Goal: Communication & Community: Ask a question

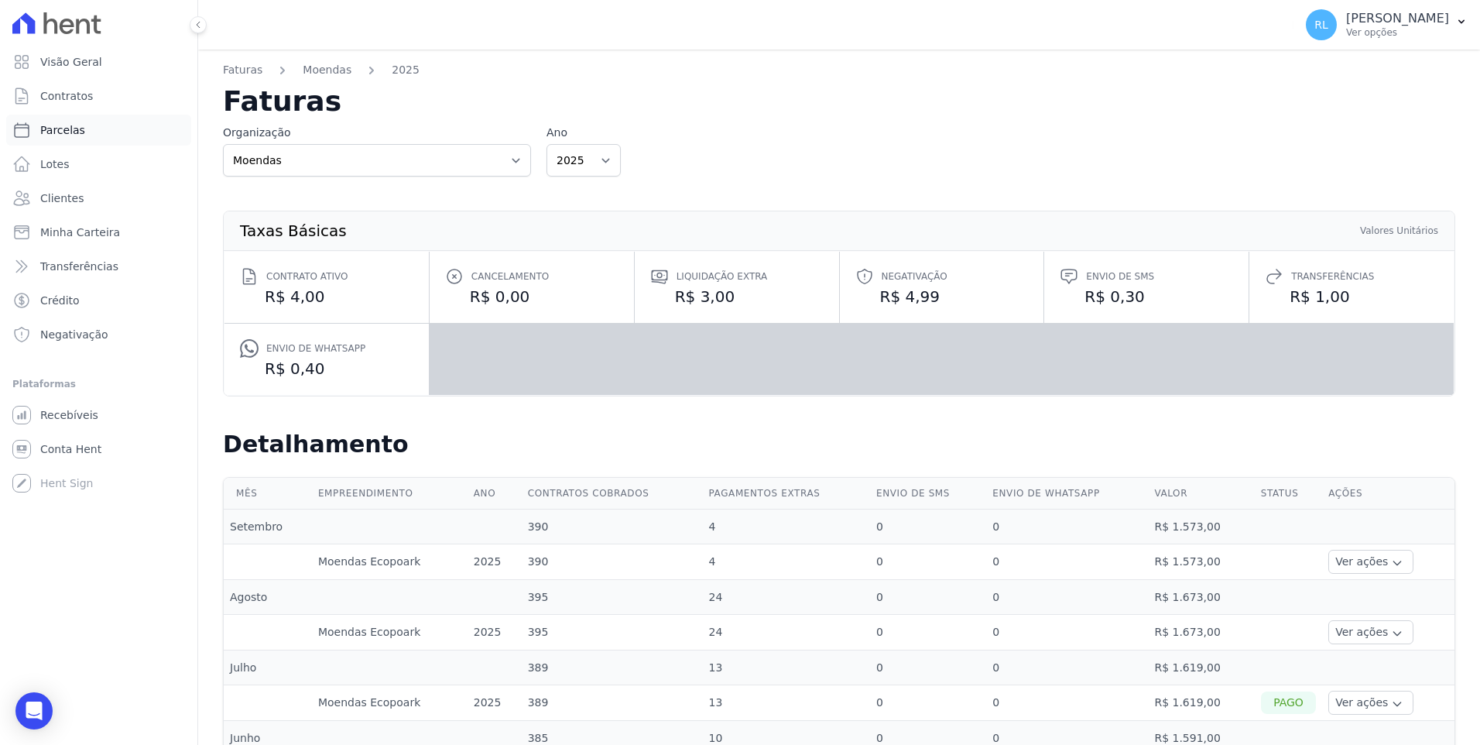
scroll to position [310, 0]
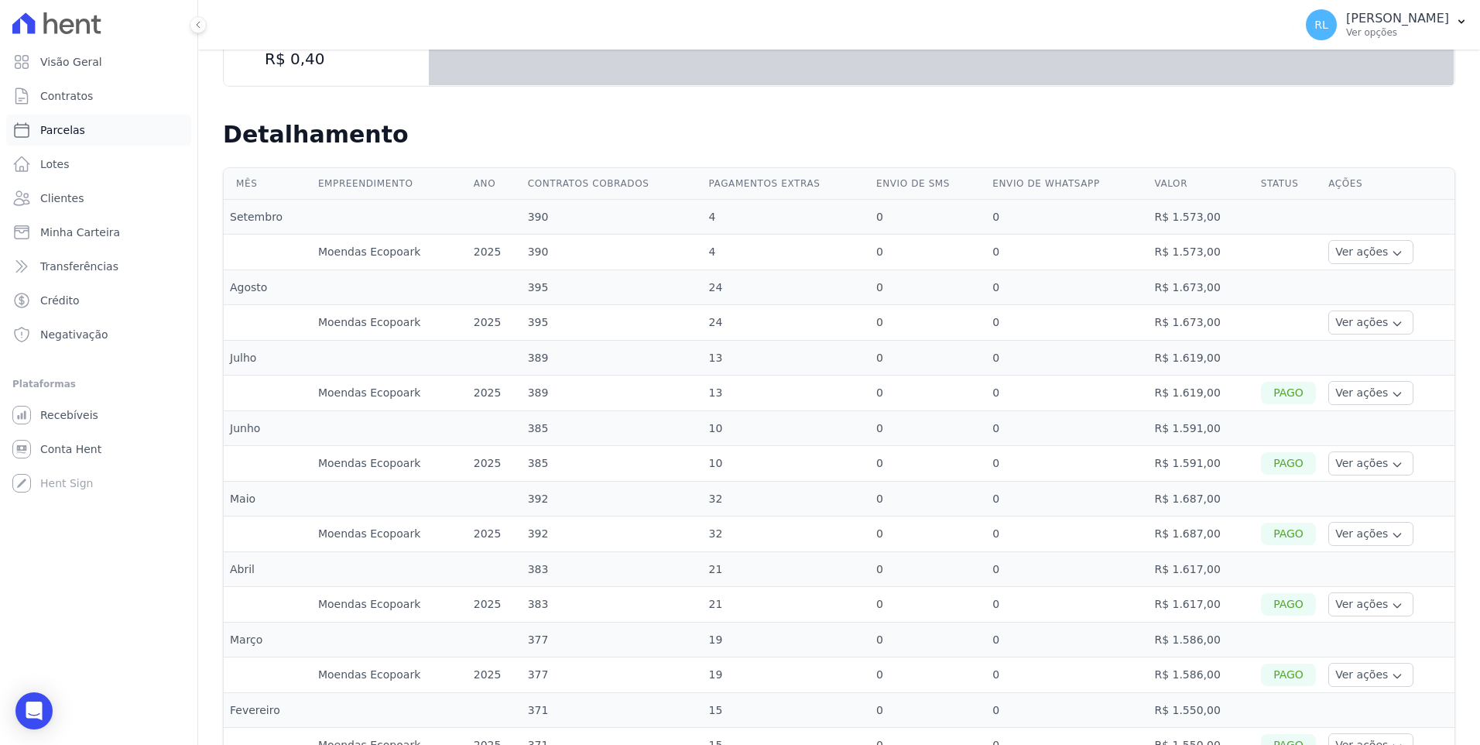
click at [83, 127] on link "Parcelas" at bounding box center [98, 130] width 185 height 31
select select
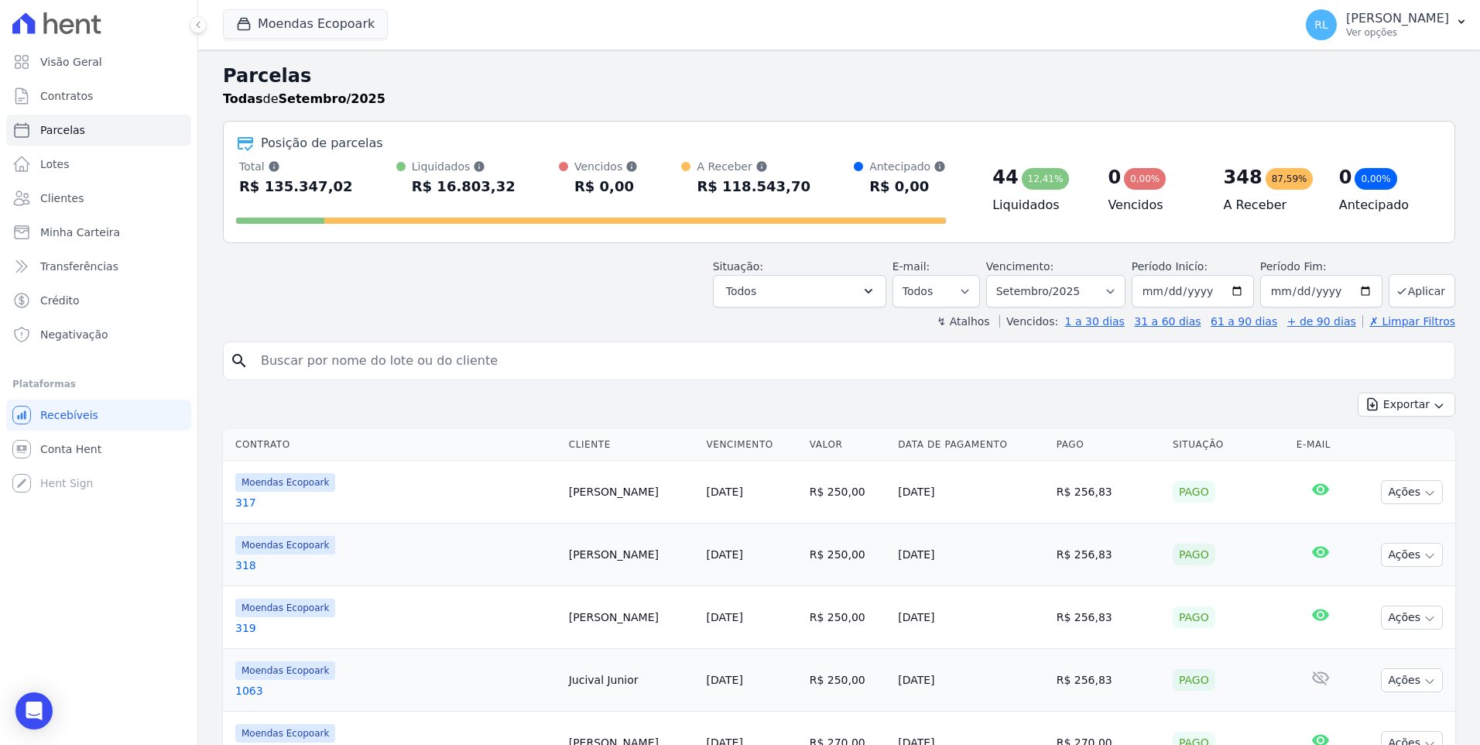
click at [461, 361] on input "search" at bounding box center [850, 360] width 1197 height 31
type input "663"
select select
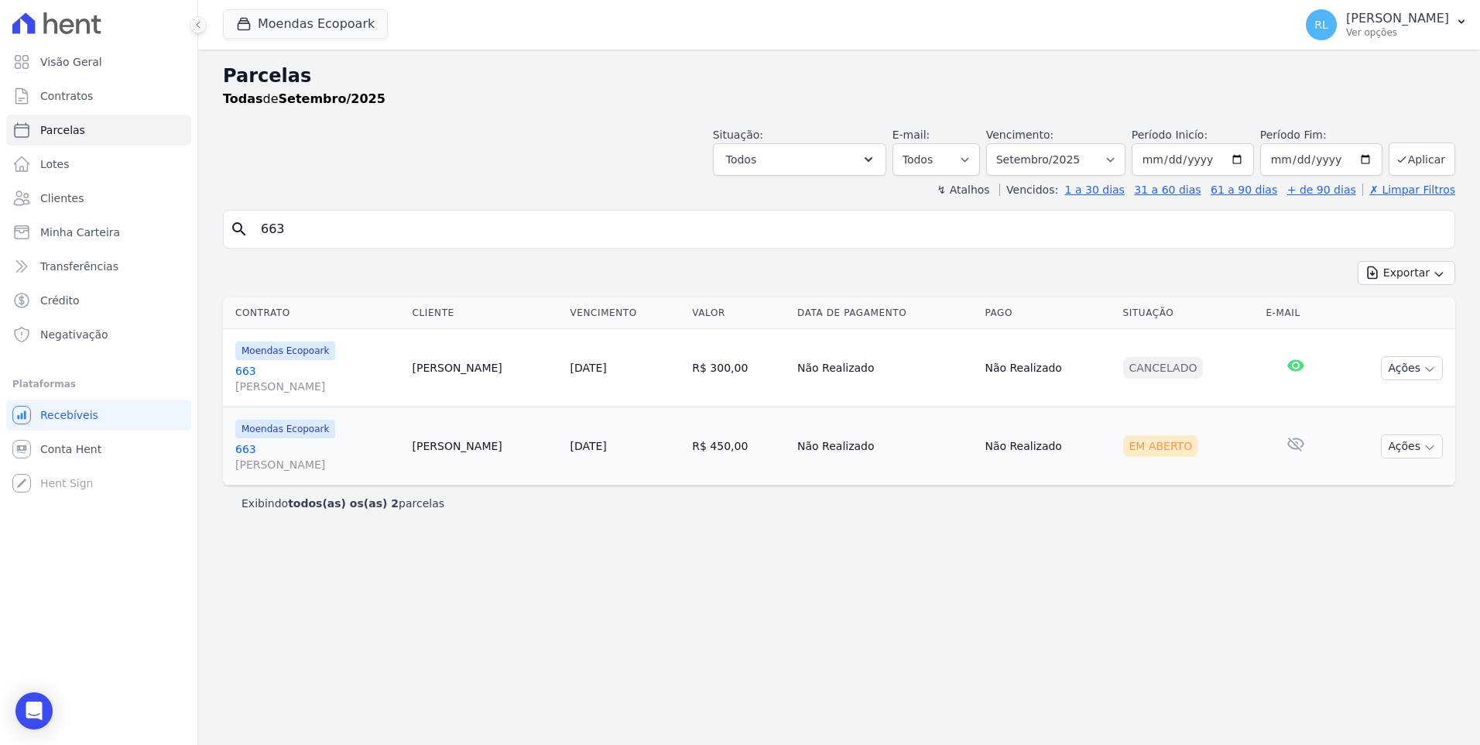
click at [245, 450] on link "663 rafael" at bounding box center [317, 456] width 165 height 31
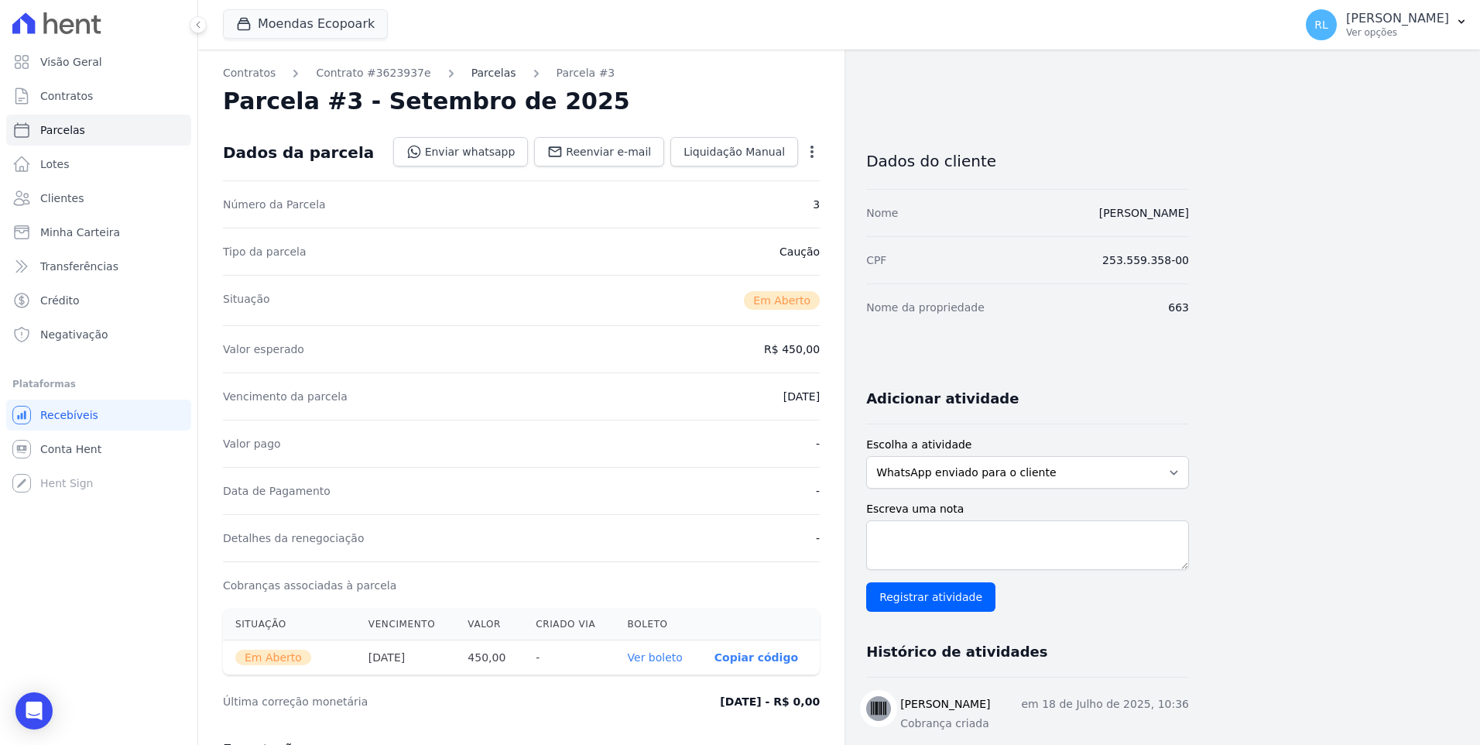
click at [473, 72] on link "Parcelas" at bounding box center [493, 73] width 45 height 16
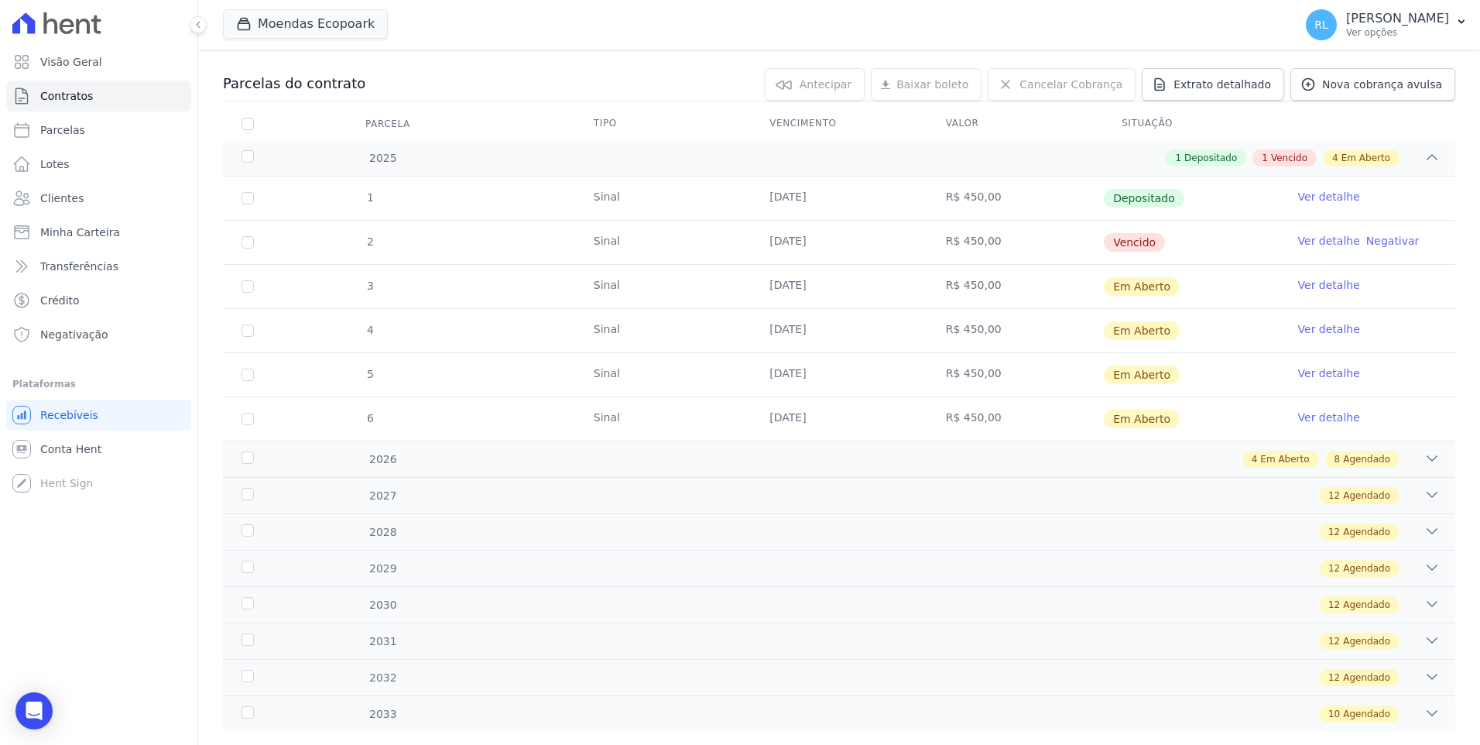
scroll to position [155, 0]
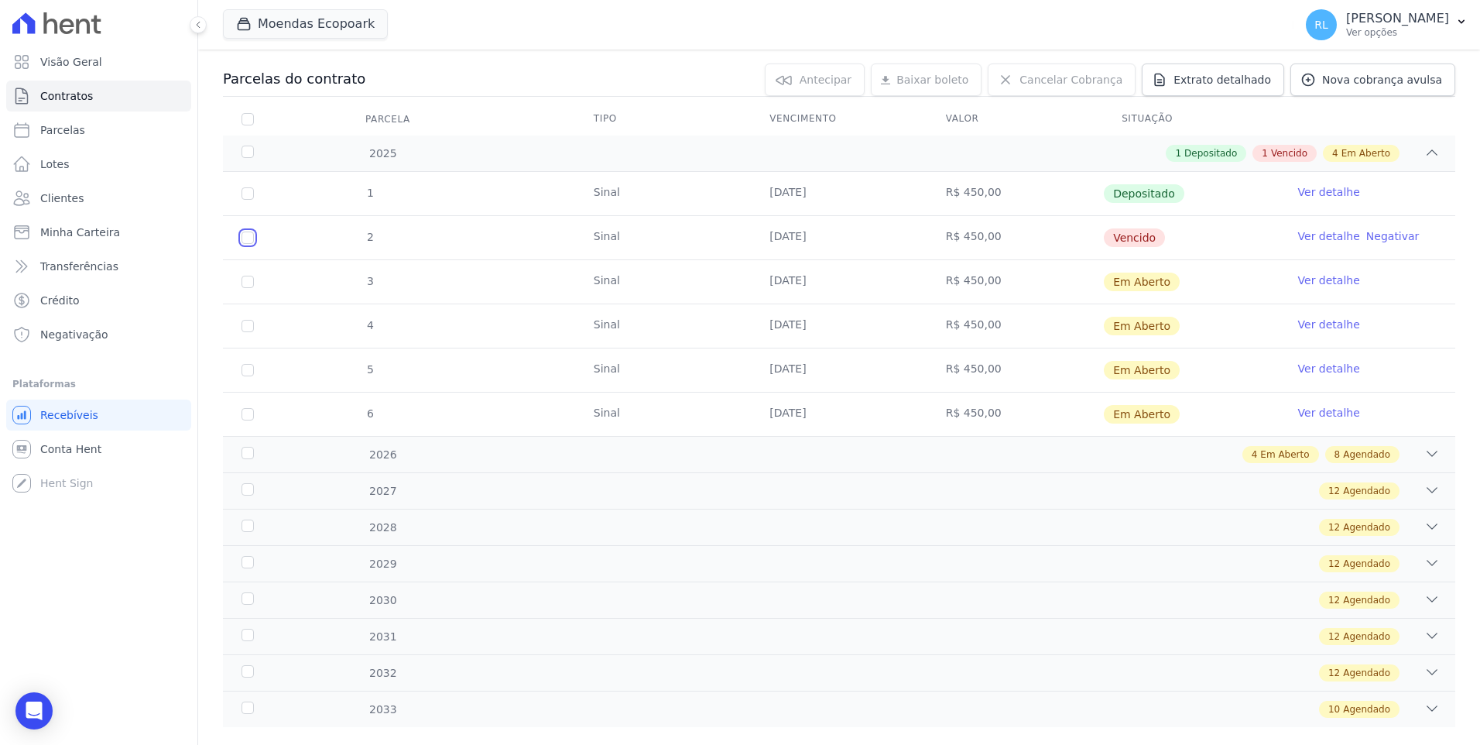
click at [248, 242] on input "checkbox" at bounding box center [247, 237] width 12 height 12
checkbox input "true"
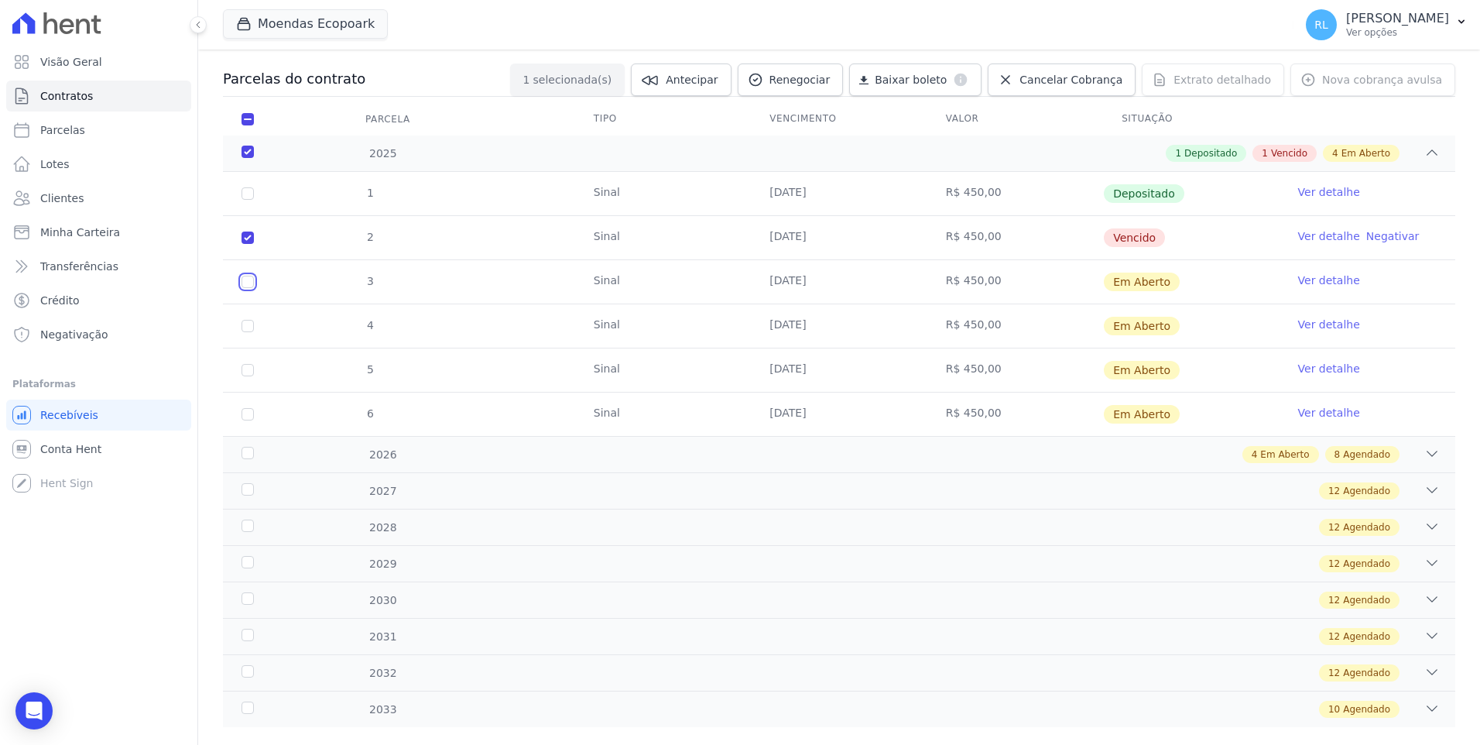
click at [245, 285] on input "checkbox" at bounding box center [247, 282] width 12 height 12
checkbox input "true"
click at [248, 288] on input "checkbox" at bounding box center [247, 282] width 12 height 12
checkbox input "true"
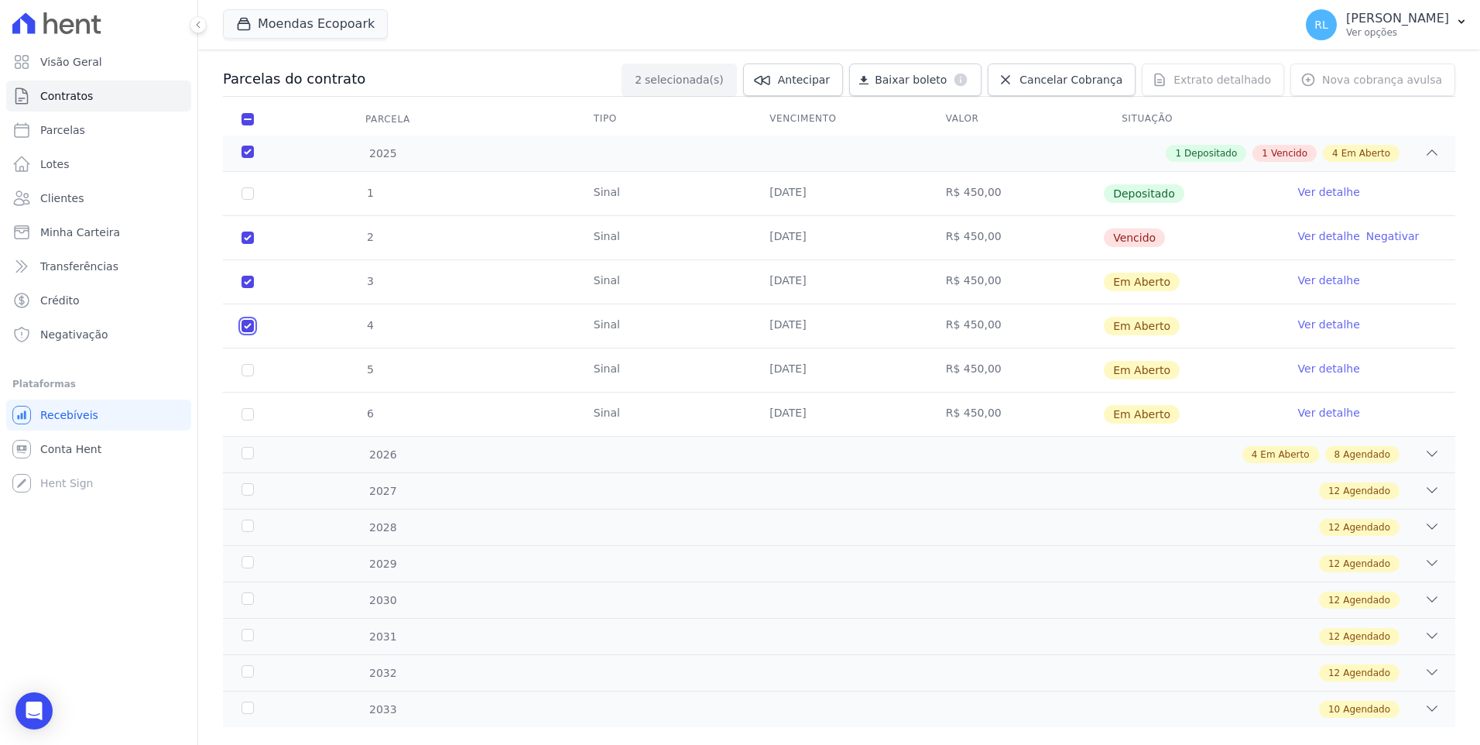
checkbox input "true"
click at [250, 288] on input "checkbox" at bounding box center [247, 282] width 12 height 12
checkbox input "true"
click at [246, 288] on input "checkbox" at bounding box center [247, 282] width 12 height 12
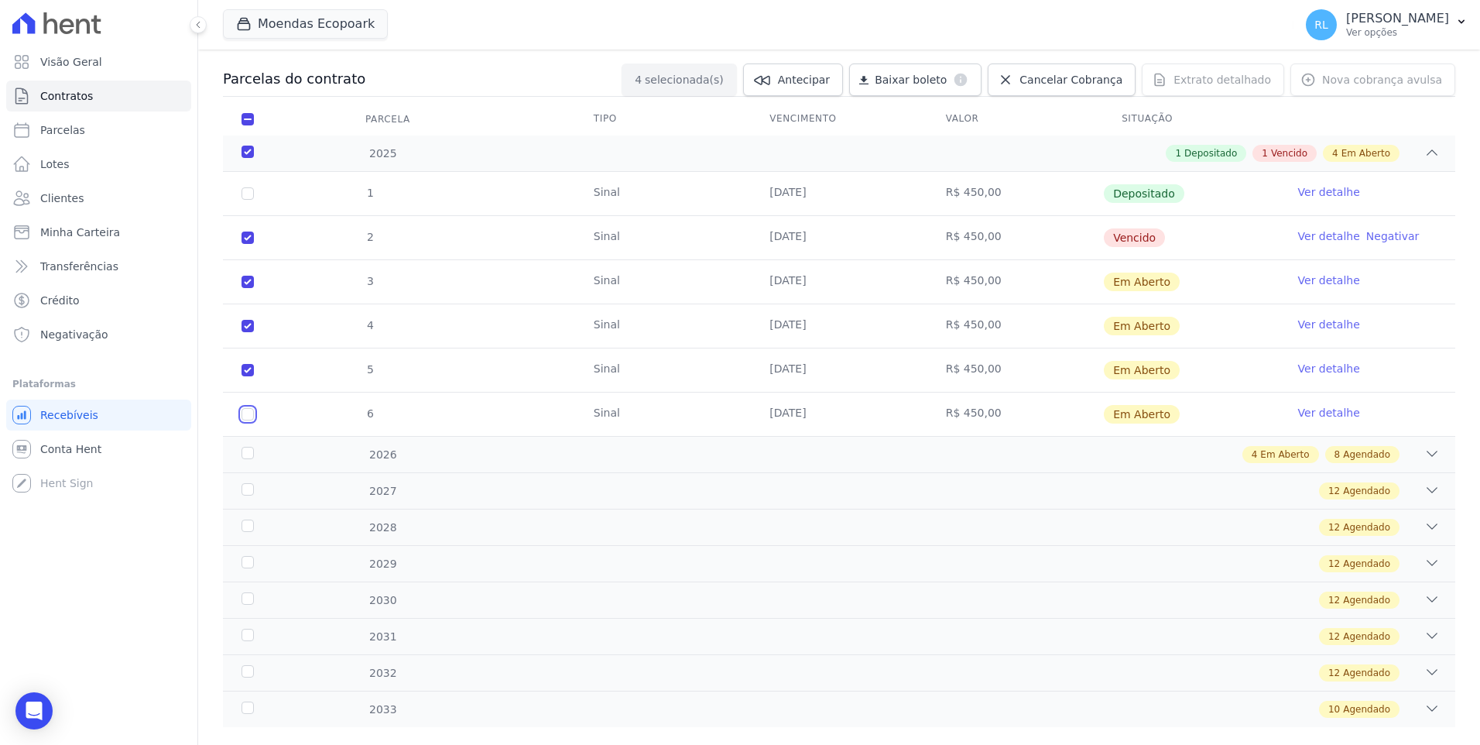
checkbox input "true"
click at [1424, 450] on icon at bounding box center [1431, 453] width 15 height 15
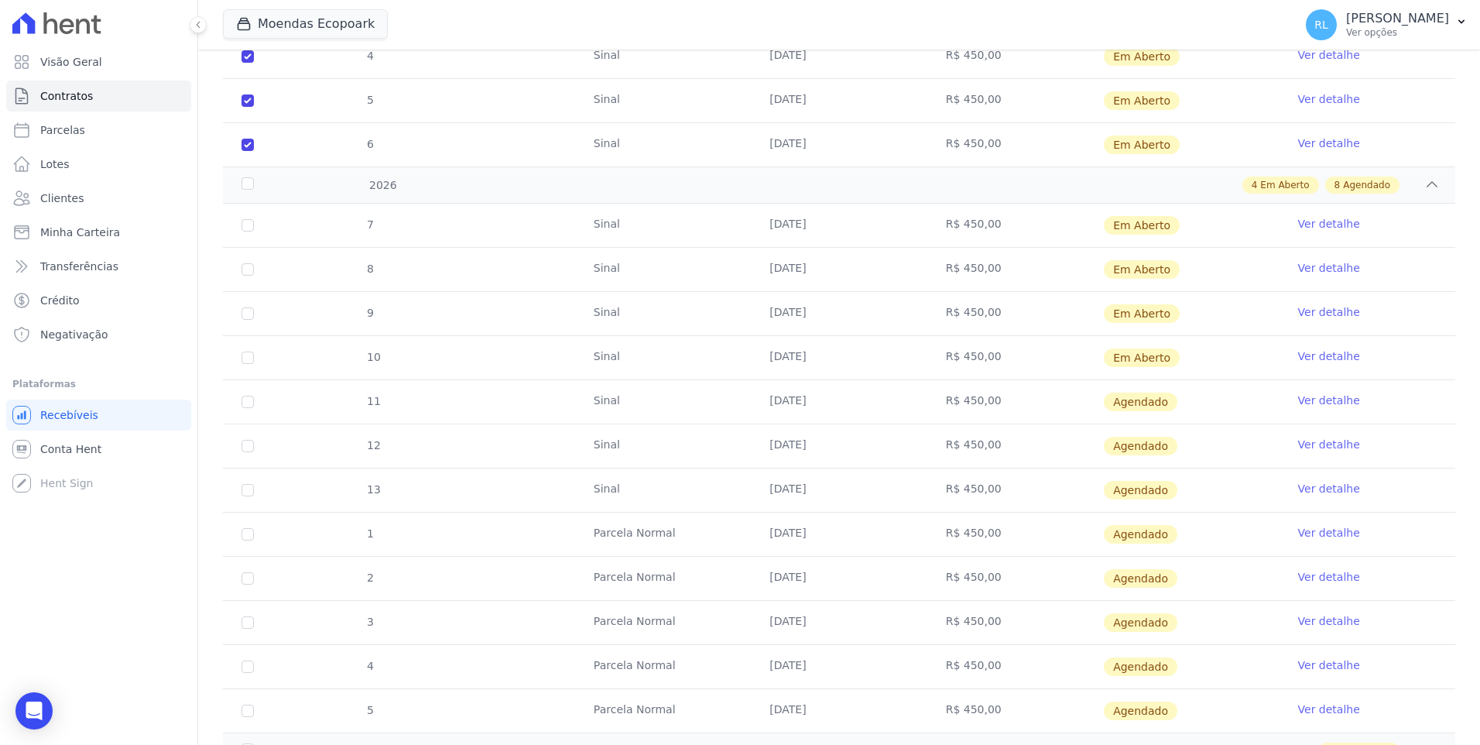
scroll to position [464, 0]
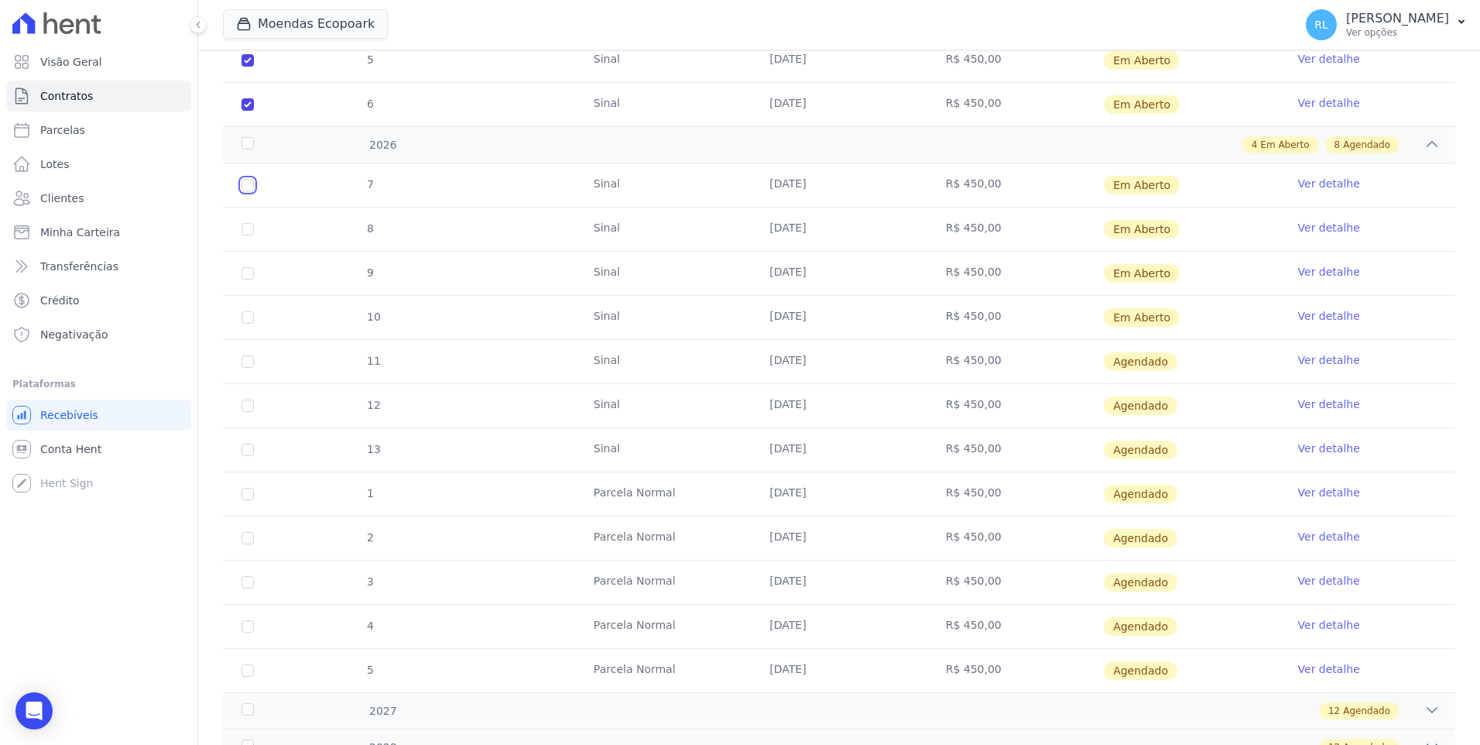
click at [252, 186] on input "checkbox" at bounding box center [247, 185] width 12 height 12
checkbox input "true"
click at [249, 191] on input "checkbox" at bounding box center [247, 185] width 12 height 12
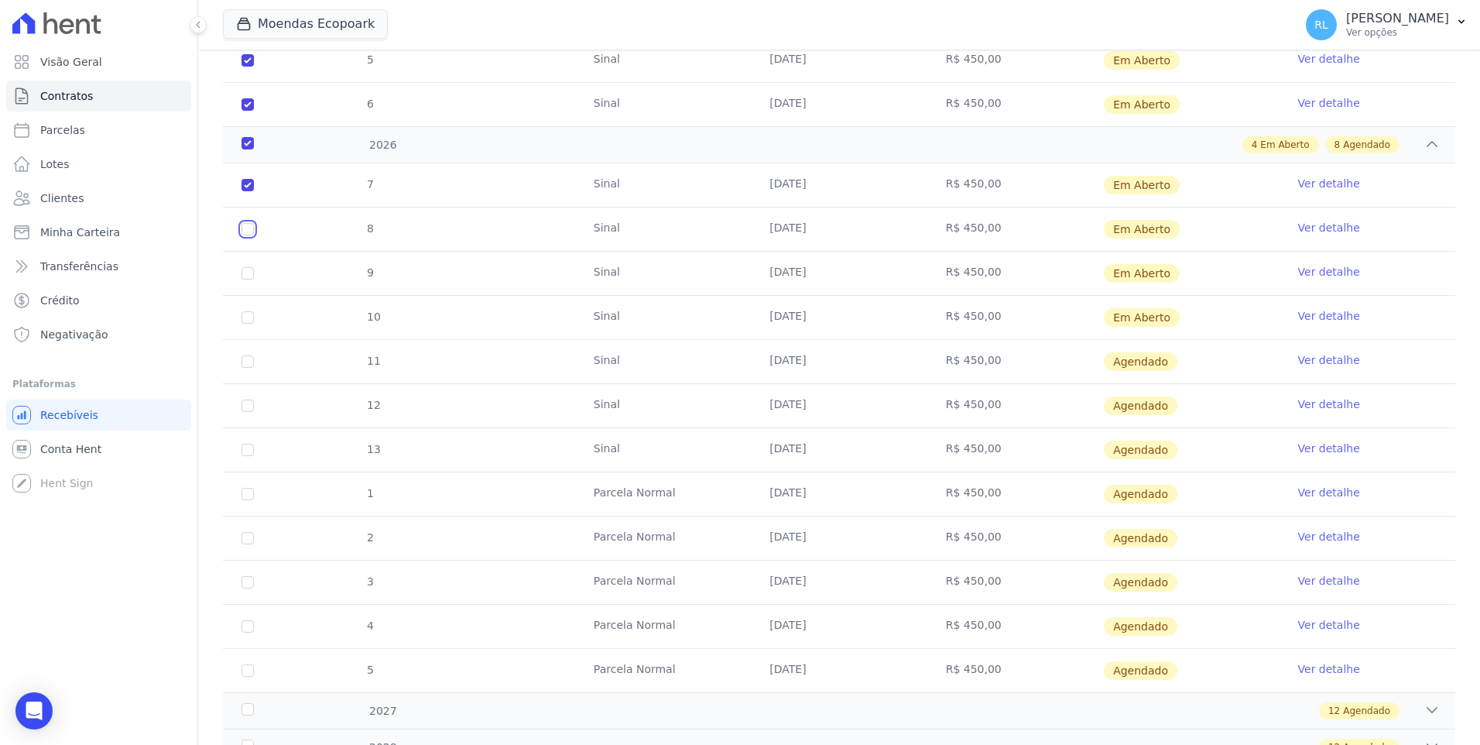
checkbox input "true"
click at [250, 191] on input "checkbox" at bounding box center [247, 185] width 12 height 12
checkbox input "true"
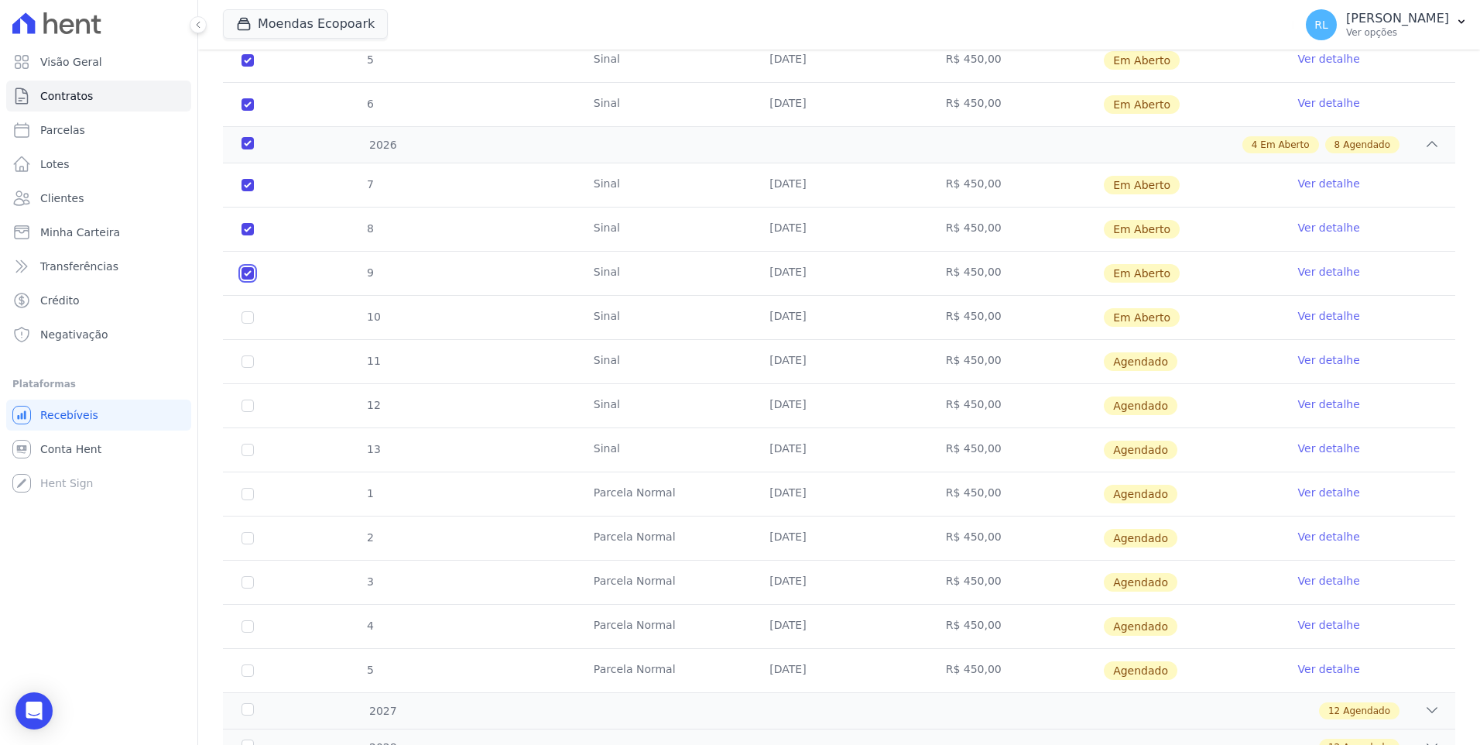
checkbox input "true"
click at [253, 191] on input "checkbox" at bounding box center [247, 185] width 12 height 12
checkbox input "true"
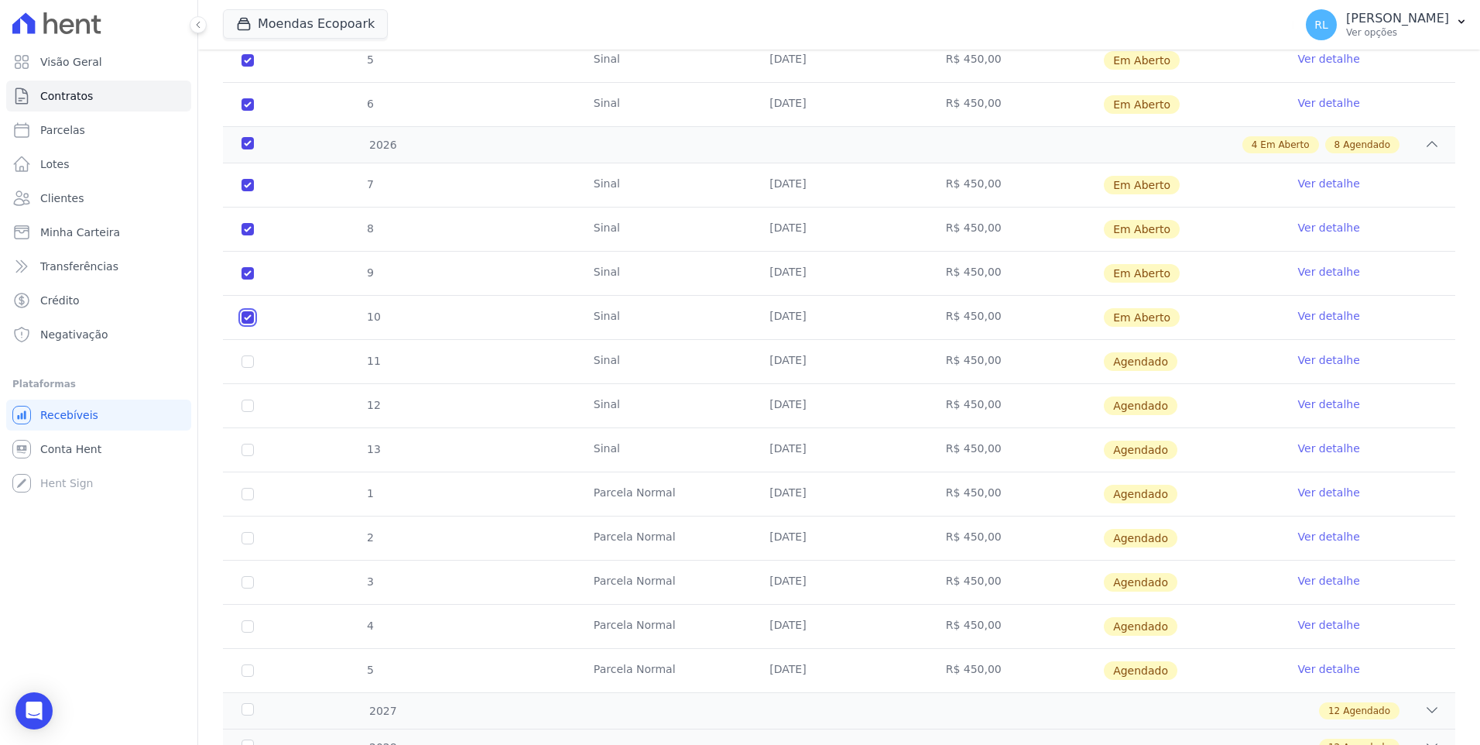
checkbox input "true"
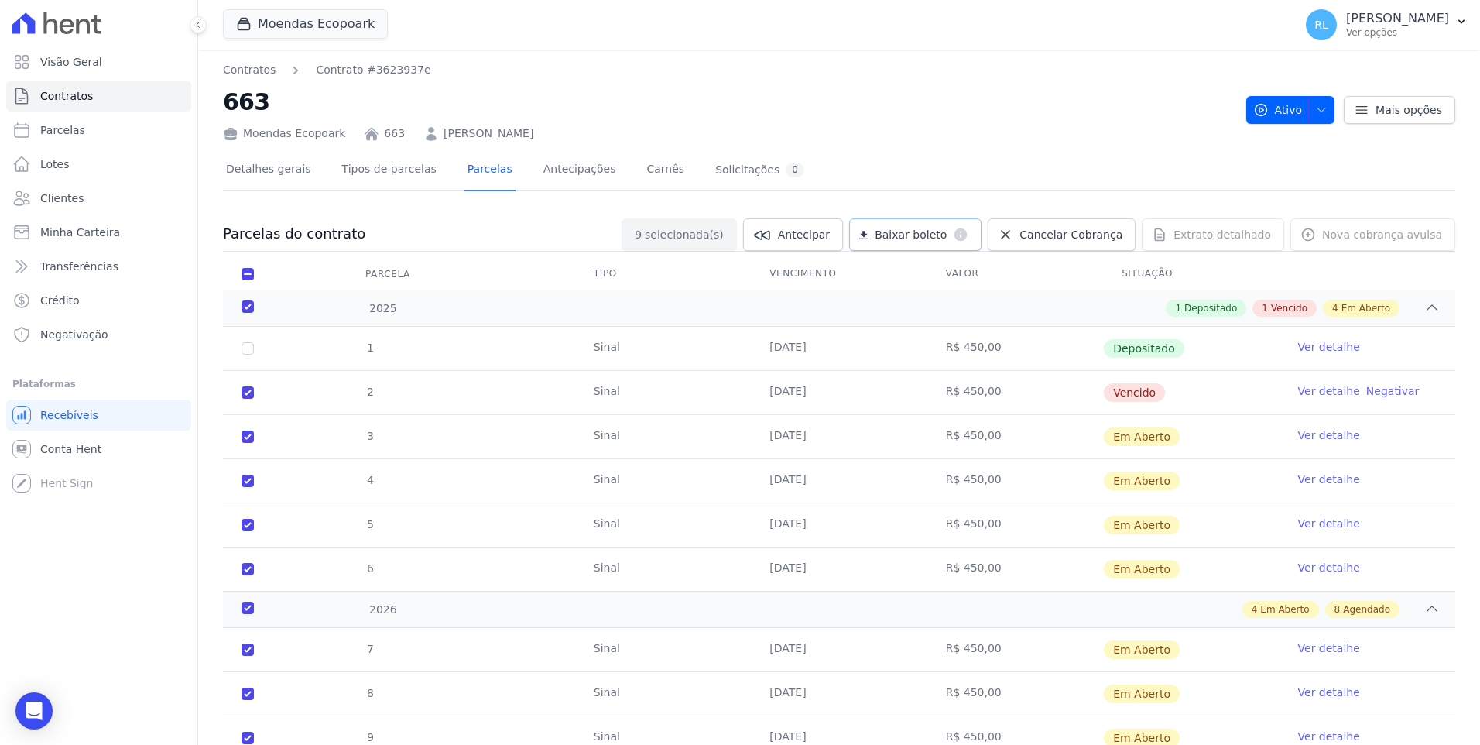
click at [961, 221] on link "Baixar boleto default" at bounding box center [915, 234] width 132 height 33
click at [115, 124] on link "Parcelas" at bounding box center [98, 130] width 185 height 31
select select
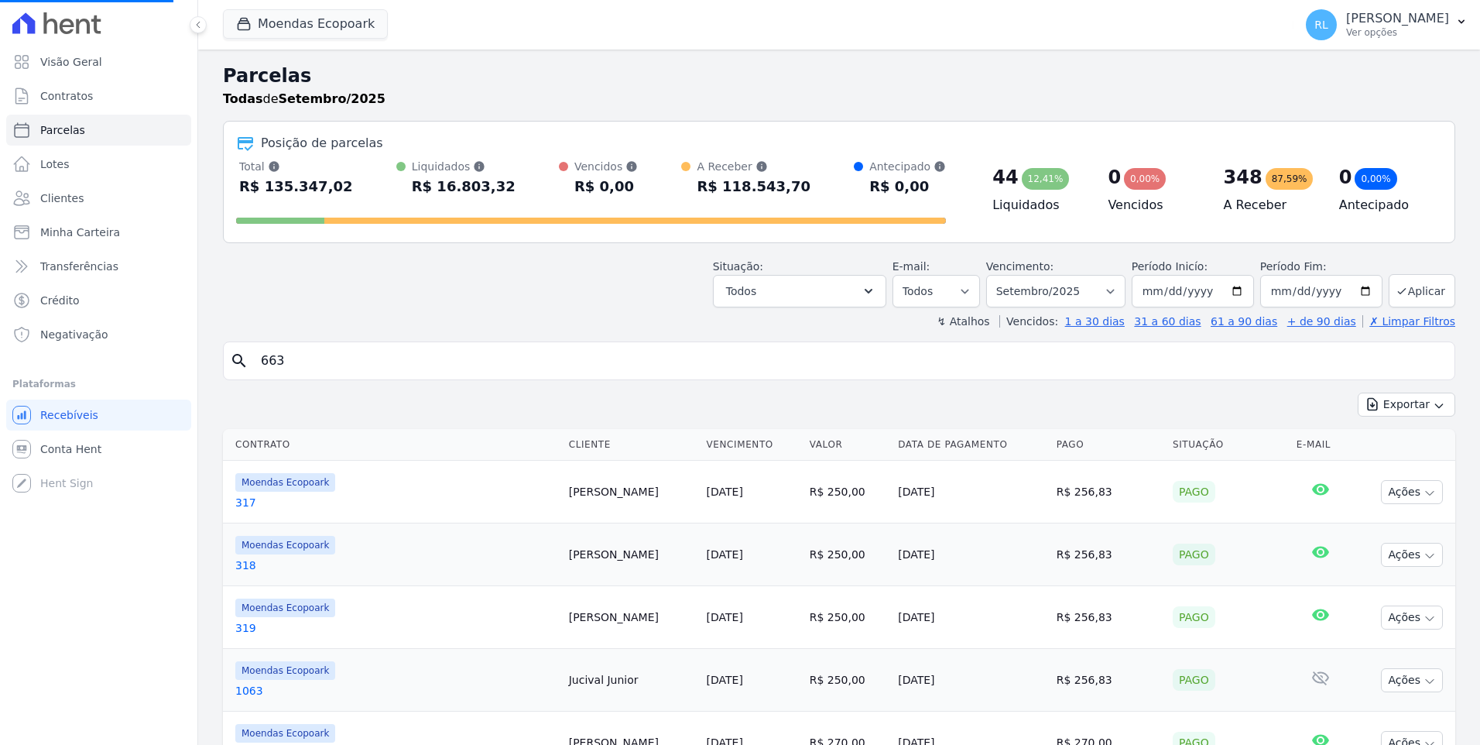
drag, startPoint x: 309, startPoint y: 360, endPoint x: 248, endPoint y: 348, distance: 62.2
click at [248, 348] on div "search 663" at bounding box center [839, 360] width 1232 height 39
select select
click at [293, 360] on input "search" at bounding box center [850, 360] width 1197 height 31
type input "201"
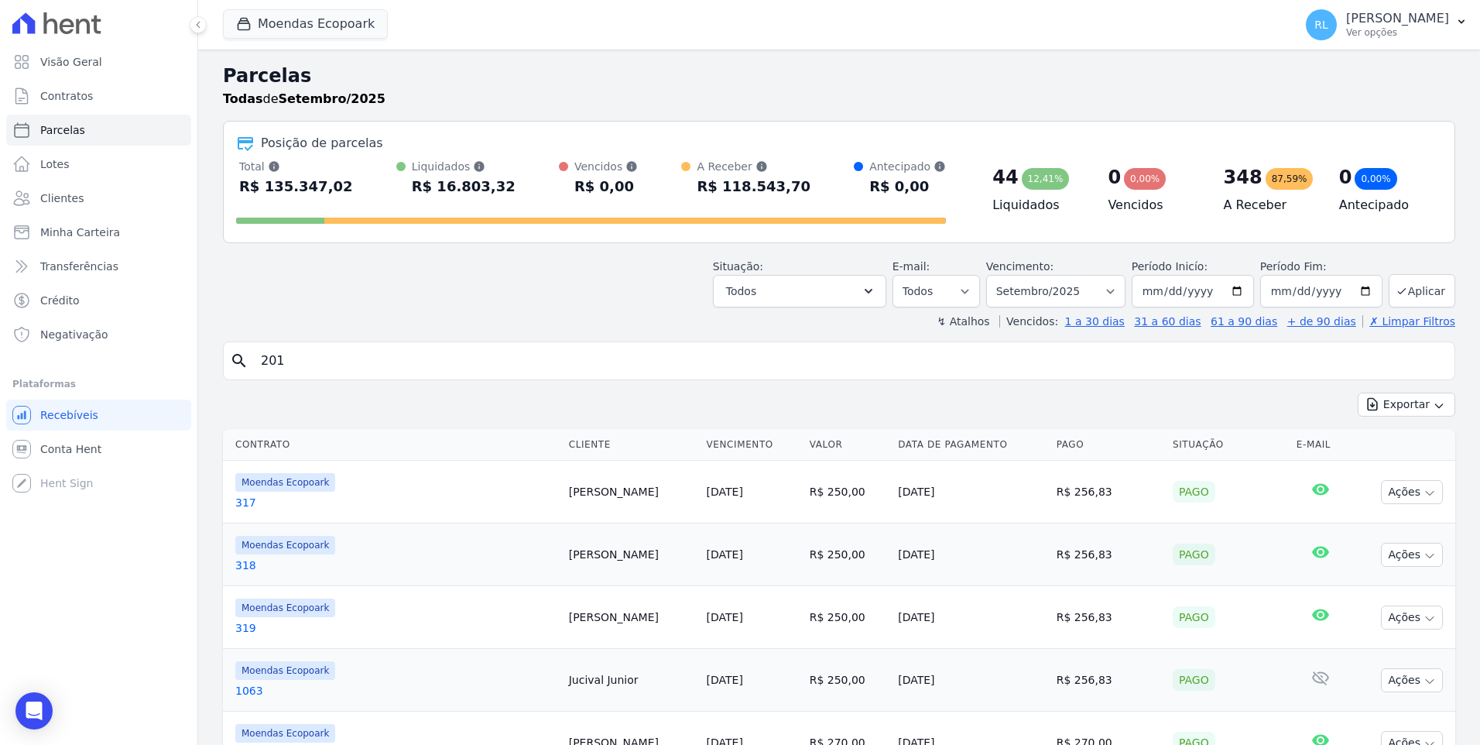
select select
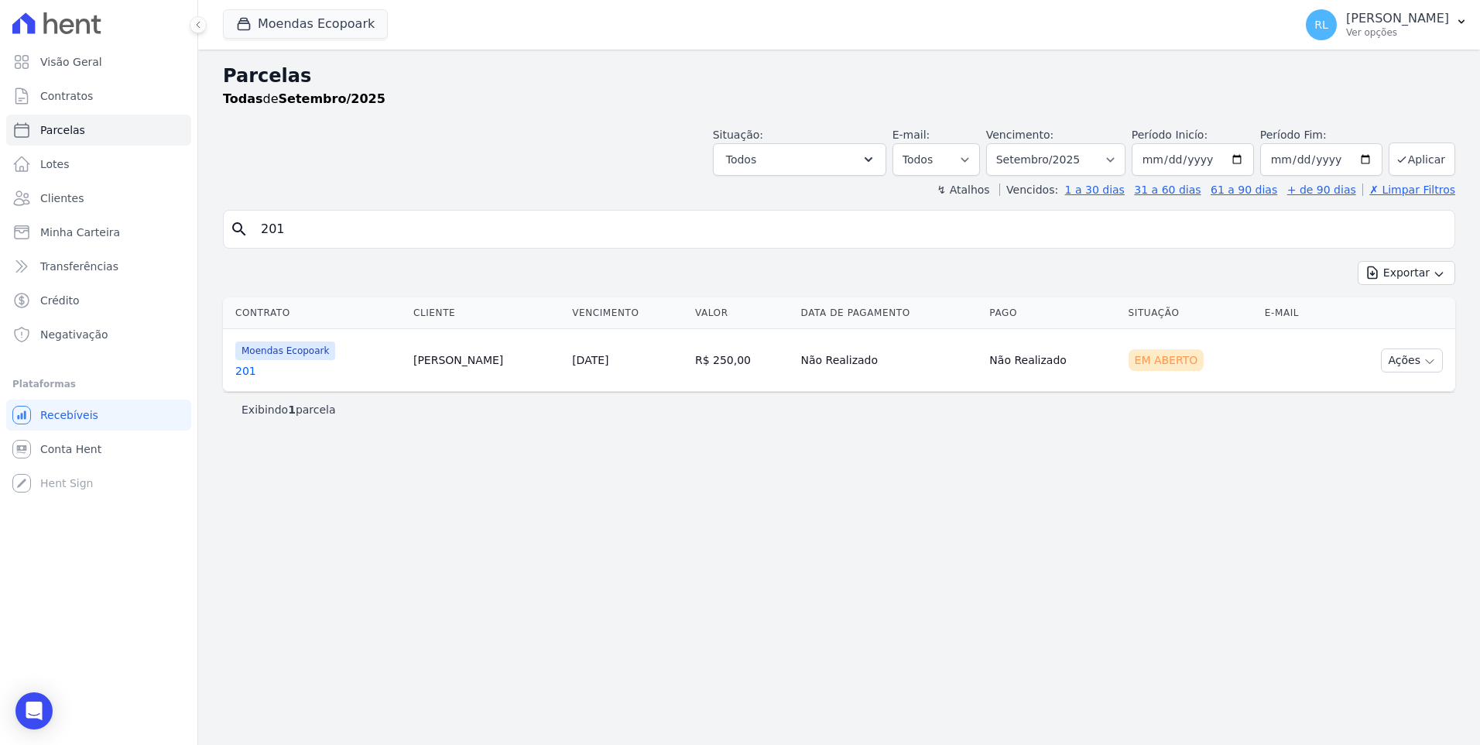
click at [255, 371] on link "201" at bounding box center [318, 370] width 166 height 15
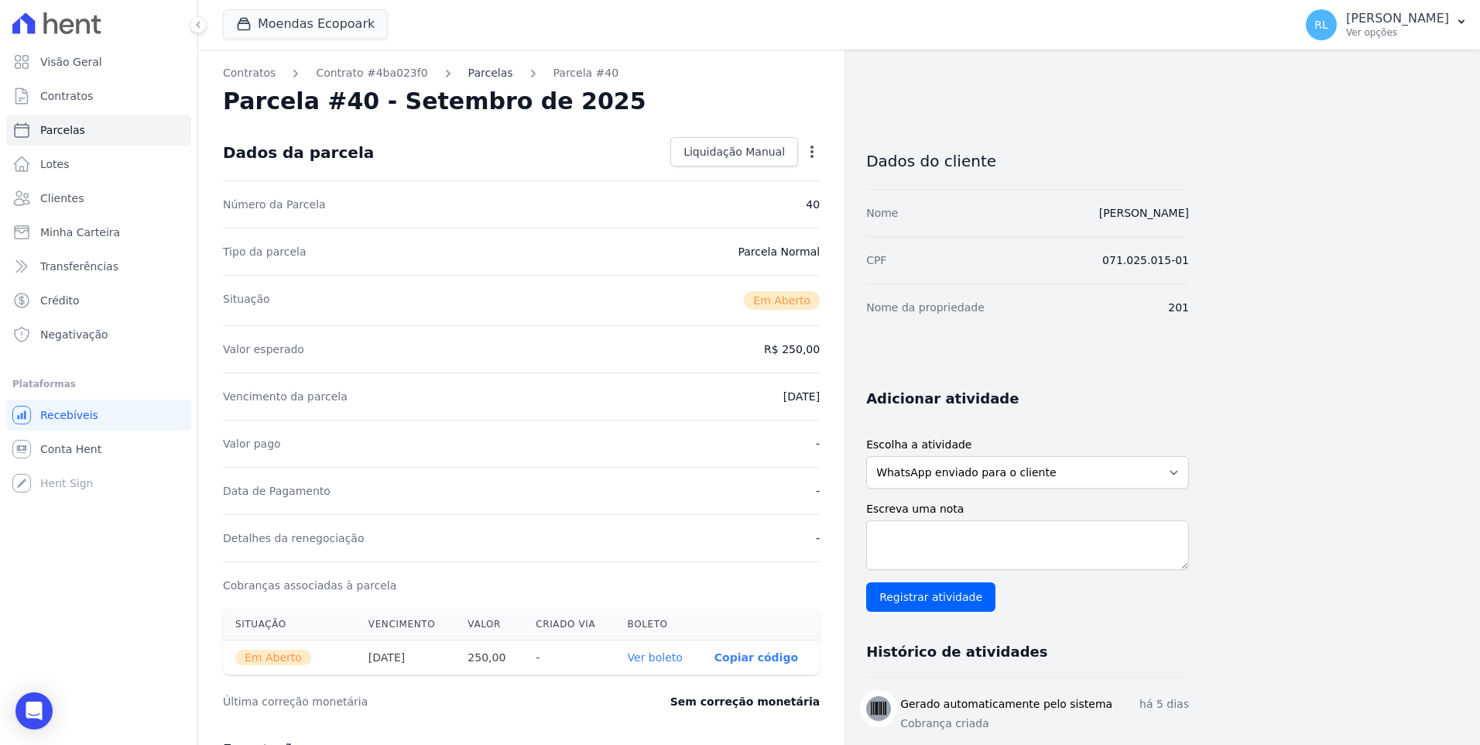
click at [475, 77] on link "Parcelas" at bounding box center [490, 73] width 45 height 16
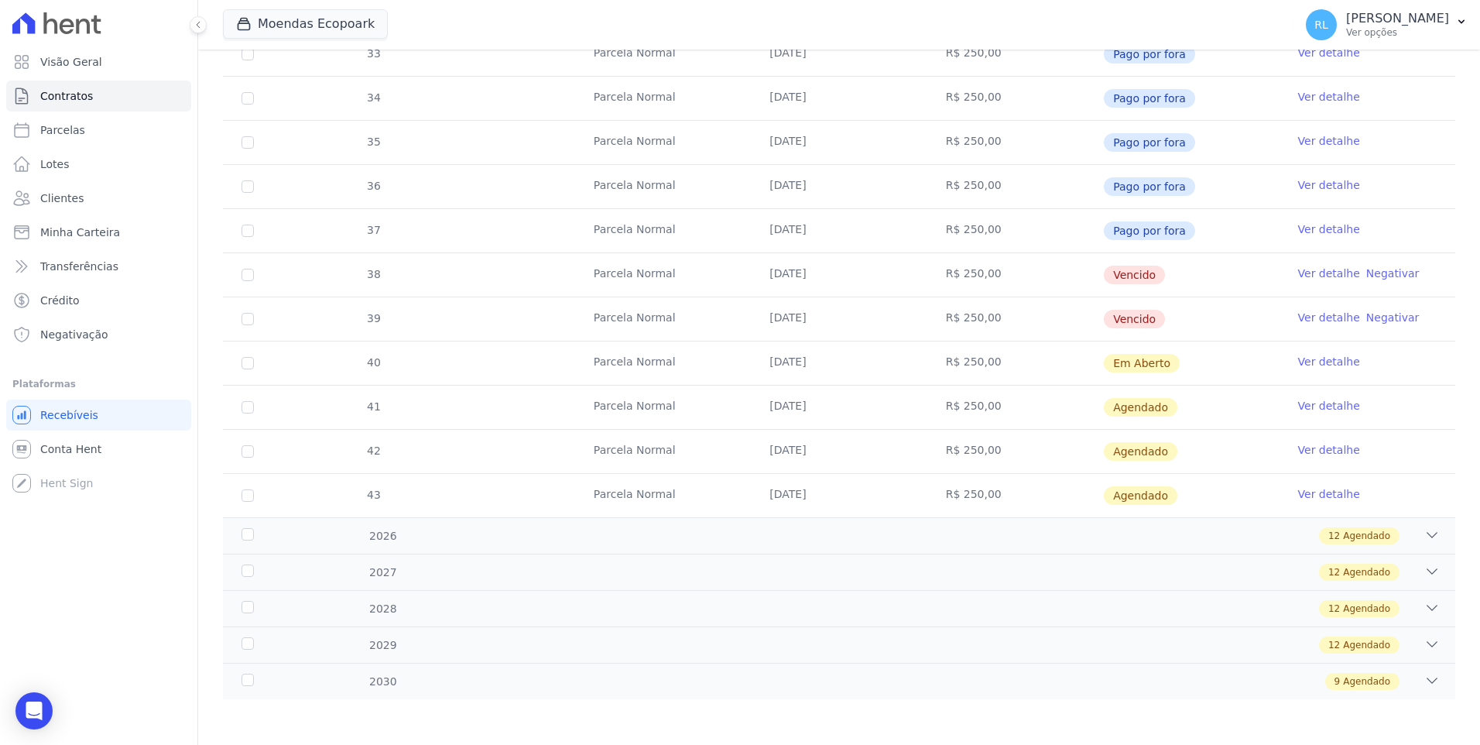
scroll to position [412, 0]
click at [1424, 682] on icon at bounding box center [1431, 679] width 15 height 15
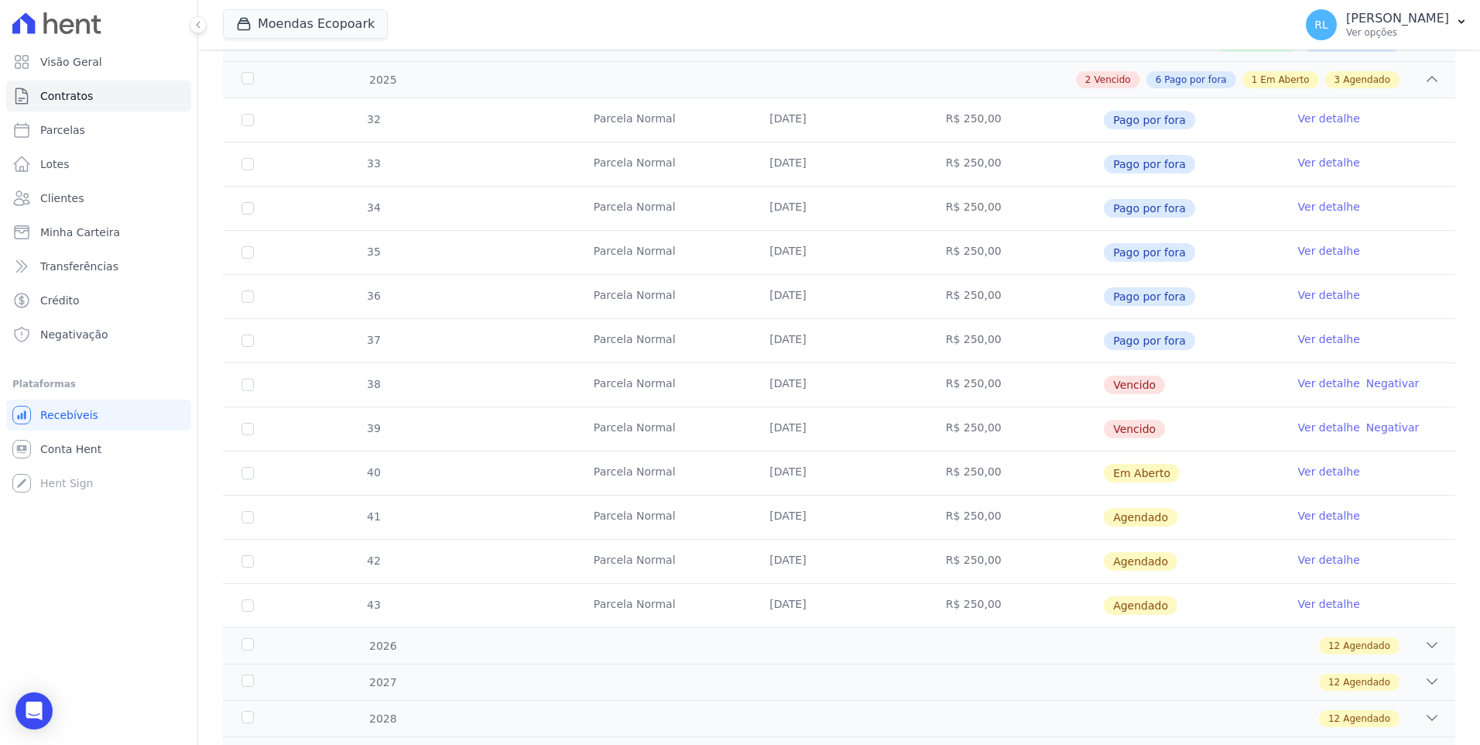
scroll to position [267, 0]
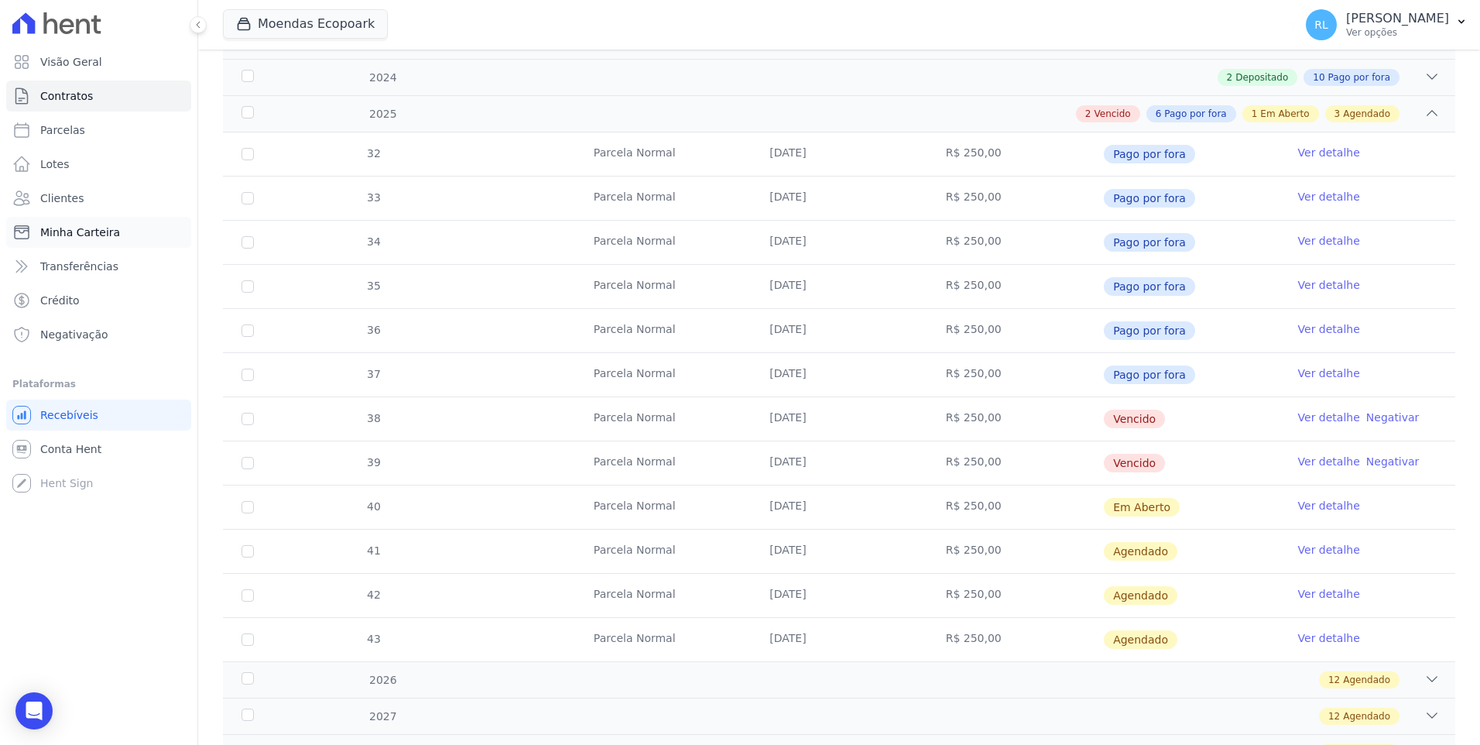
click at [58, 228] on span "Minha Carteira" at bounding box center [80, 231] width 80 height 15
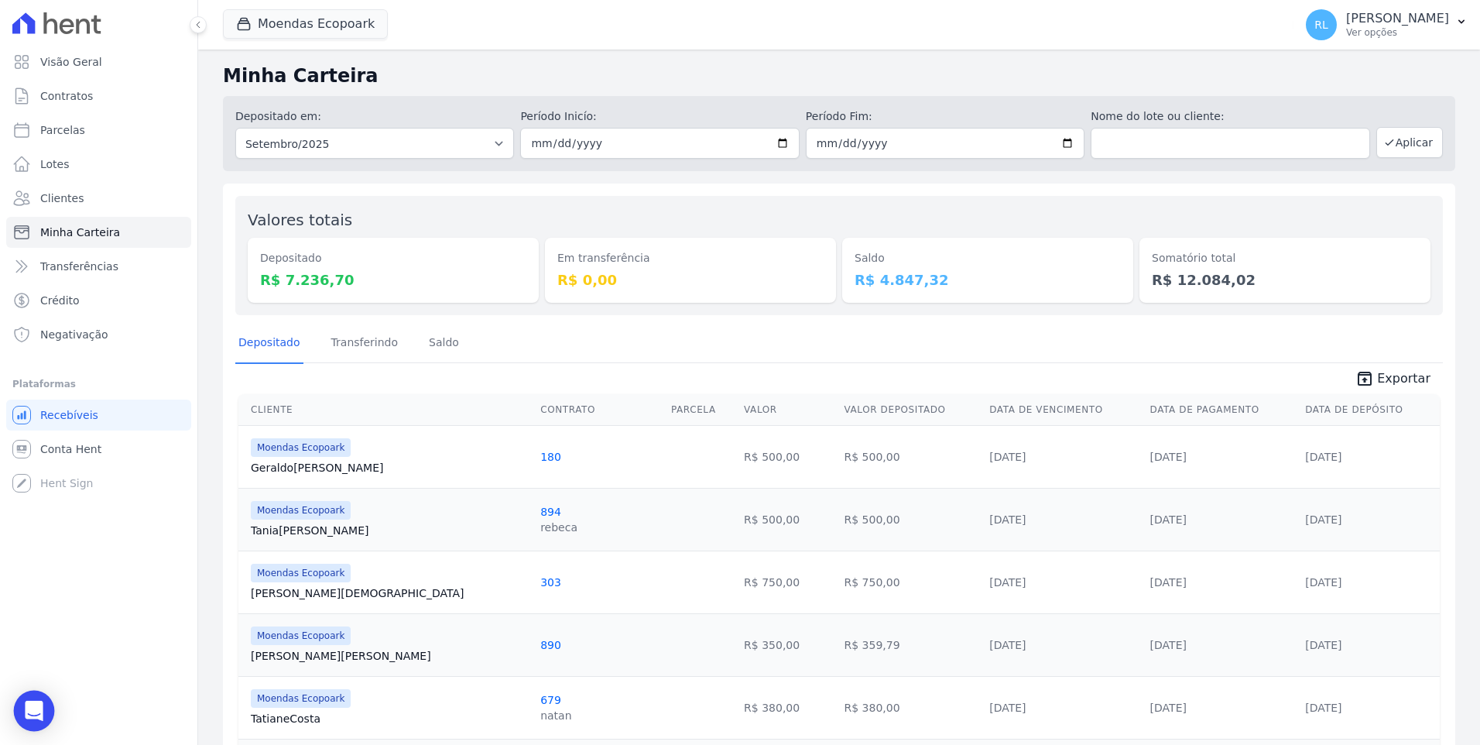
click at [40, 720] on div "Open Intercom Messenger" at bounding box center [34, 710] width 41 height 41
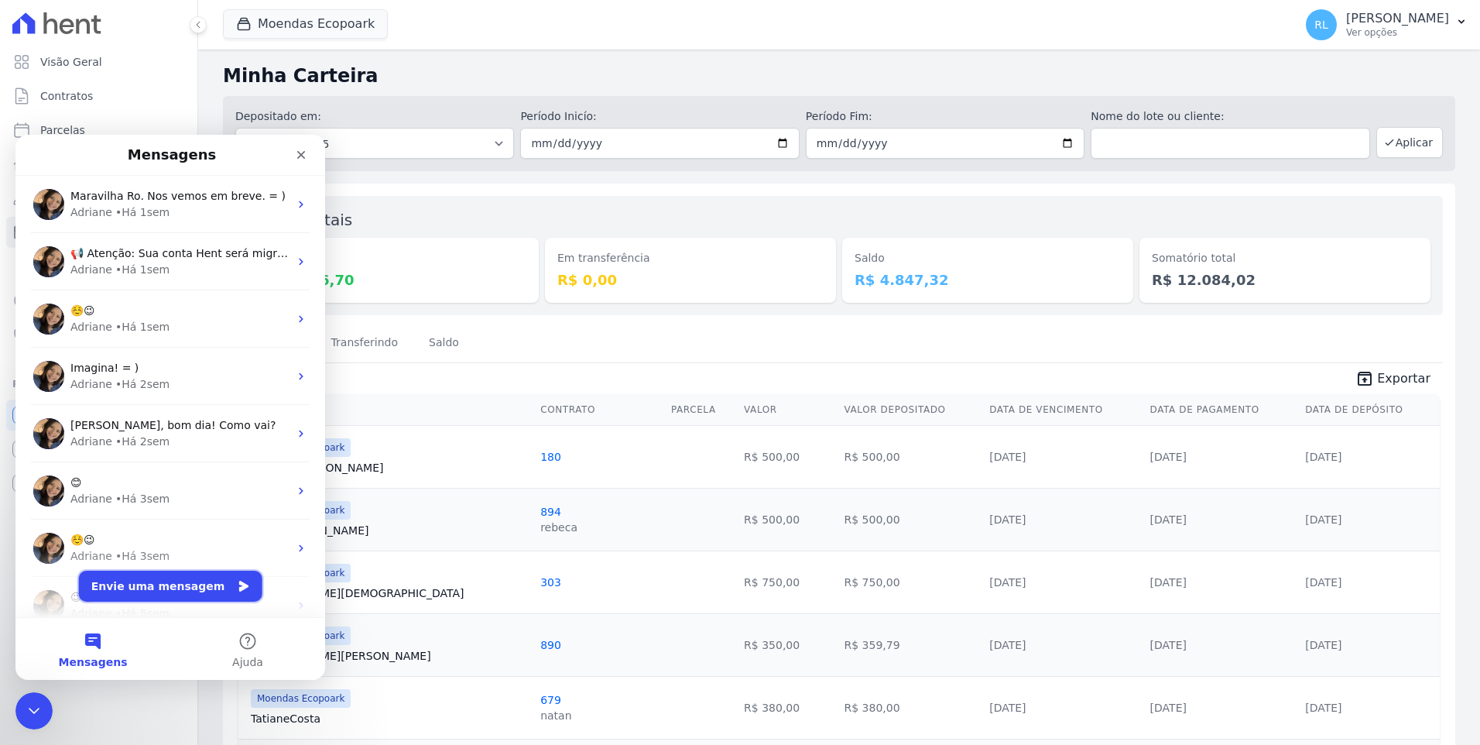
click at [180, 590] on button "Envie uma mensagem" at bounding box center [170, 585] width 183 height 31
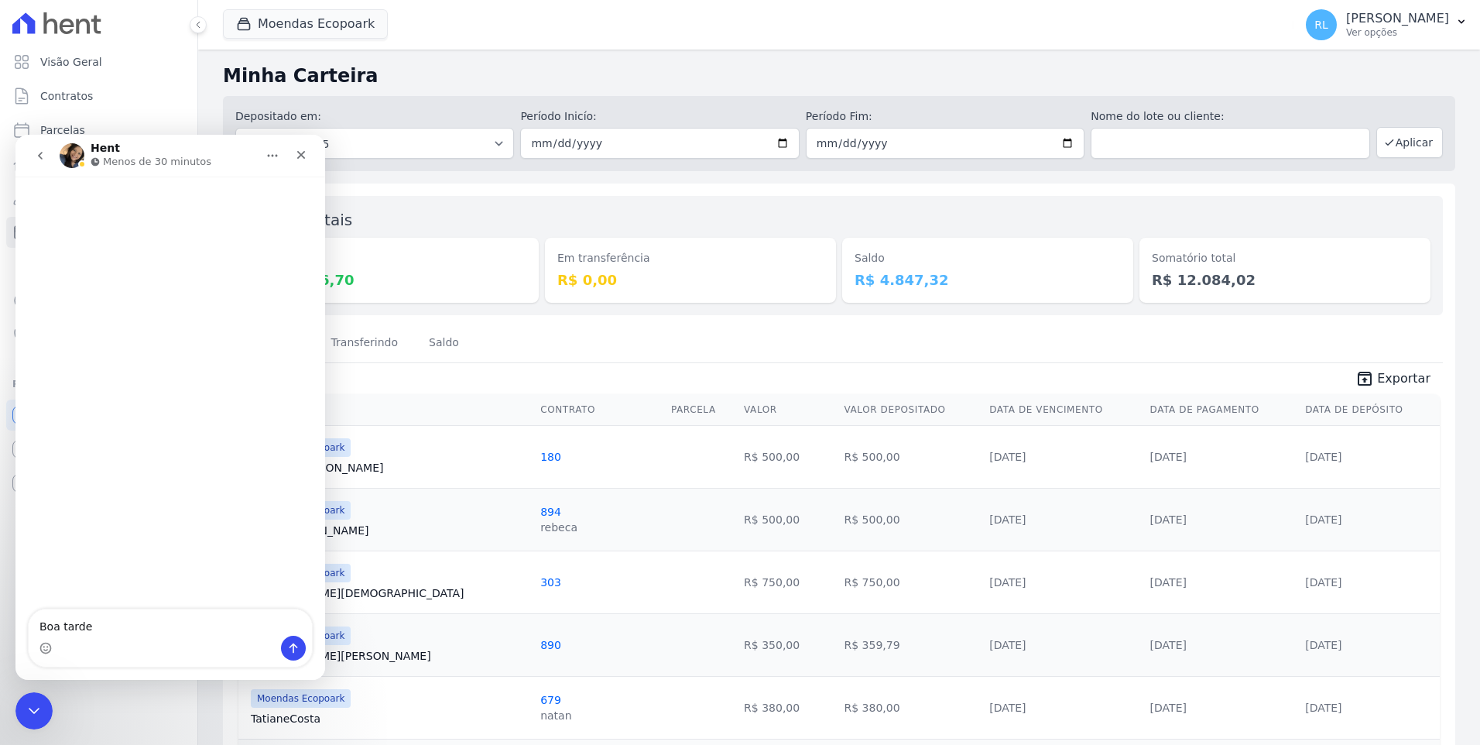
type textarea "Boa tarde"
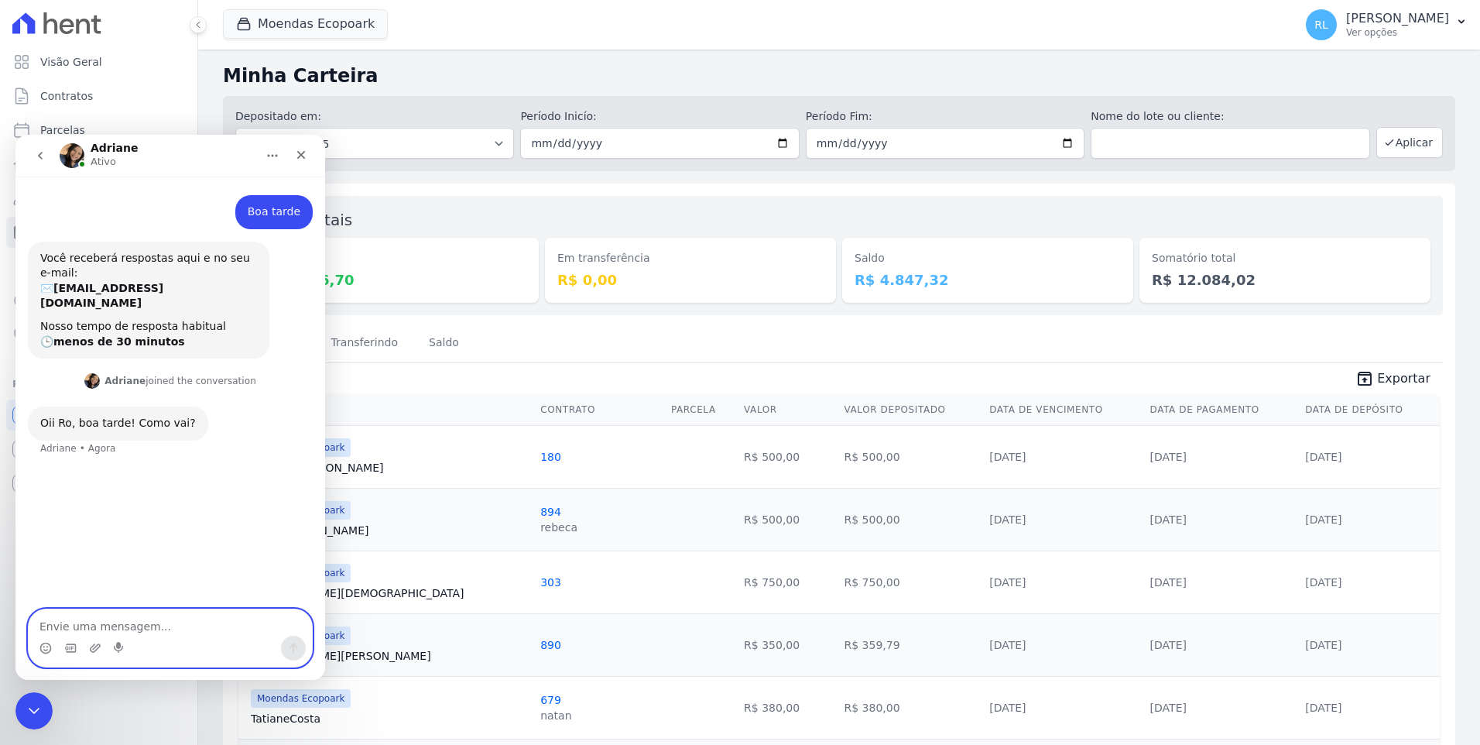
click at [149, 627] on textarea "Envie uma mensagem..." at bounding box center [170, 622] width 283 height 26
type textarea "tudo bem"
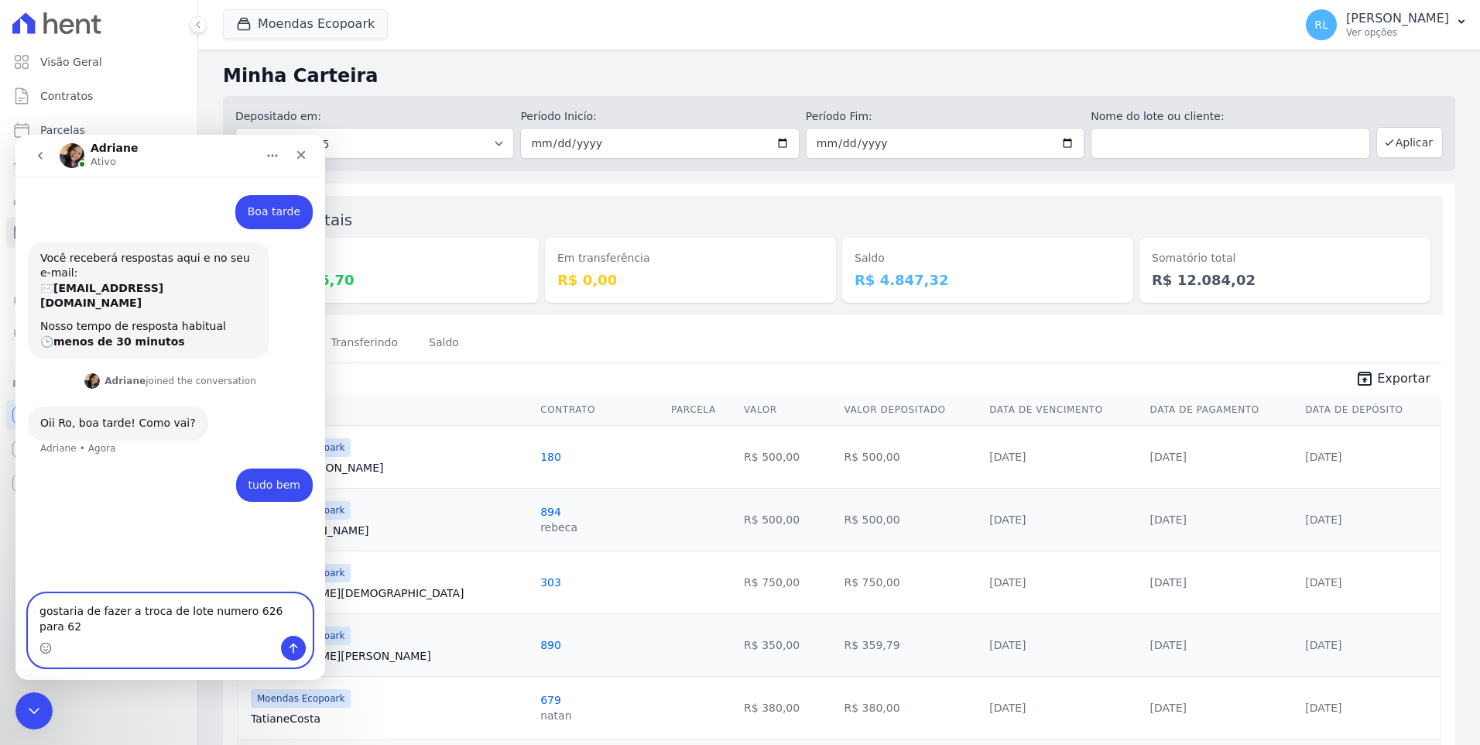
type textarea "gostaria de fazer a troca de lote numero 626 para 628"
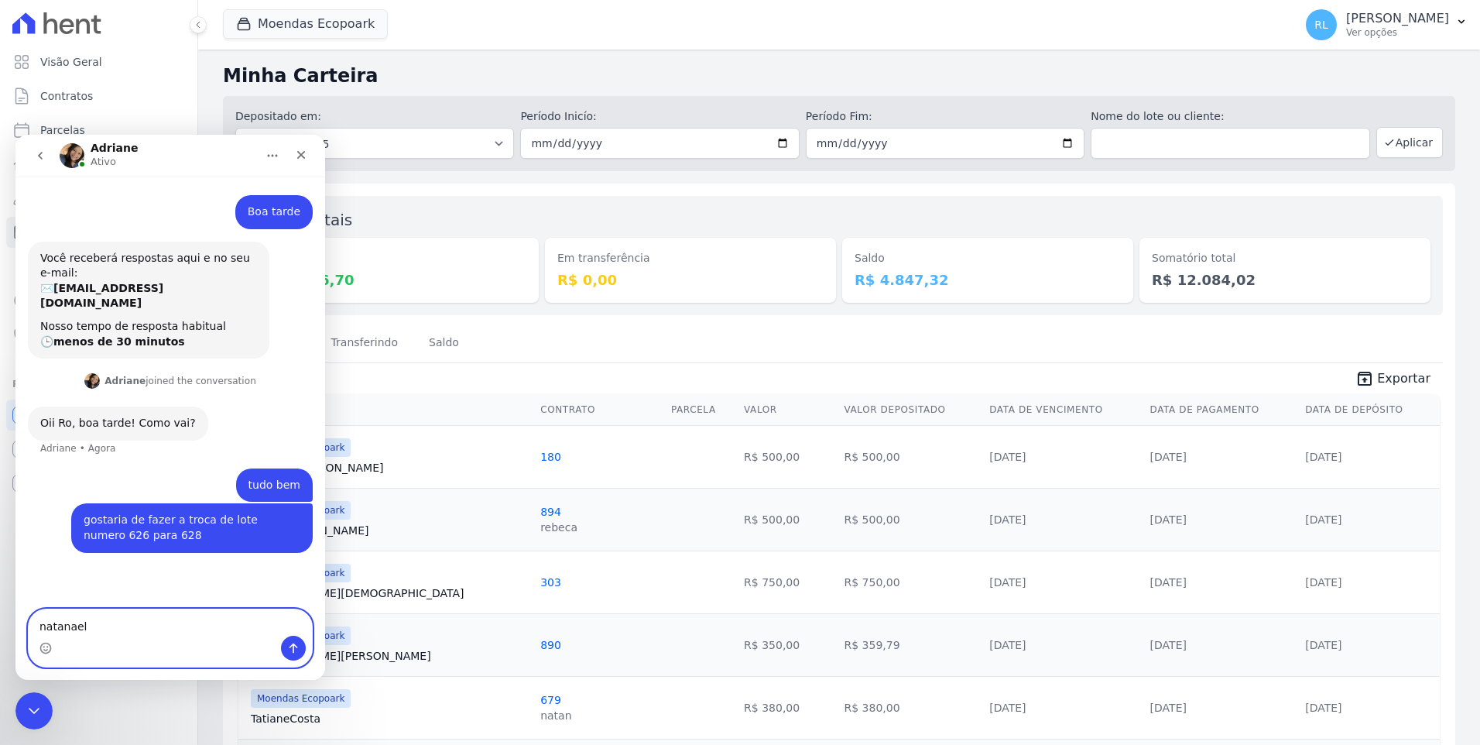
type textarea "natanael"
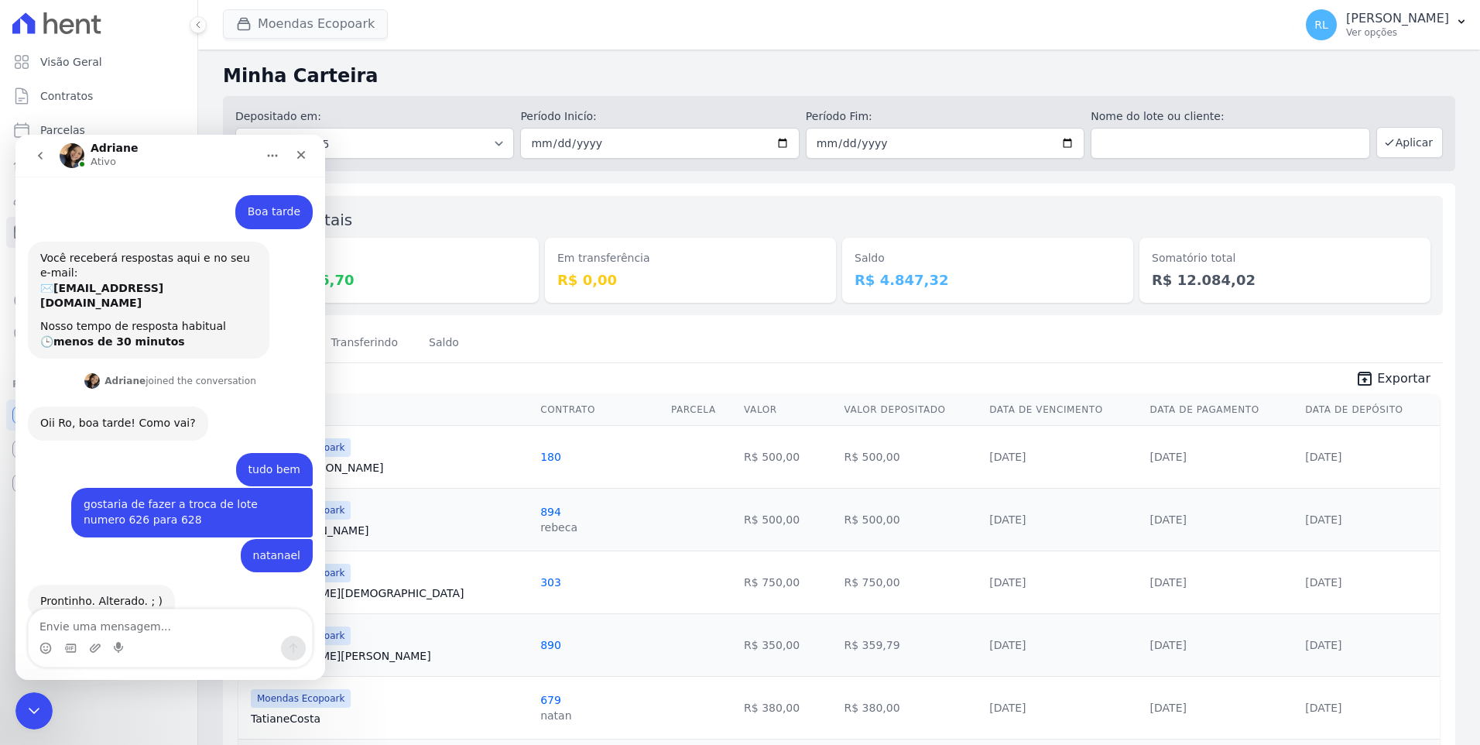
scroll to position [12, 0]
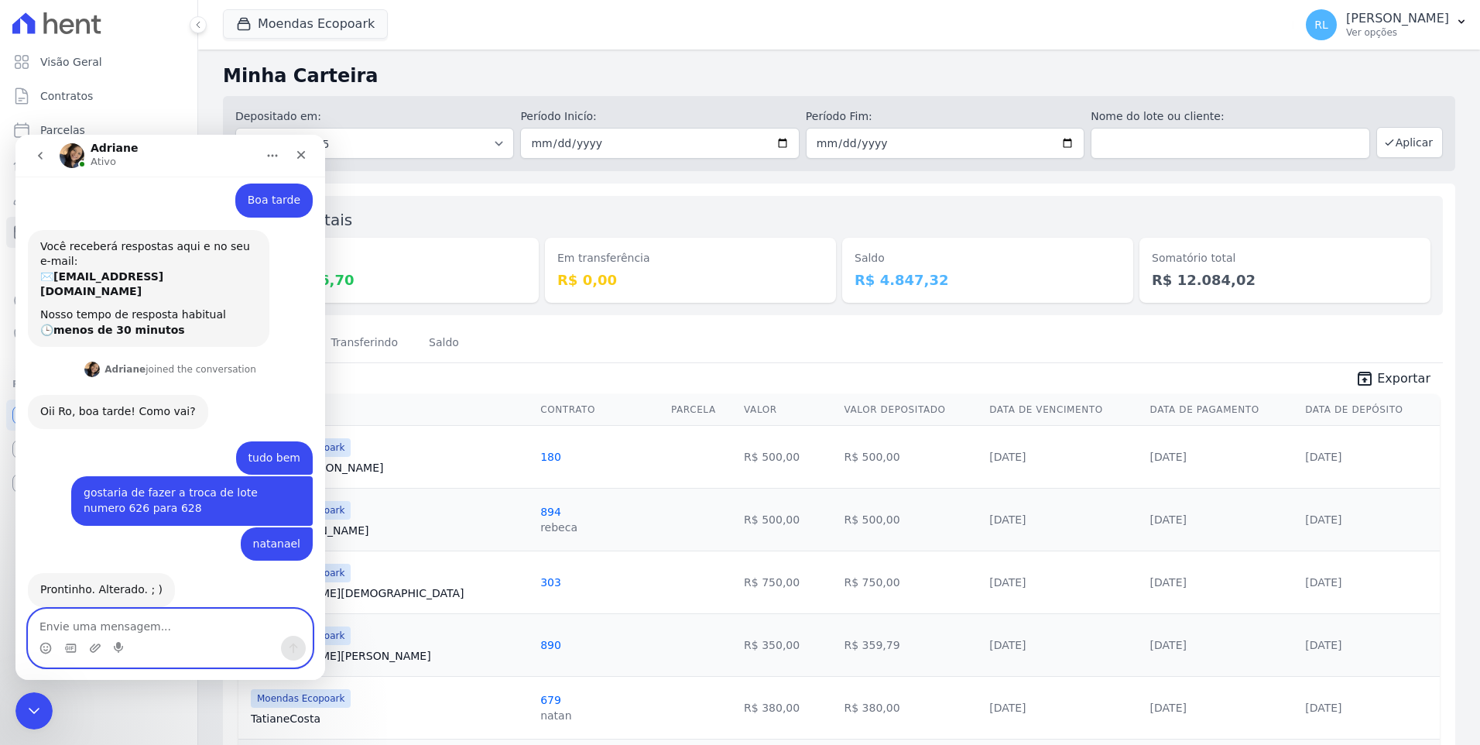
click at [156, 632] on textarea "Envie uma mensagem..." at bounding box center [170, 622] width 283 height 26
type textarea "top"
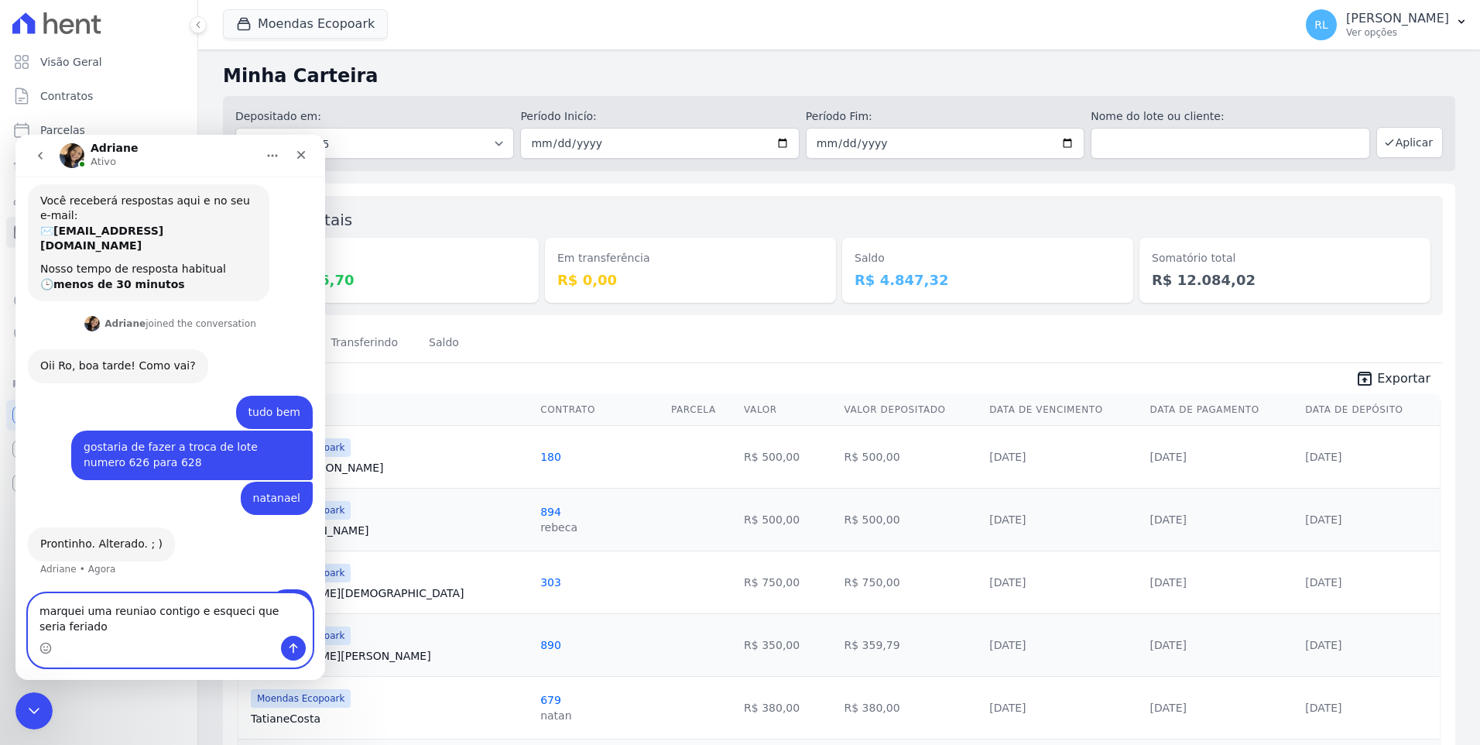
scroll to position [73, 0]
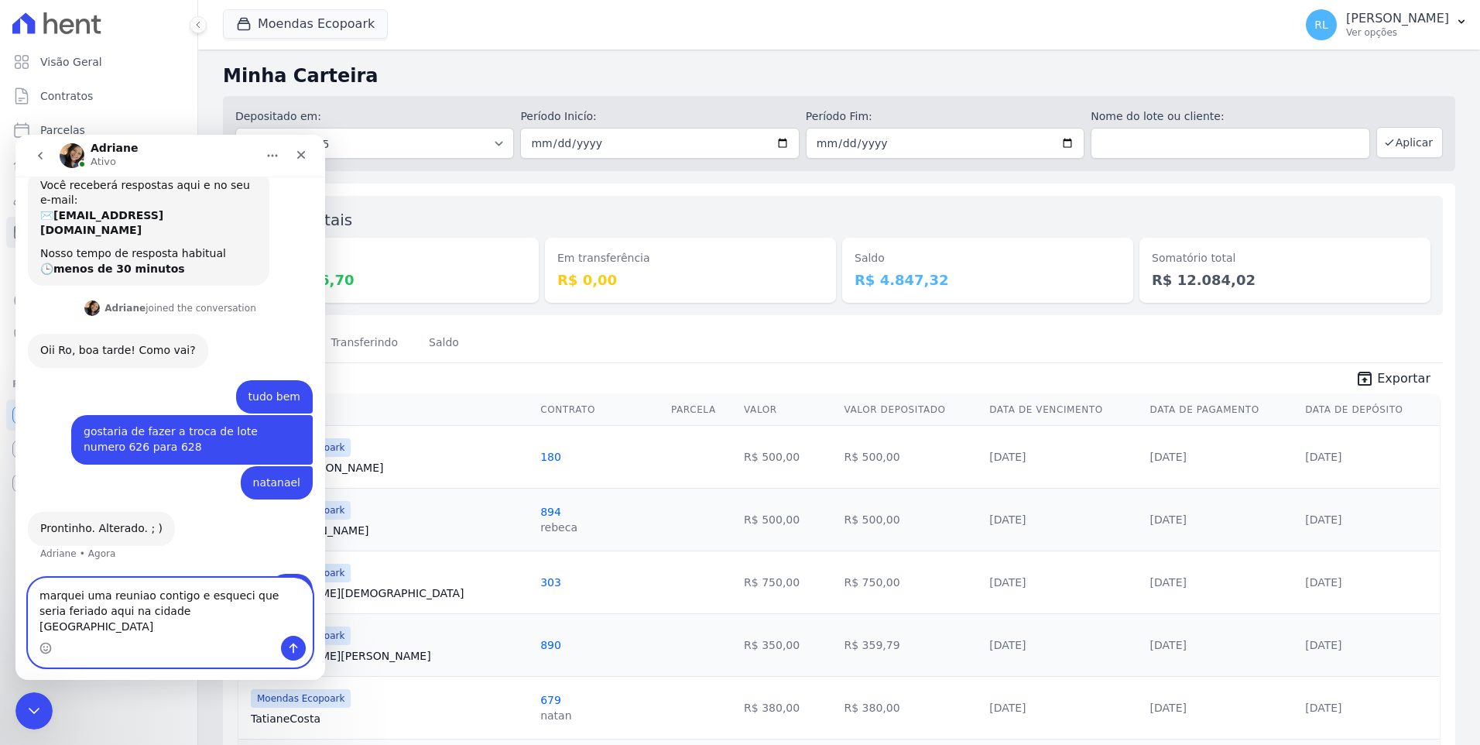
type textarea "marquei uma reuniao contigo e esqueci que seria feriado aqui na cidade [GEOGRAP…"
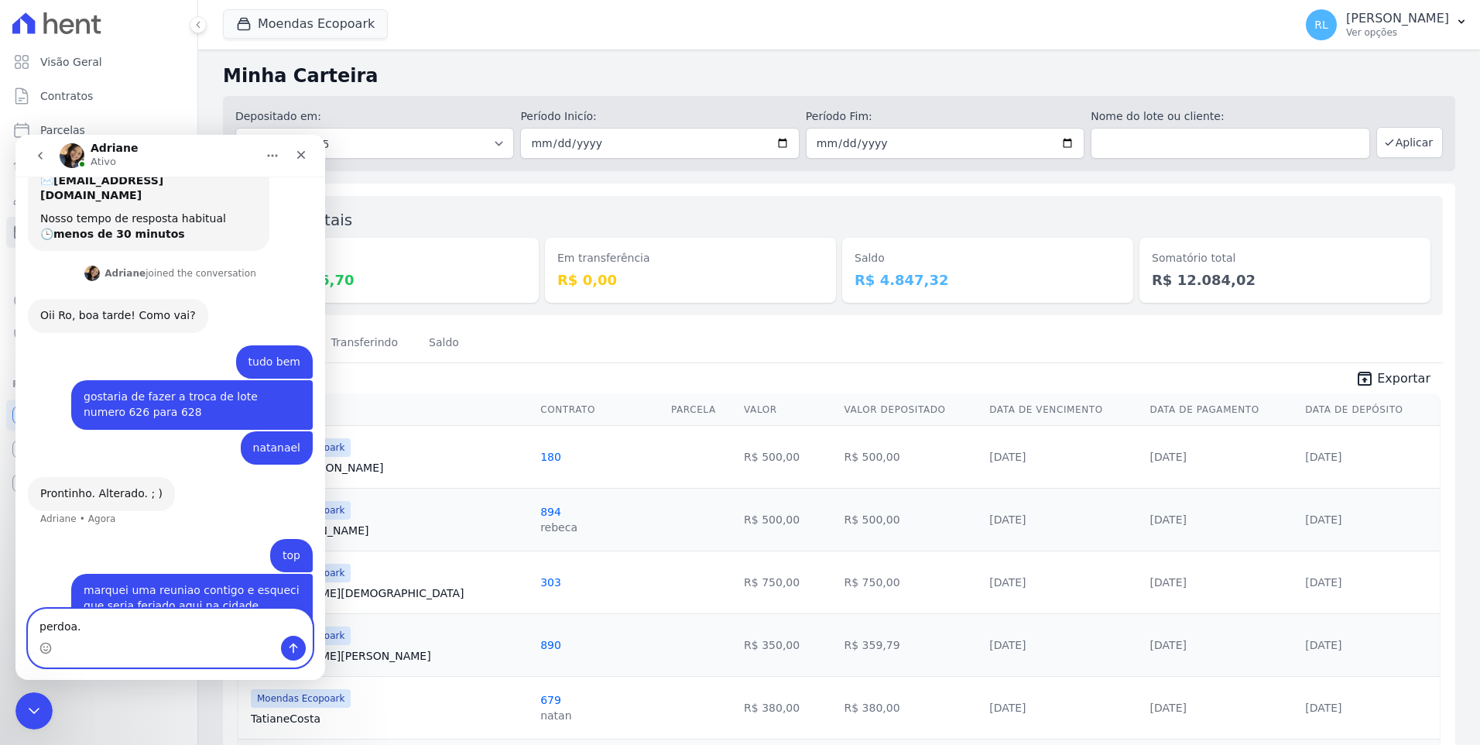
type textarea "perdoa."
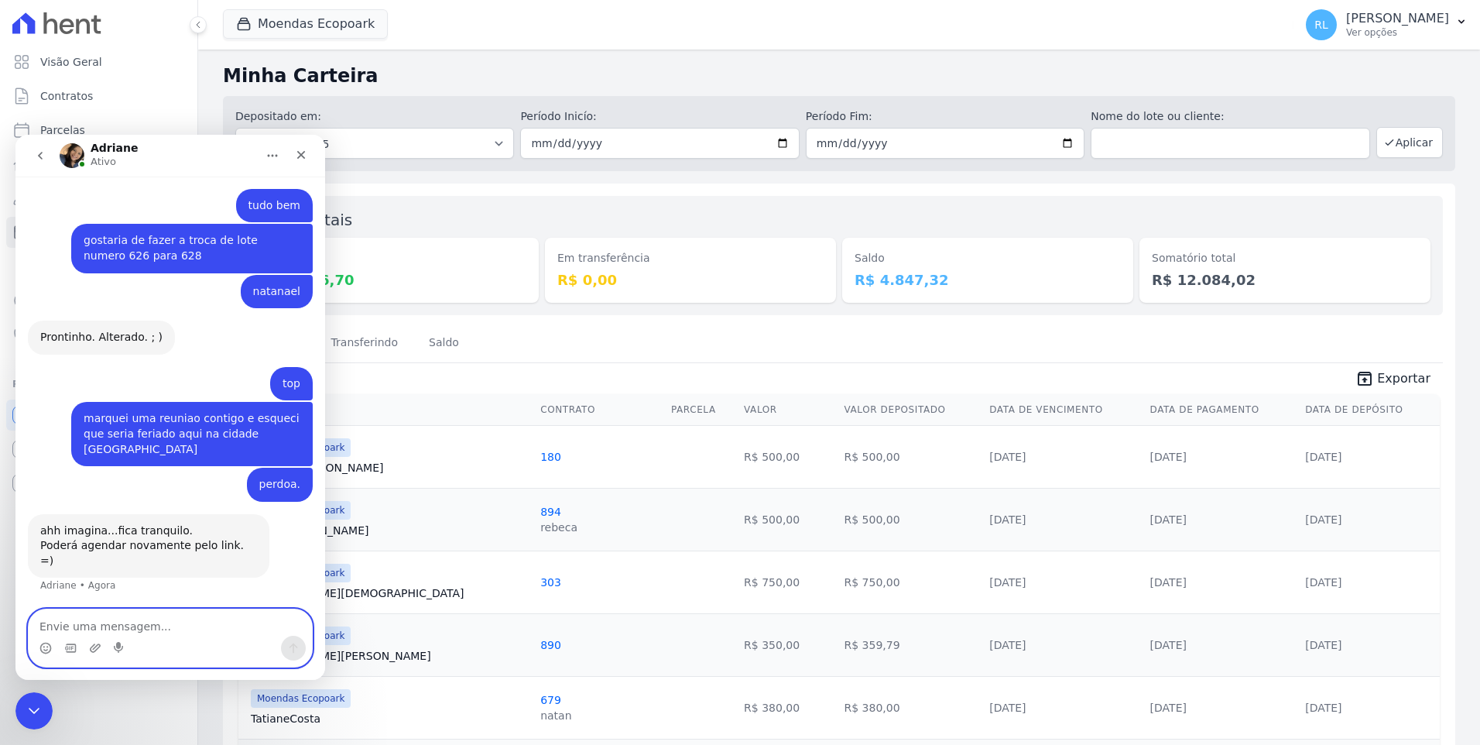
scroll to position [204, 0]
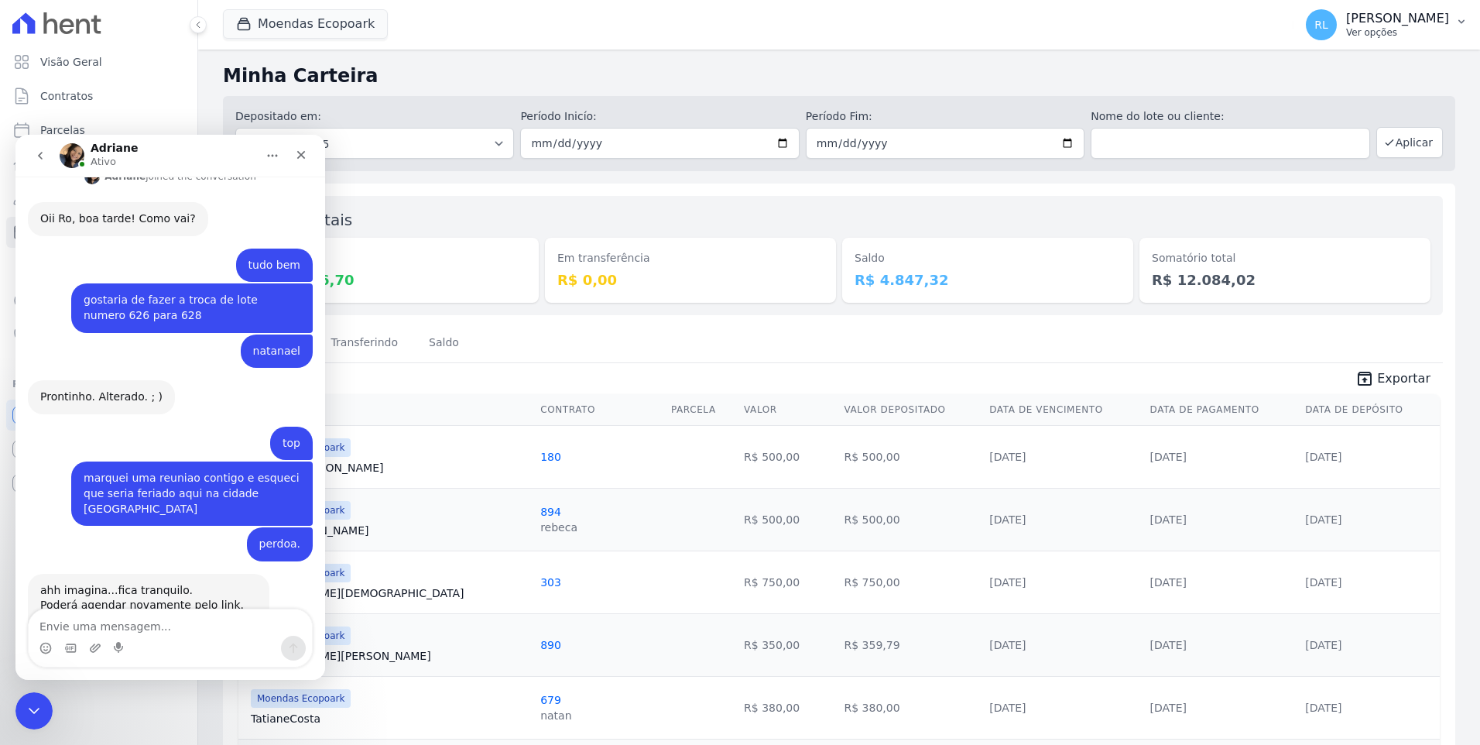
click at [1452, 22] on button "RL [PERSON_NAME] Ver opções" at bounding box center [1386, 24] width 187 height 43
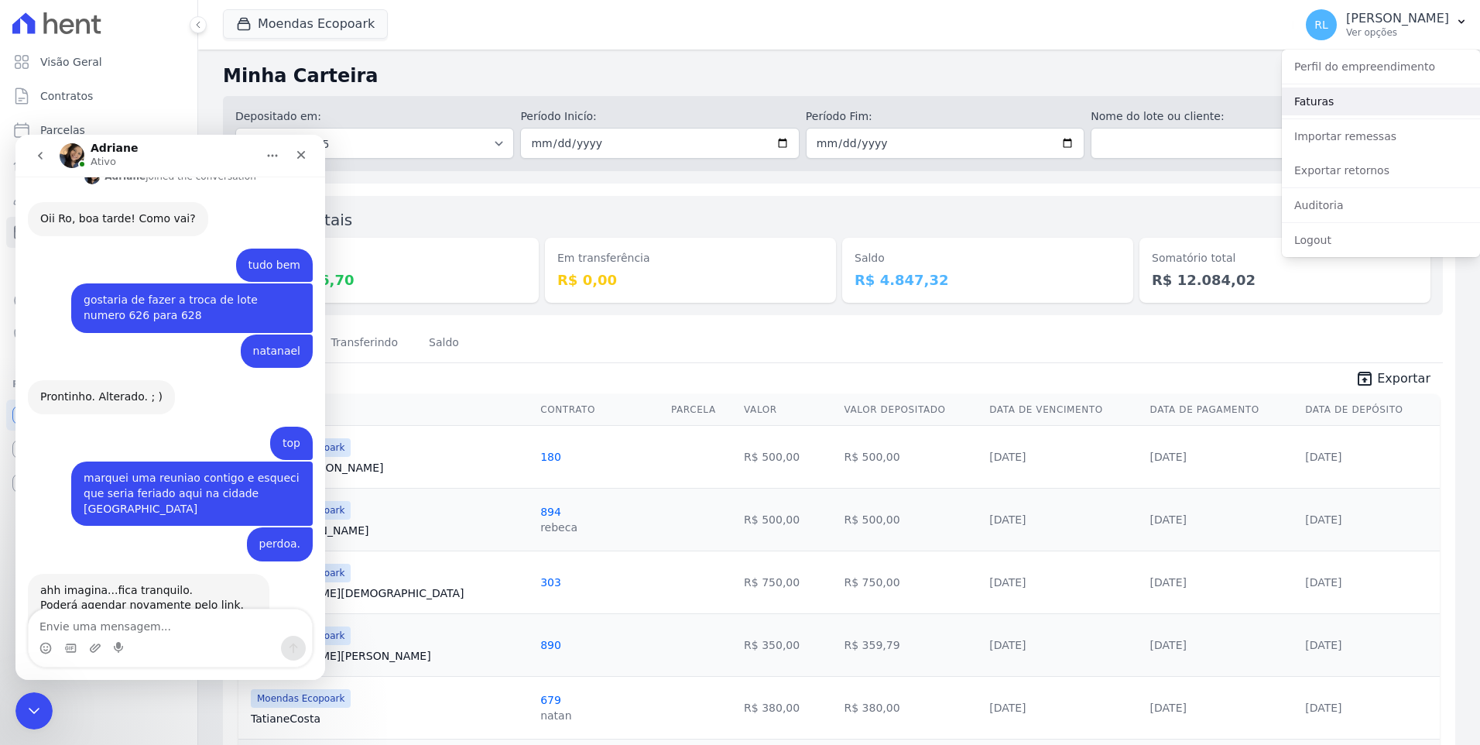
click at [1320, 104] on link "Faturas" at bounding box center [1381, 101] width 198 height 28
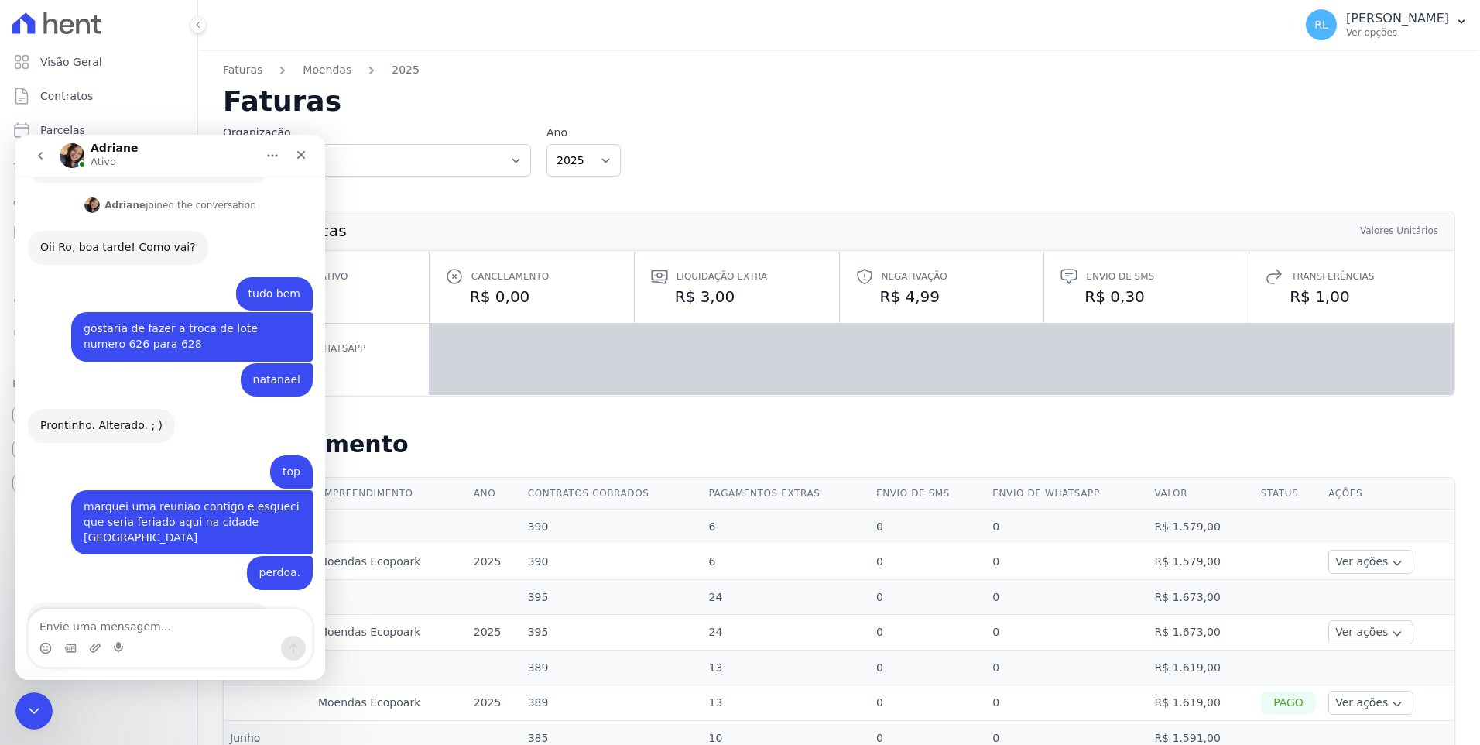
scroll to position [204, 0]
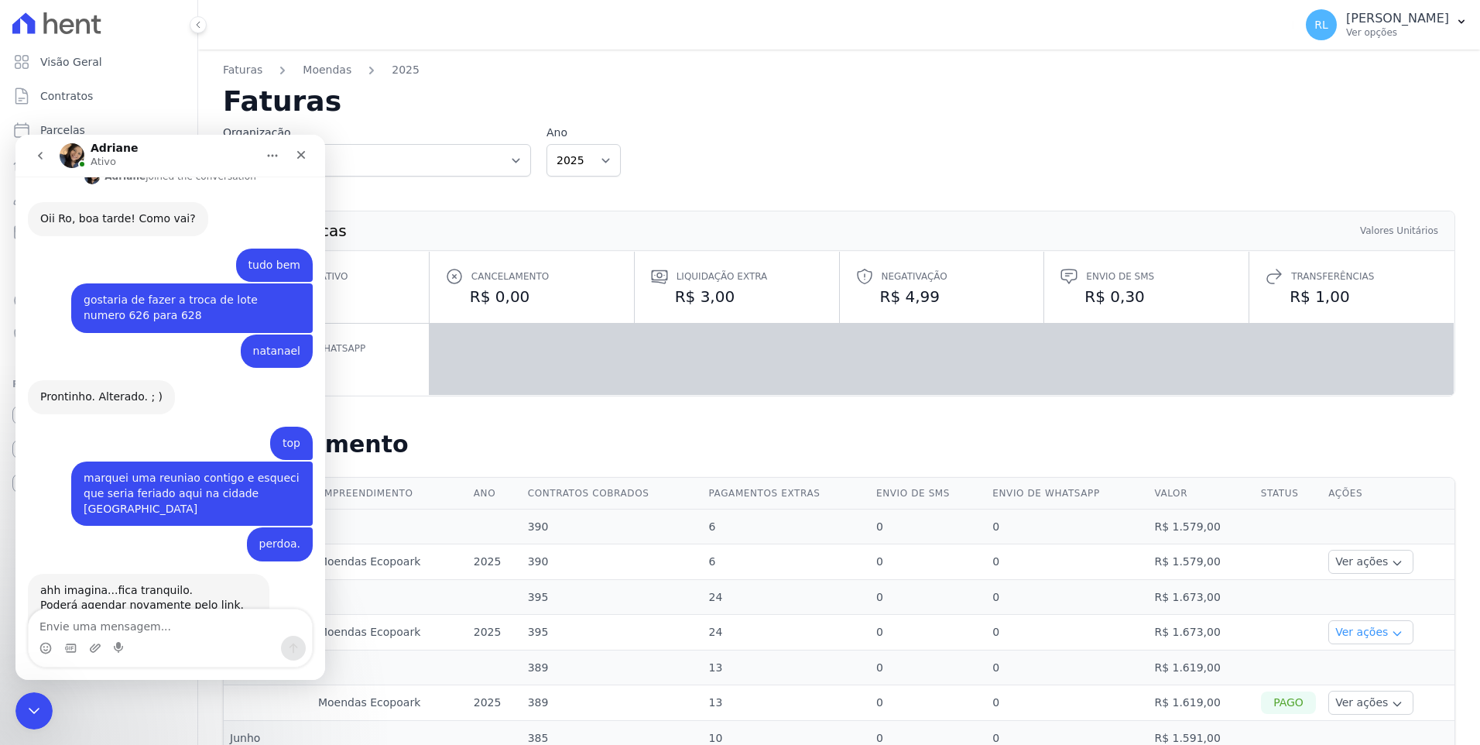
click at [1385, 632] on button "Ver ações" at bounding box center [1370, 632] width 85 height 24
click at [1391, 560] on icon "button" at bounding box center [1397, 563] width 12 height 12
click at [27, 710] on icon "Encerramento do Messenger da Intercom" at bounding box center [31, 708] width 19 height 19
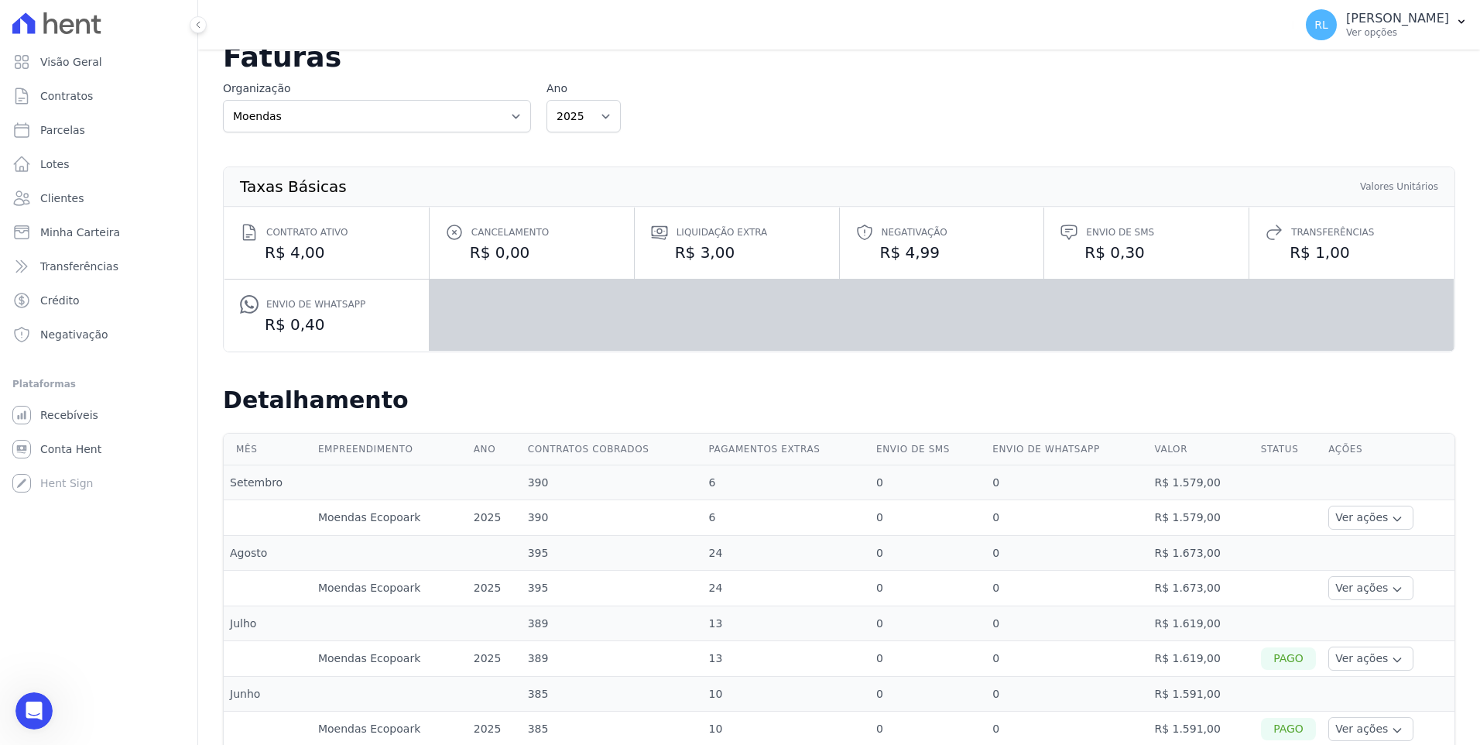
scroll to position [77, 0]
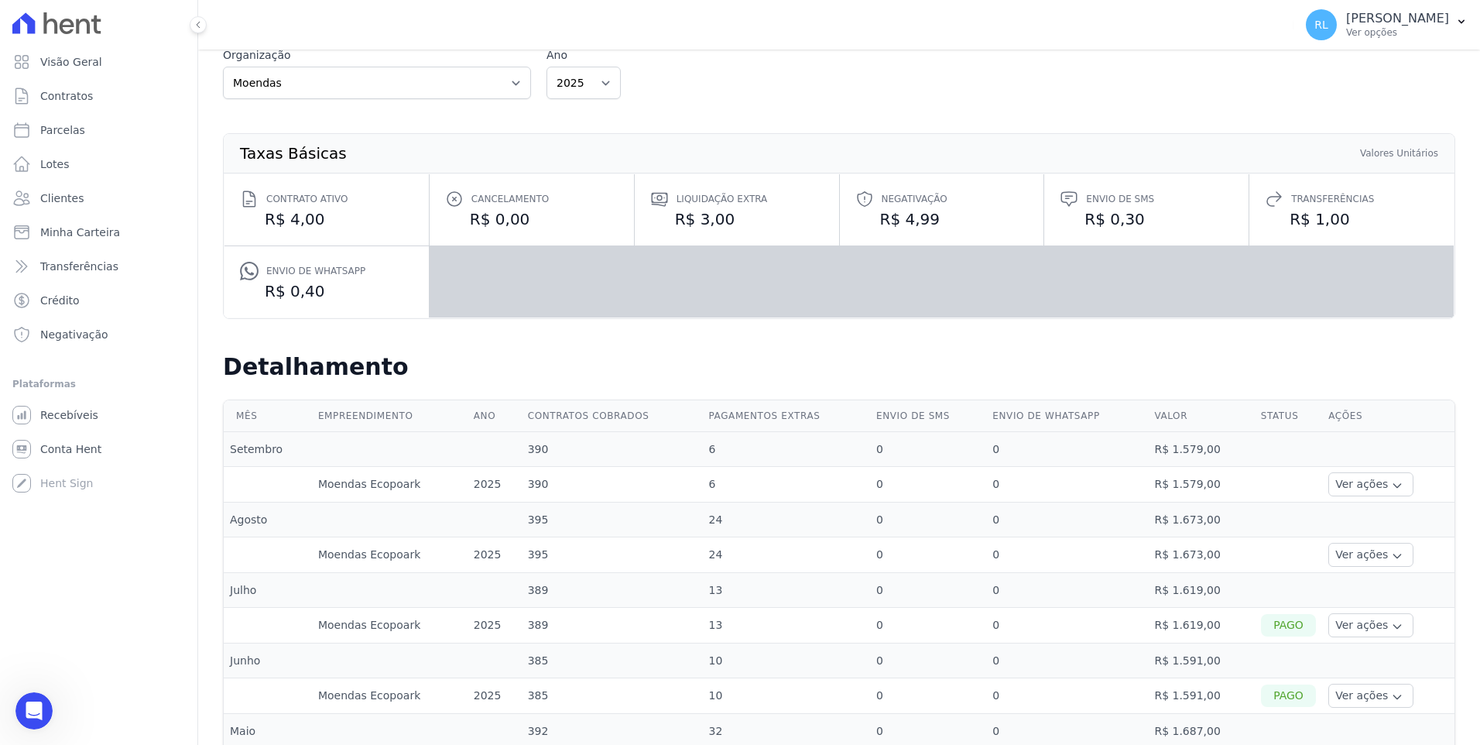
click at [666, 218] on dd "R$ 3,00" at bounding box center [736, 219] width 173 height 22
click at [658, 201] on icon at bounding box center [659, 199] width 19 height 19
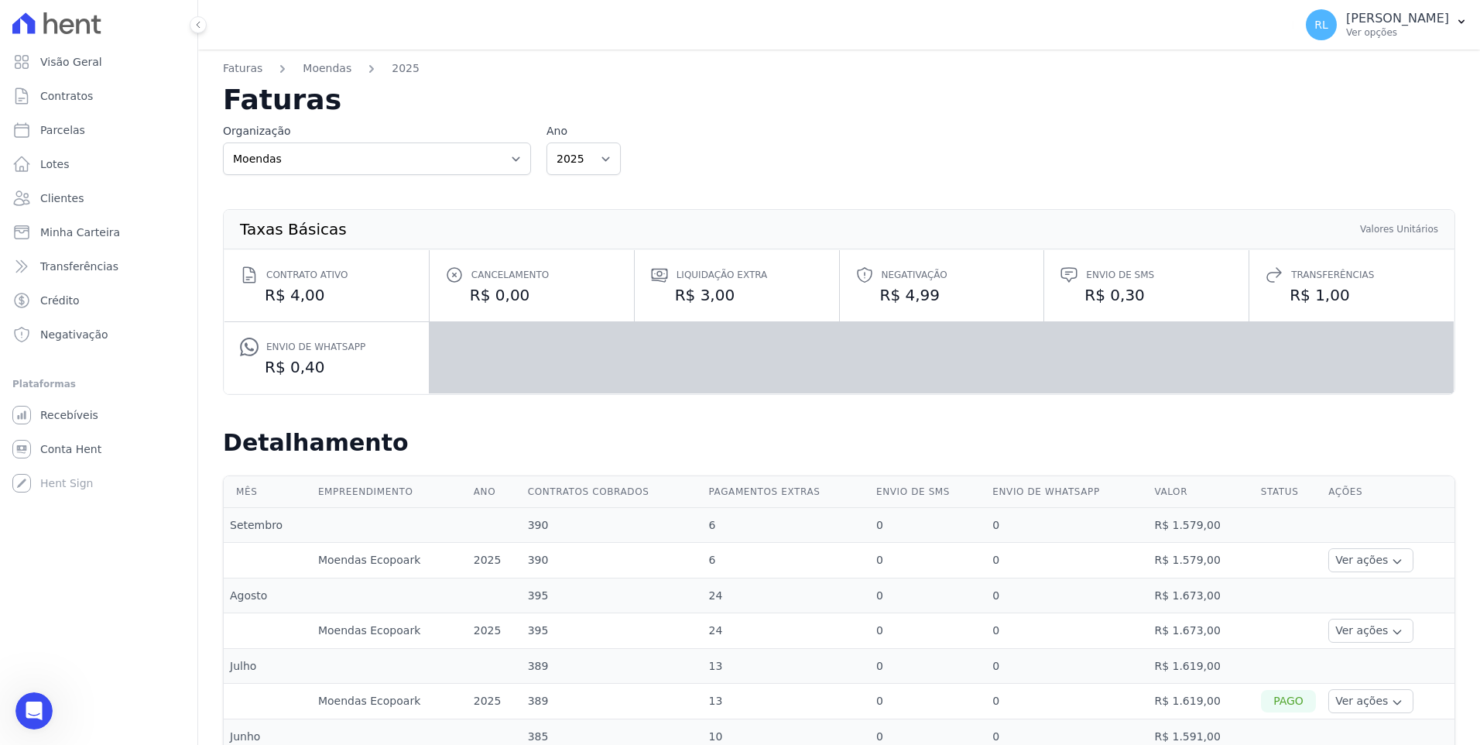
scroll to position [0, 0]
click at [78, 413] on span "Recebíveis" at bounding box center [69, 414] width 58 height 15
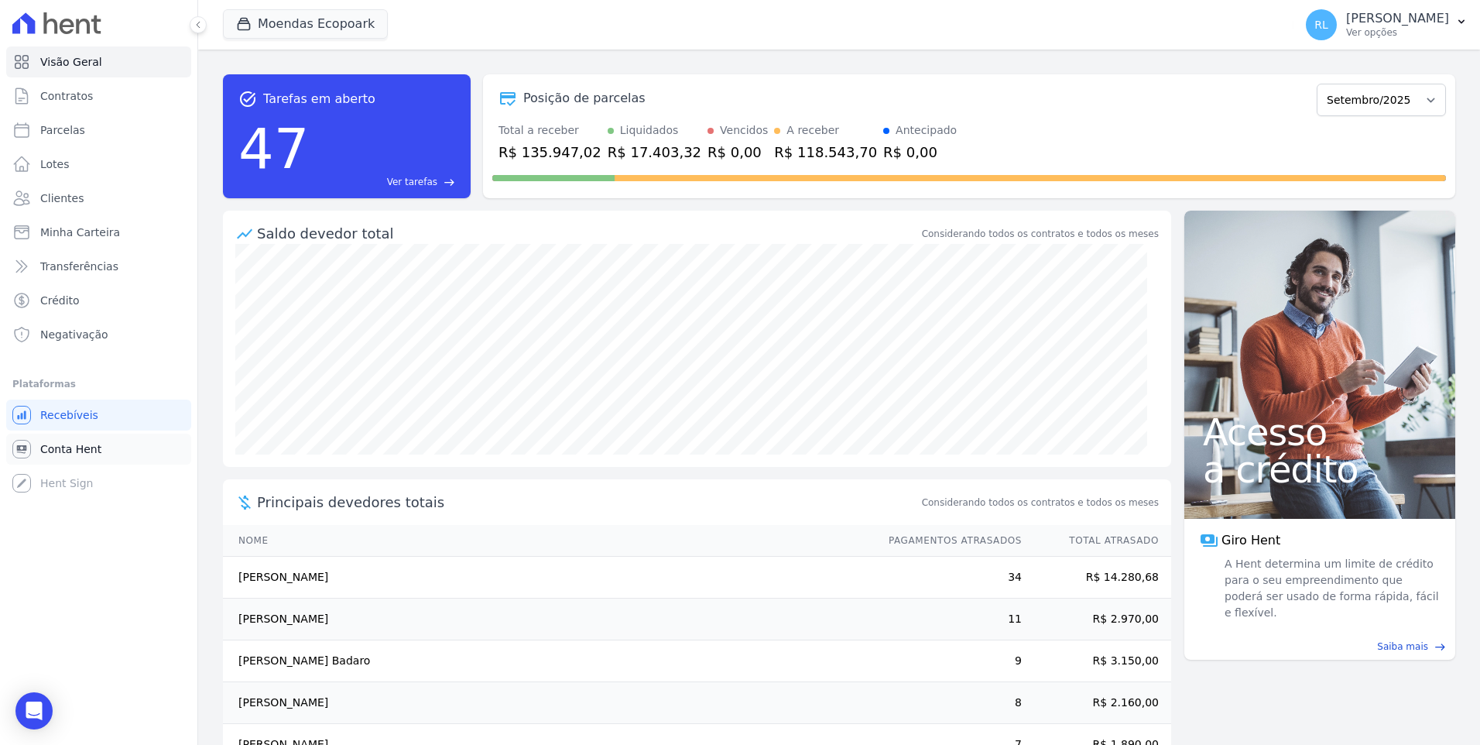
click at [77, 449] on span "Conta Hent" at bounding box center [70, 448] width 61 height 15
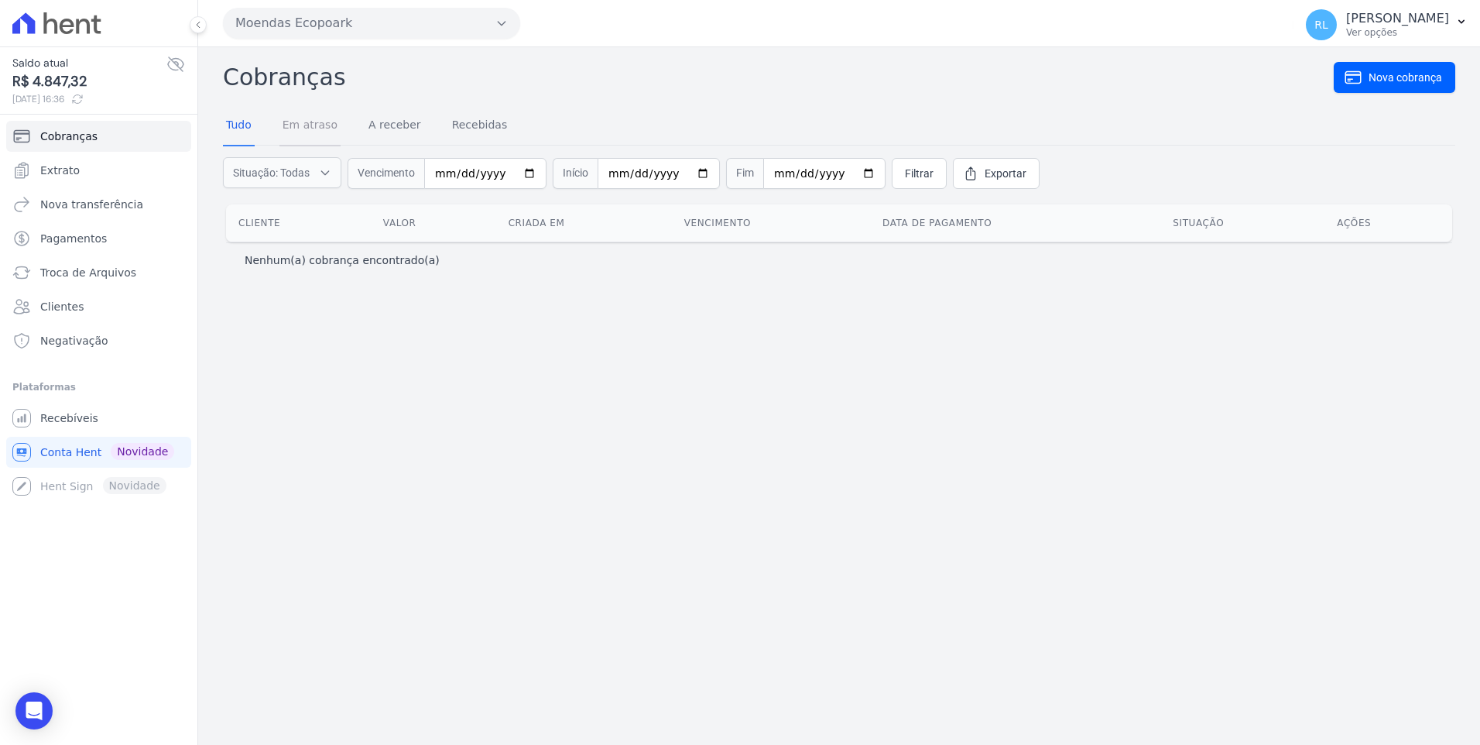
click at [319, 132] on link "Em atraso" at bounding box center [309, 126] width 61 height 40
click at [375, 125] on link "A receber" at bounding box center [394, 126] width 59 height 40
click at [449, 131] on link "Recebidas" at bounding box center [480, 126] width 62 height 40
click at [84, 98] on icon at bounding box center [77, 99] width 12 height 12
click at [90, 276] on span "Troca de Arquivos" at bounding box center [88, 272] width 96 height 15
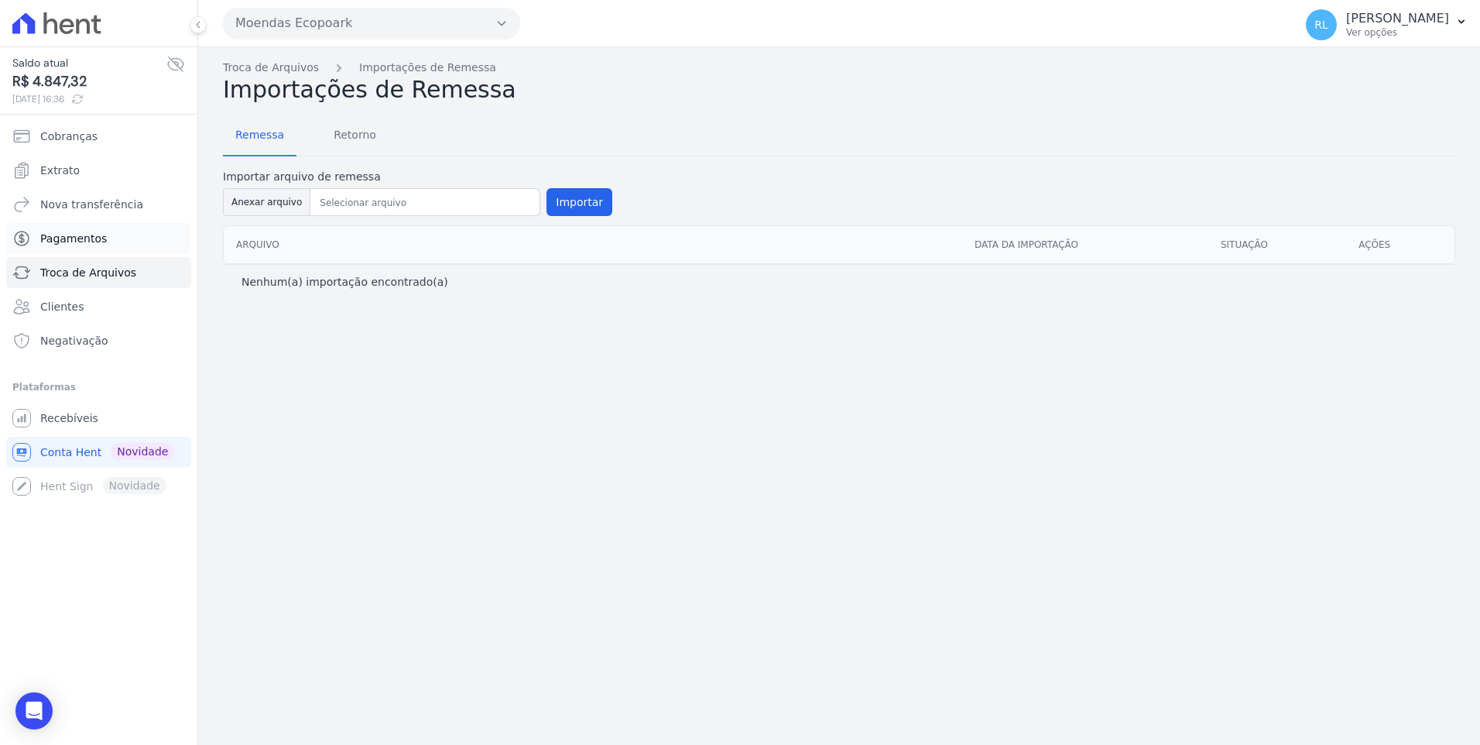
click at [90, 236] on span "Pagamentos" at bounding box center [73, 238] width 67 height 15
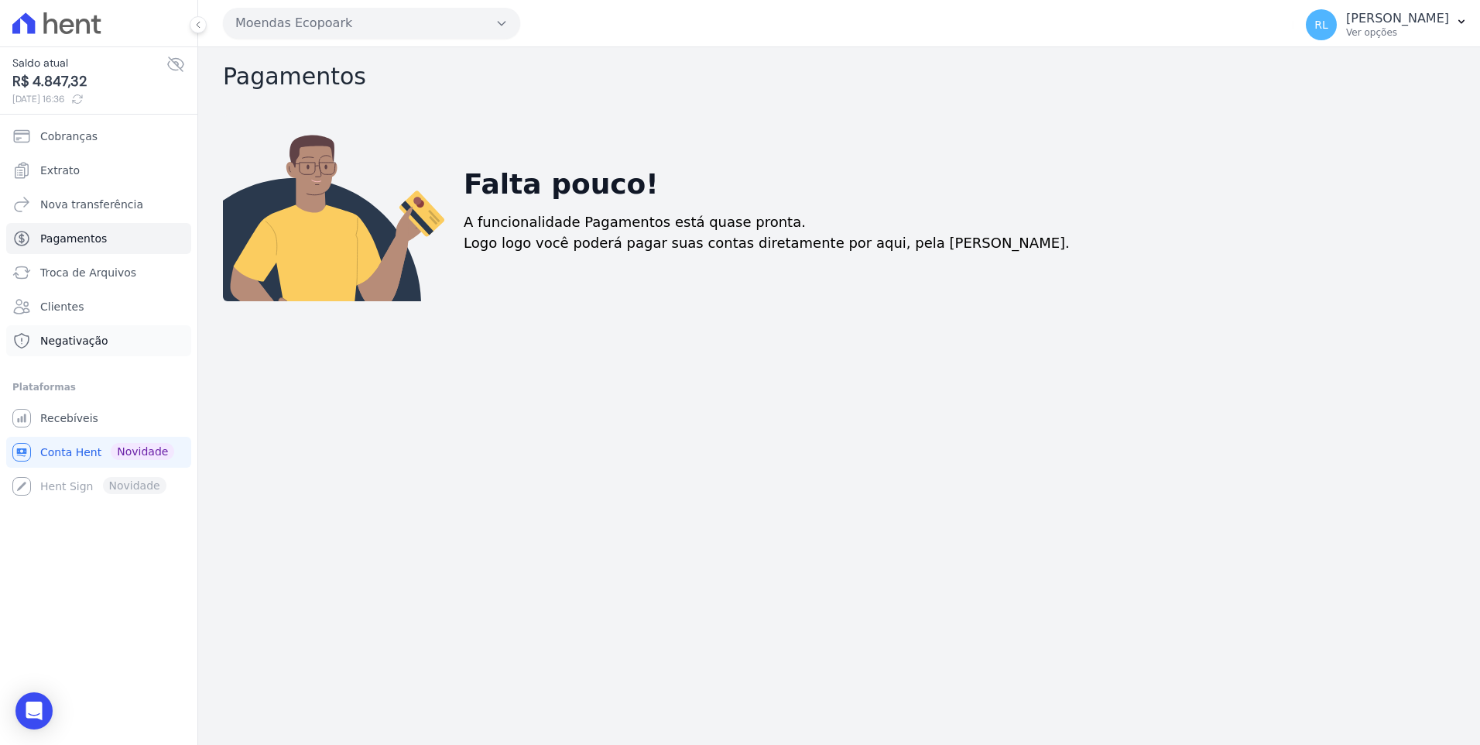
click at [82, 344] on span "Negativação" at bounding box center [74, 340] width 68 height 15
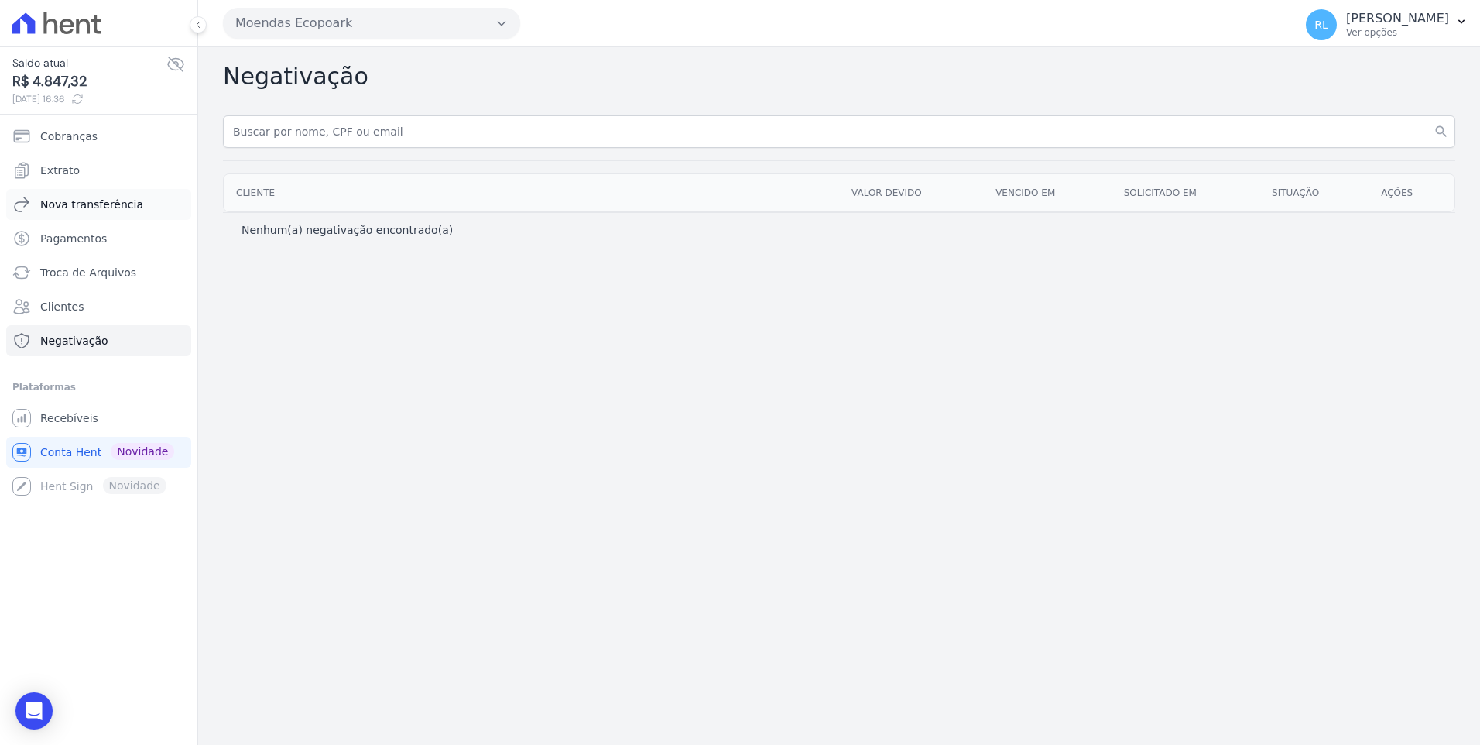
click at [80, 208] on span "Nova transferência" at bounding box center [91, 204] width 103 height 15
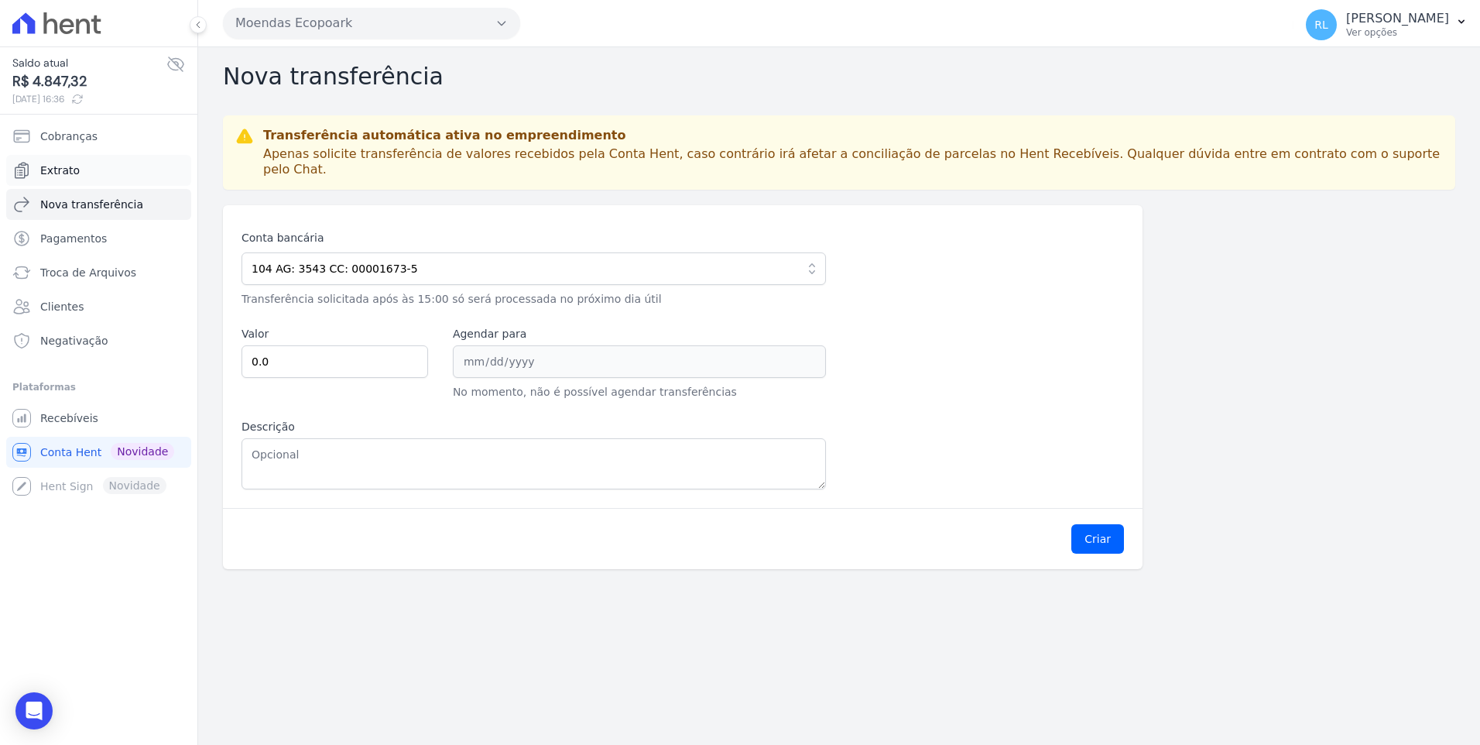
click at [77, 170] on link "Extrato" at bounding box center [98, 170] width 185 height 31
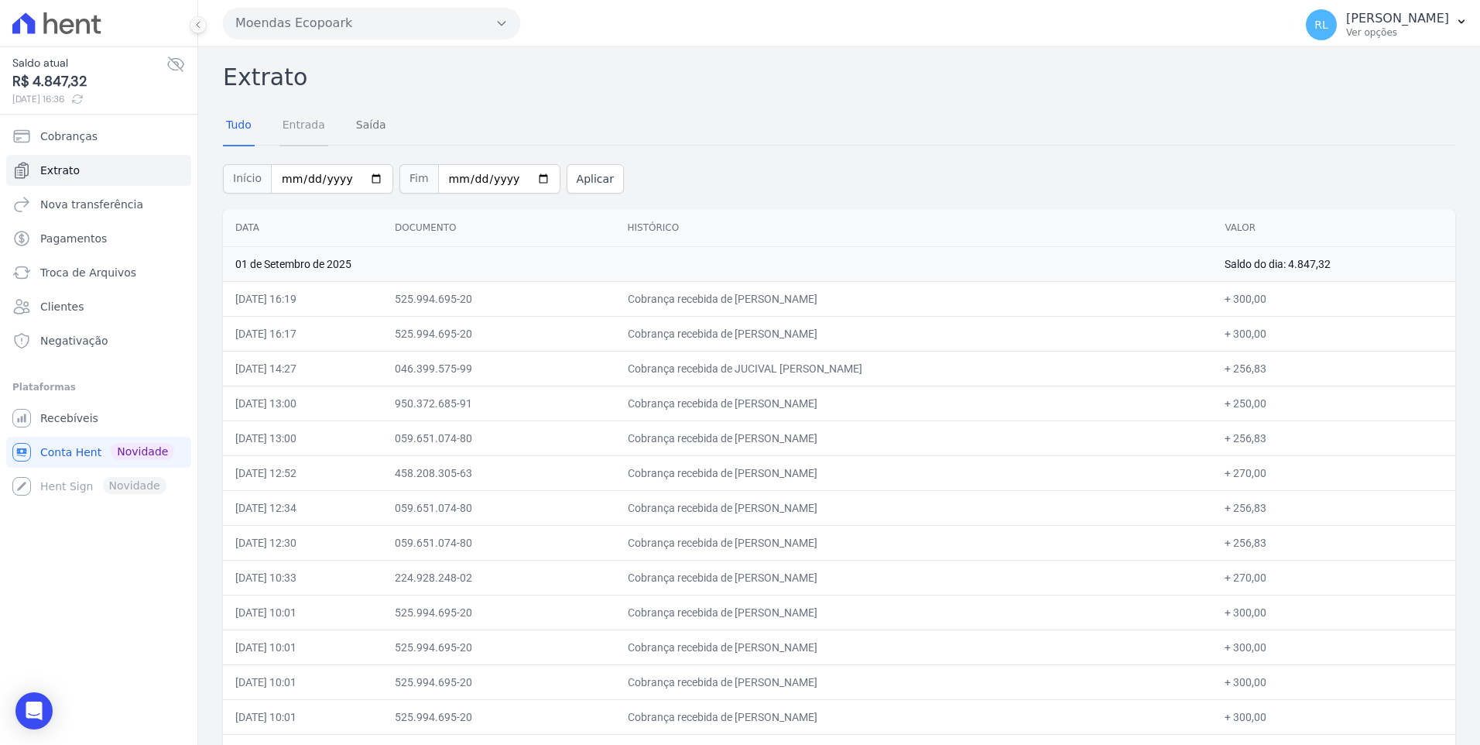
click at [288, 126] on link "Entrada" at bounding box center [303, 126] width 49 height 40
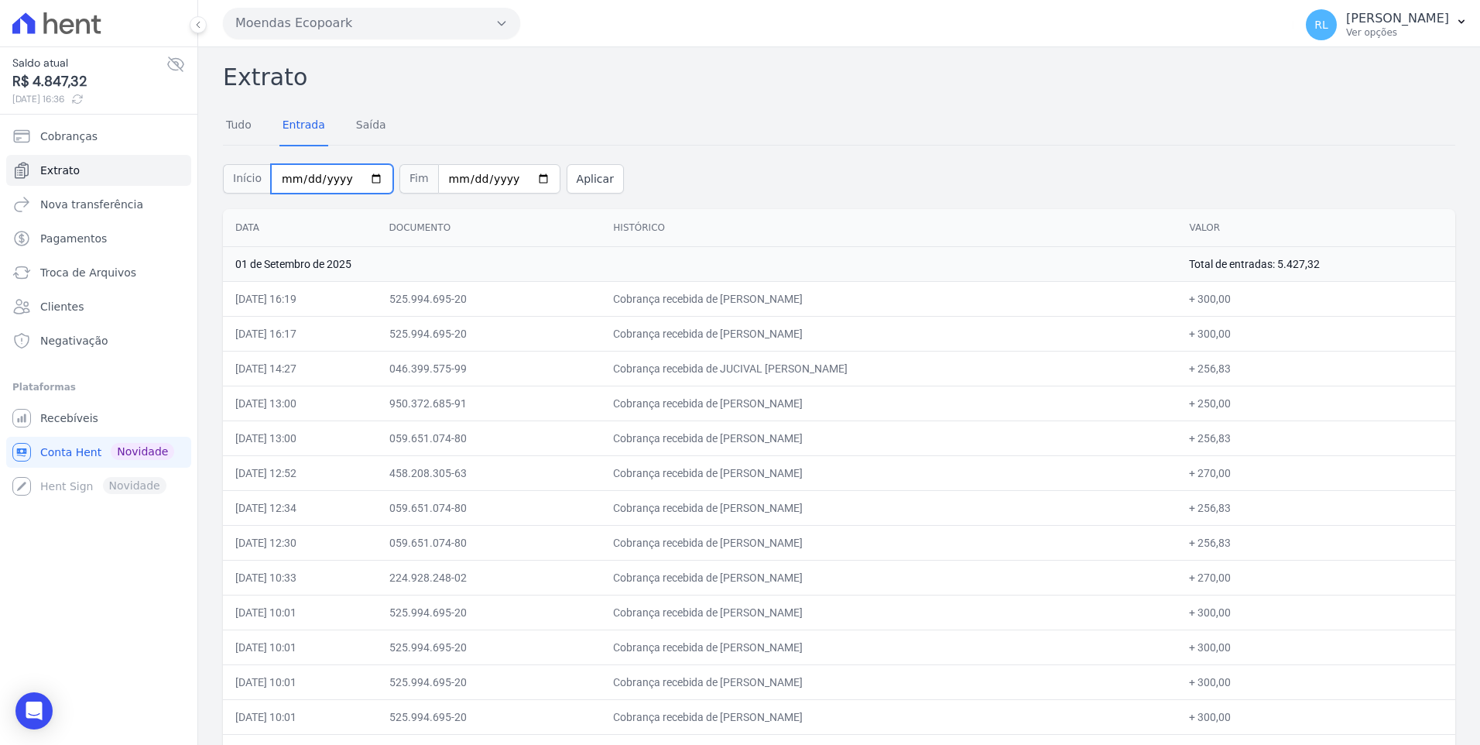
click at [300, 183] on input "[DATE]" at bounding box center [332, 178] width 122 height 29
type input "[DATE]"
click at [447, 177] on input "[DATE]" at bounding box center [499, 178] width 122 height 29
type input "[DATE]"
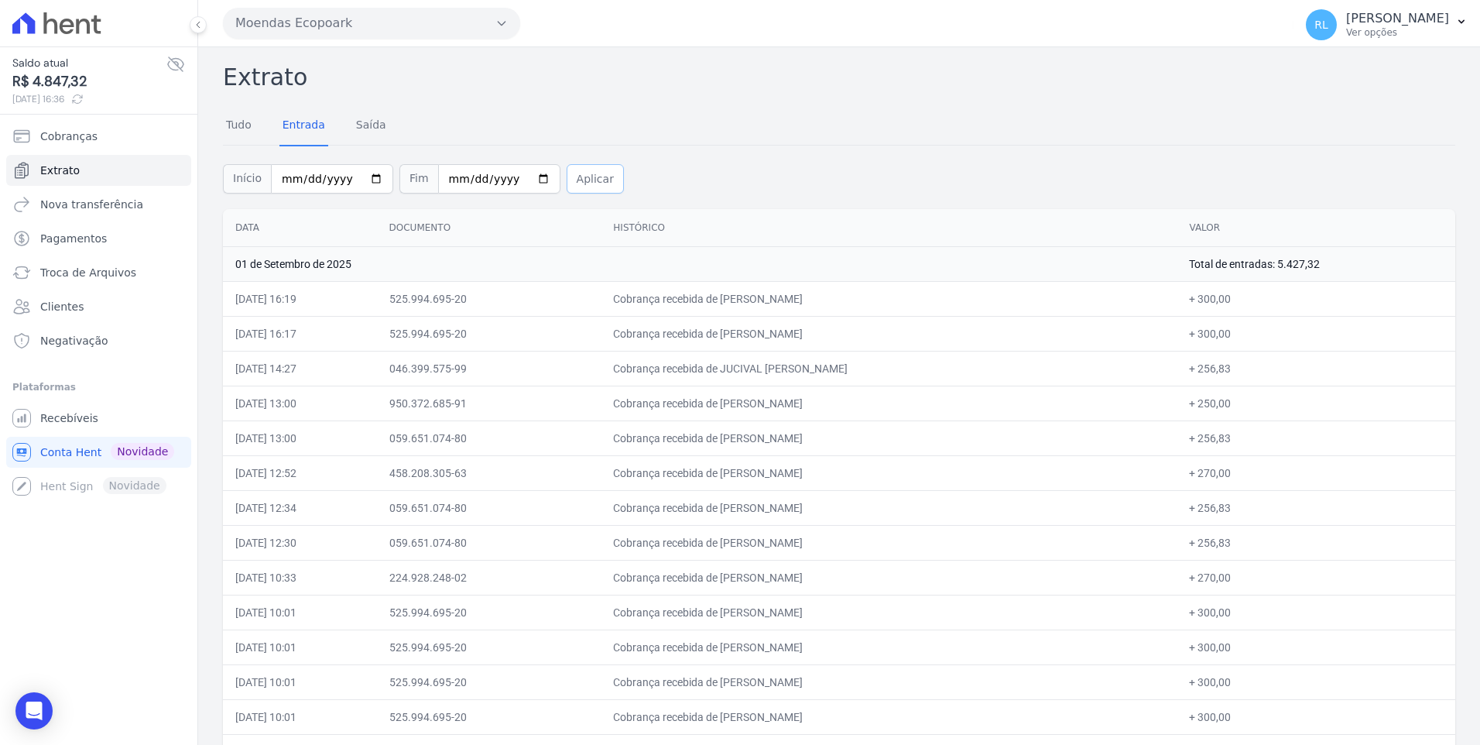
click at [567, 177] on button "Aplicar" at bounding box center [595, 178] width 57 height 29
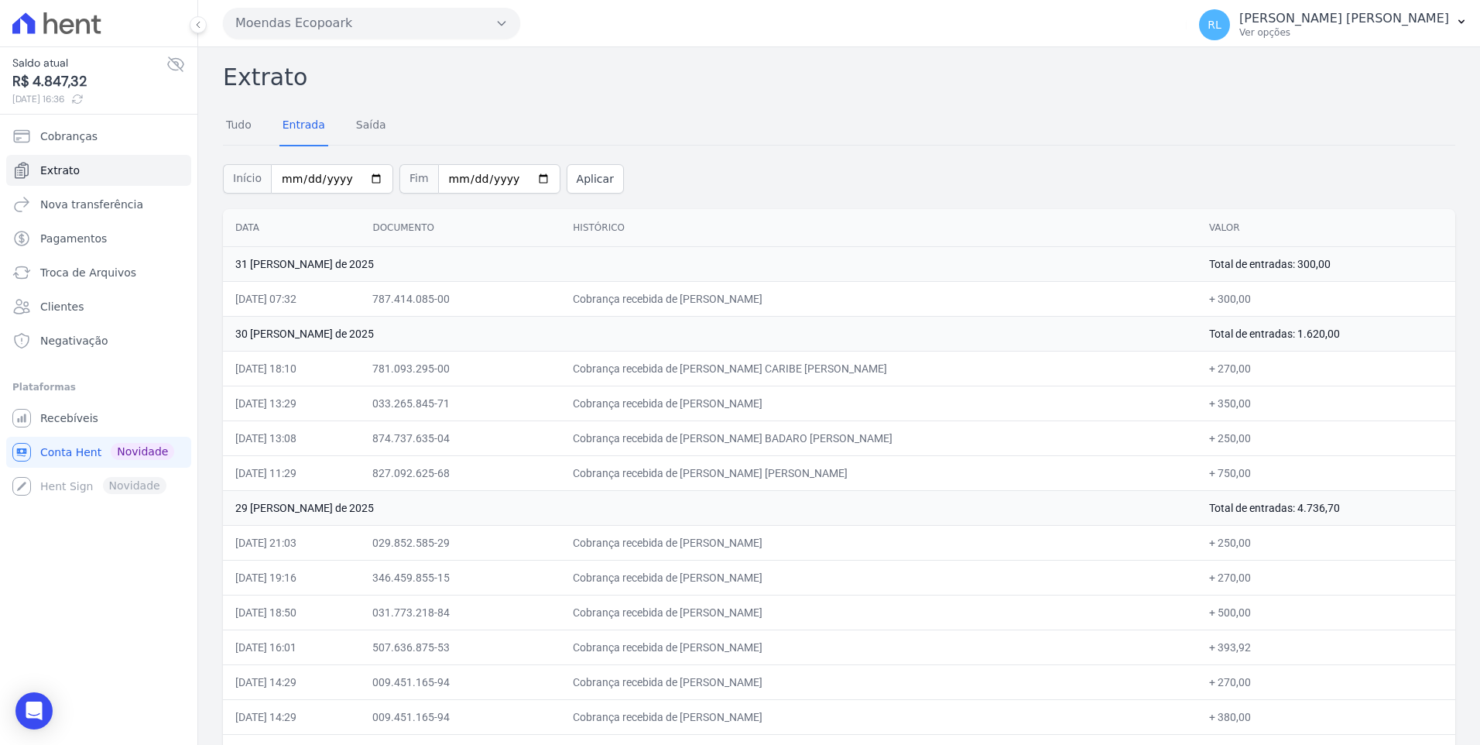
click at [179, 63] on icon at bounding box center [175, 64] width 19 height 19
click at [178, 63] on icon at bounding box center [175, 64] width 5 height 5
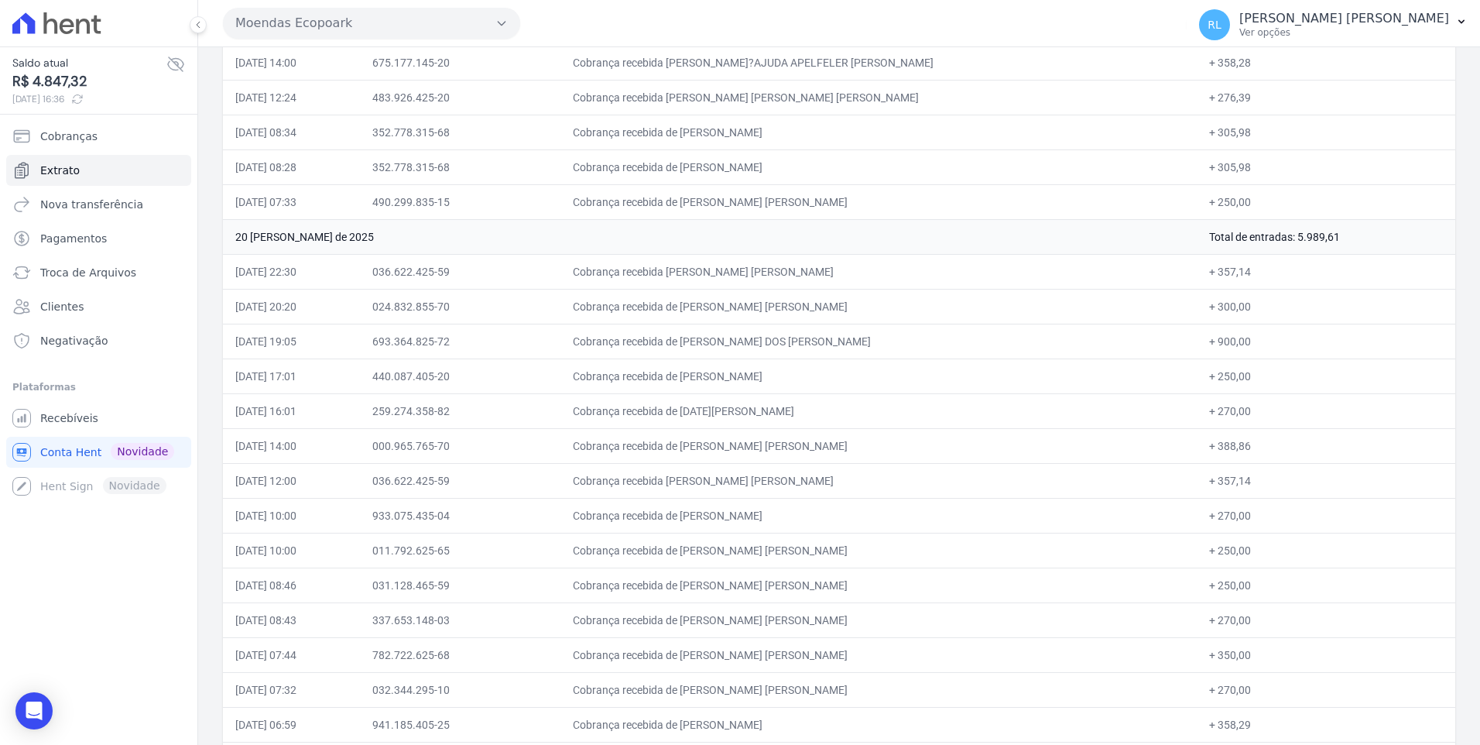
scroll to position [2941, 0]
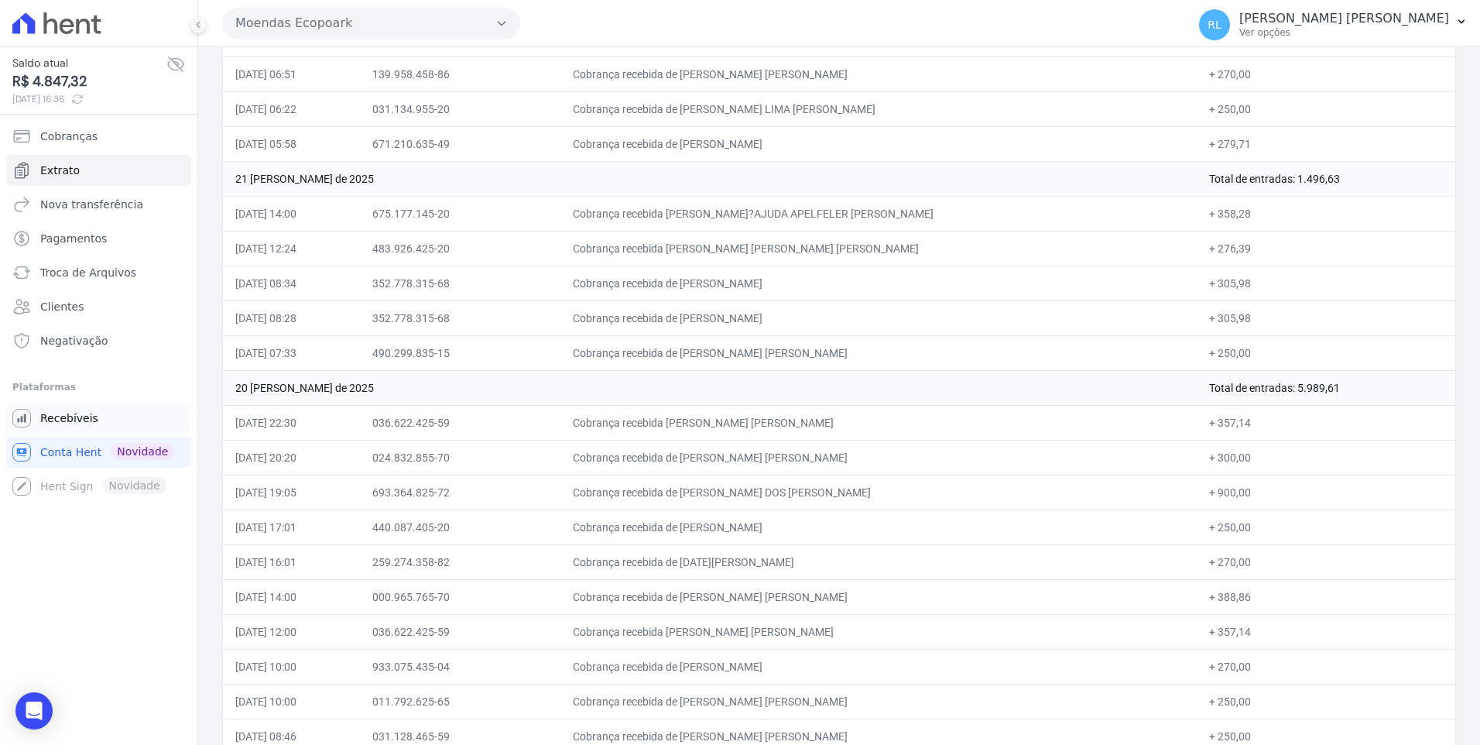
click at [74, 414] on span "Recebíveis" at bounding box center [69, 417] width 58 height 15
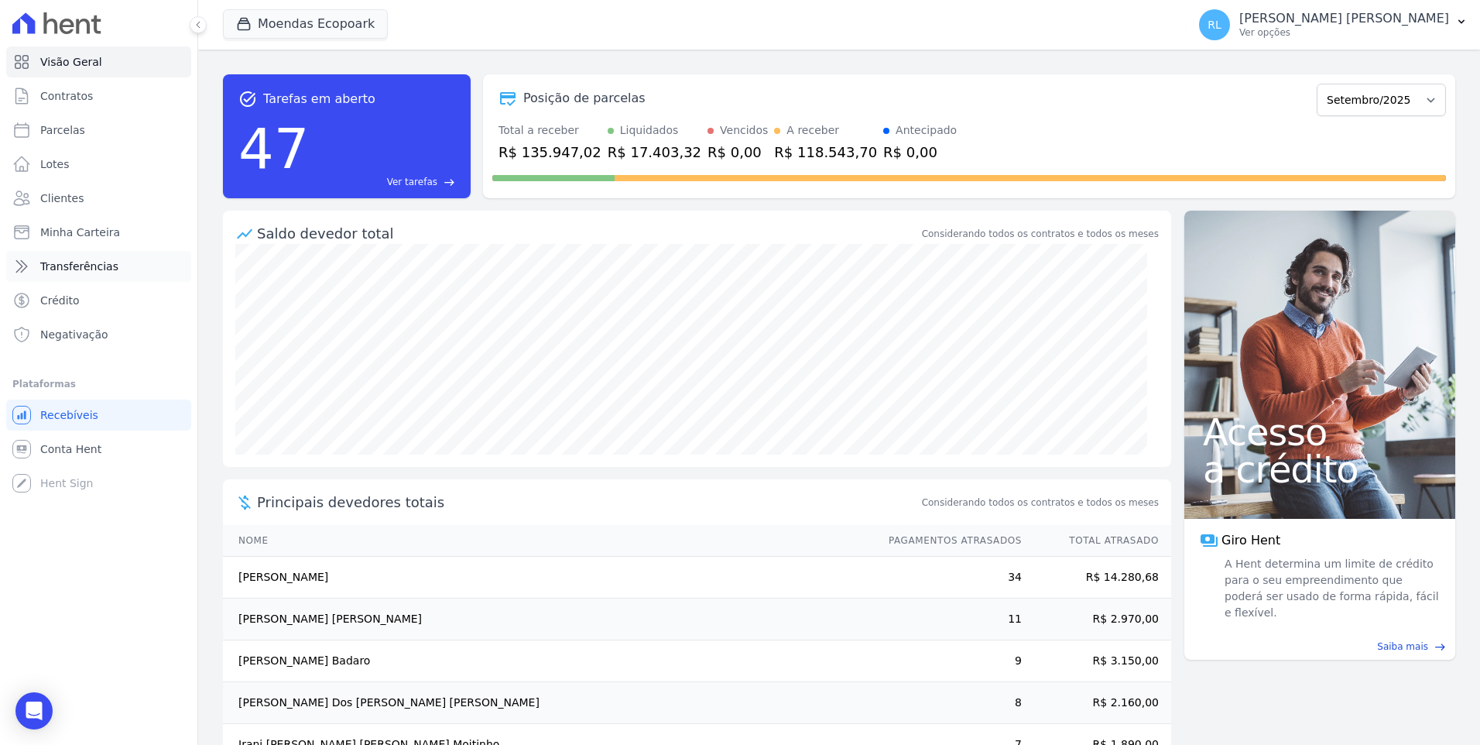
click at [79, 266] on span "Transferências" at bounding box center [79, 266] width 78 height 15
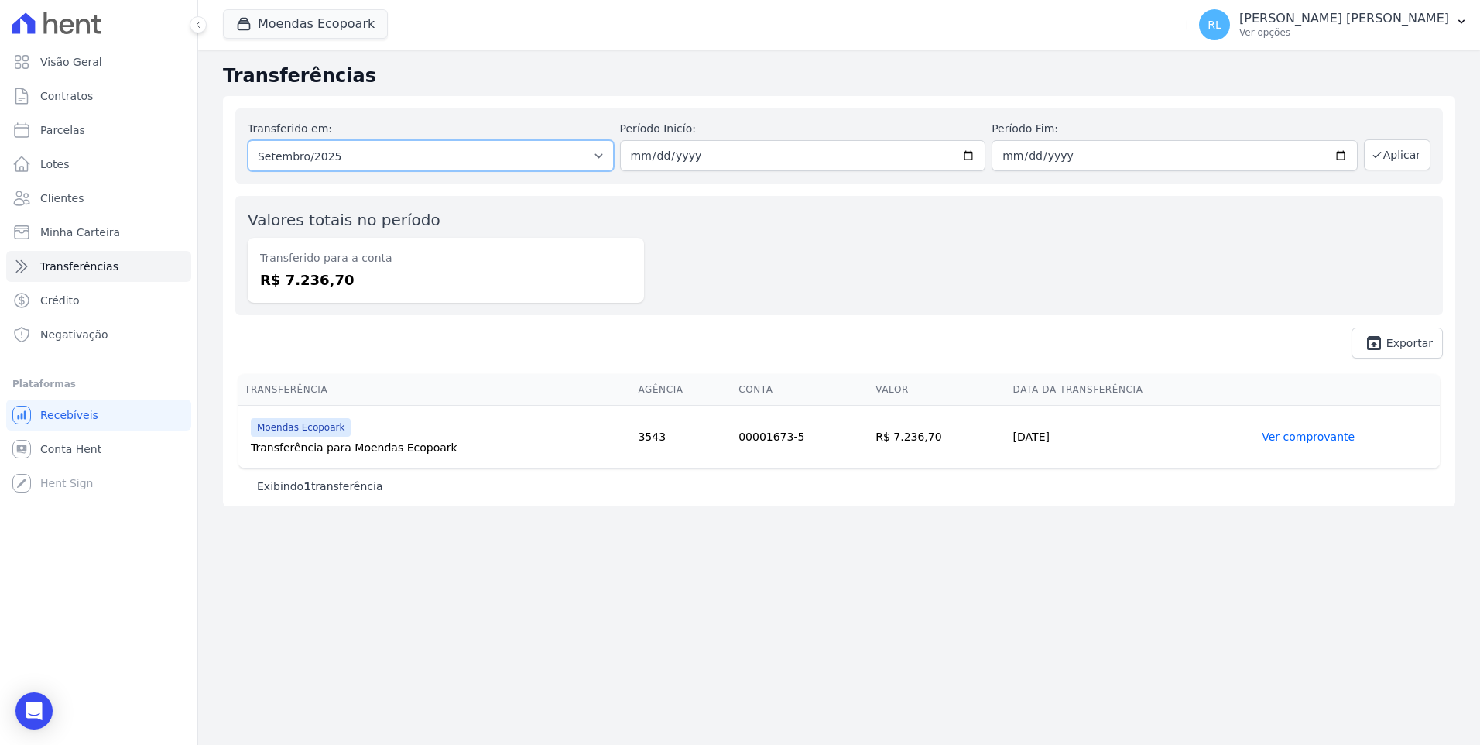
click at [410, 159] on select "Todos os meses Setembro/2023 Outubro/2023 Novembro/2023 Dezembro/2023 Janeiro/2…" at bounding box center [431, 155] width 366 height 31
select select "08/2025"
click at [248, 140] on select "Todos os meses Setembro/2023 Outubro/2023 Novembro/2023 Dezembro/2023 Janeiro/2…" at bounding box center [431, 155] width 366 height 31
click at [639, 155] on input "date" at bounding box center [803, 155] width 366 height 31
type input "[DATE]"
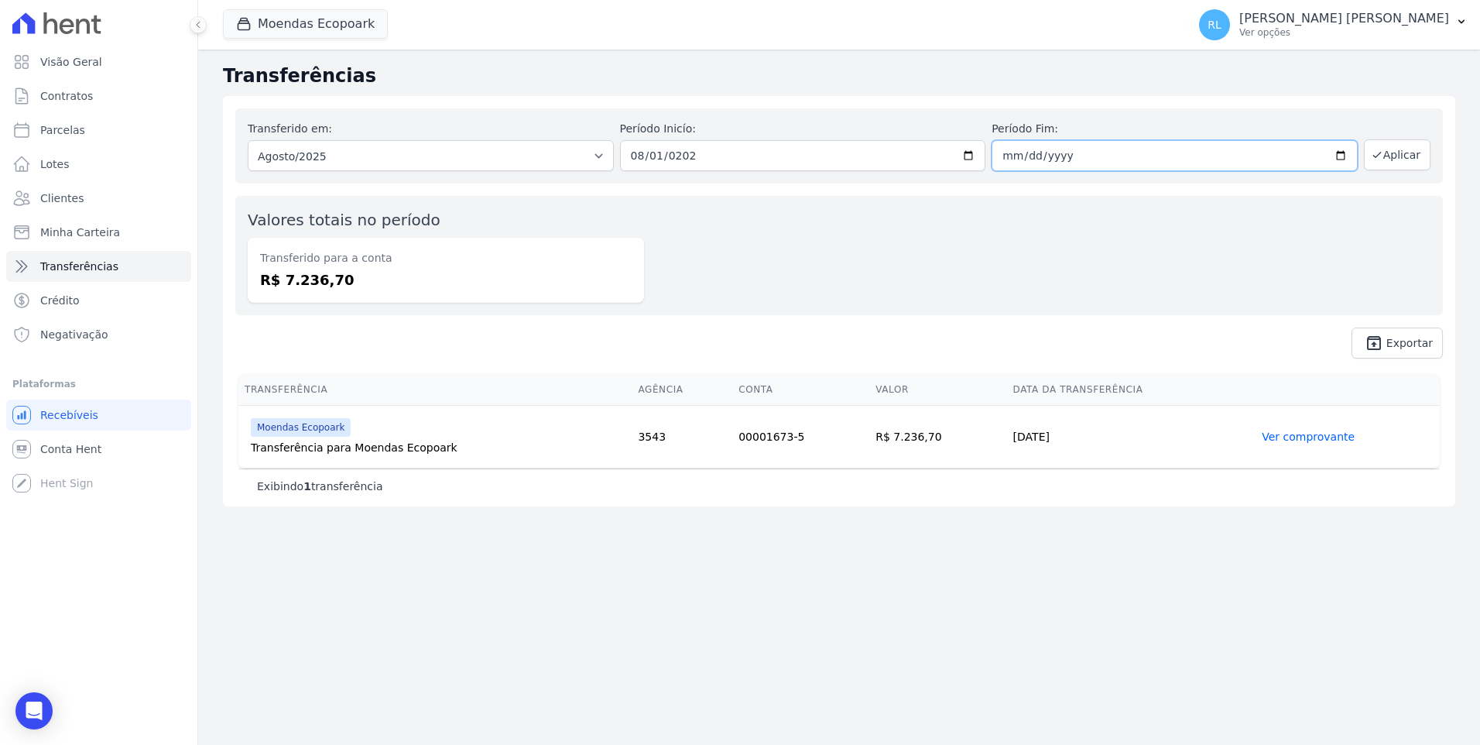
click at [1014, 153] on input "date" at bounding box center [1175, 155] width 366 height 31
type input "[DATE]"
click at [1413, 163] on button "Aplicar" at bounding box center [1397, 154] width 67 height 31
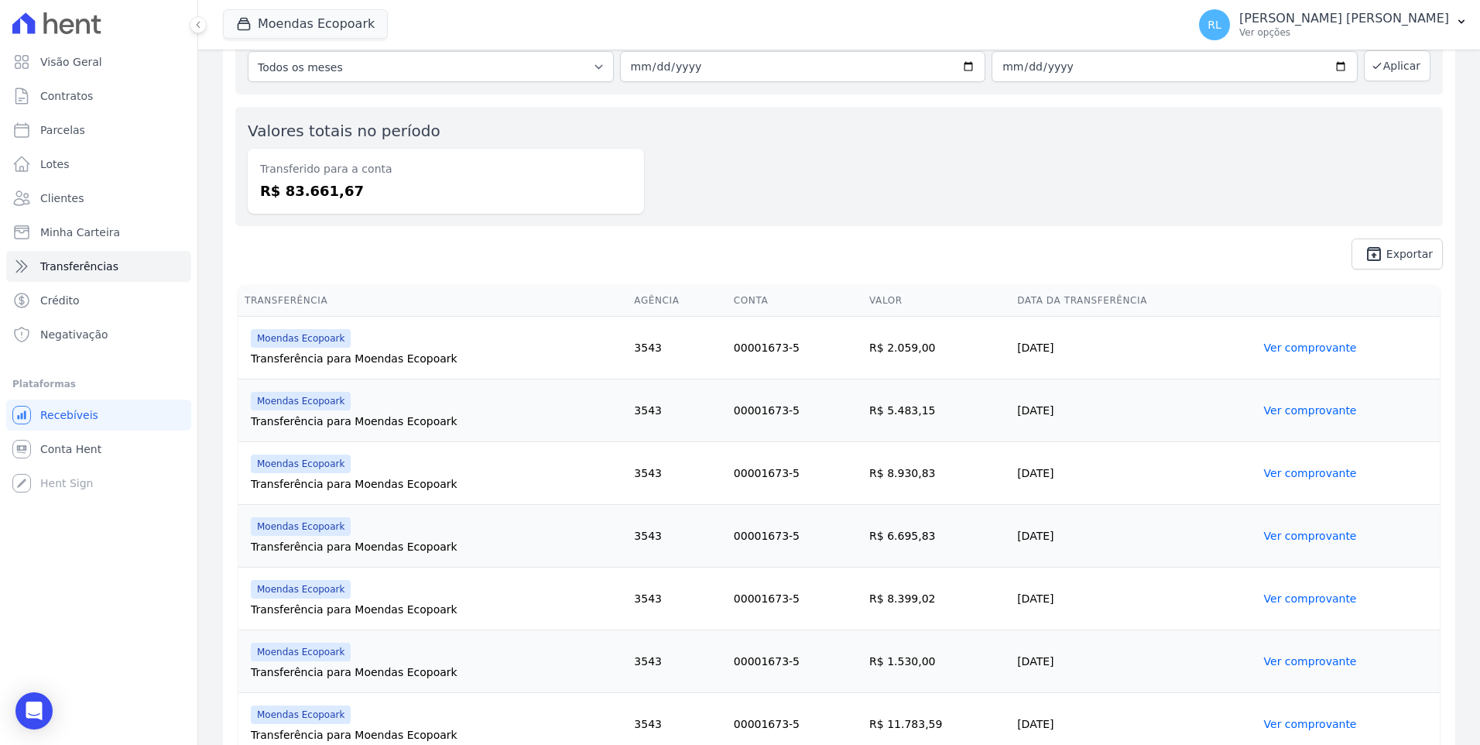
scroll to position [77, 0]
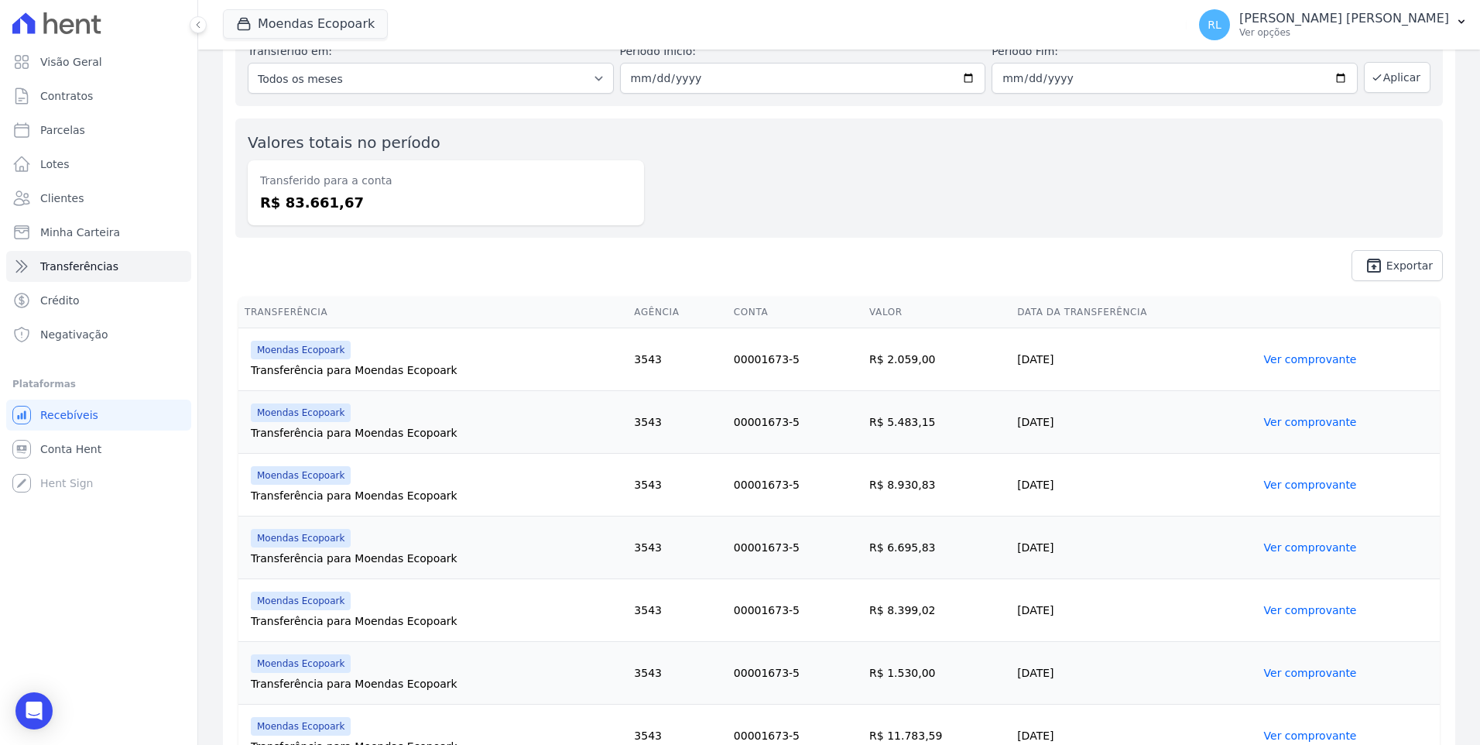
click at [1290, 355] on link "Ver comprovante" at bounding box center [1310, 359] width 93 height 12
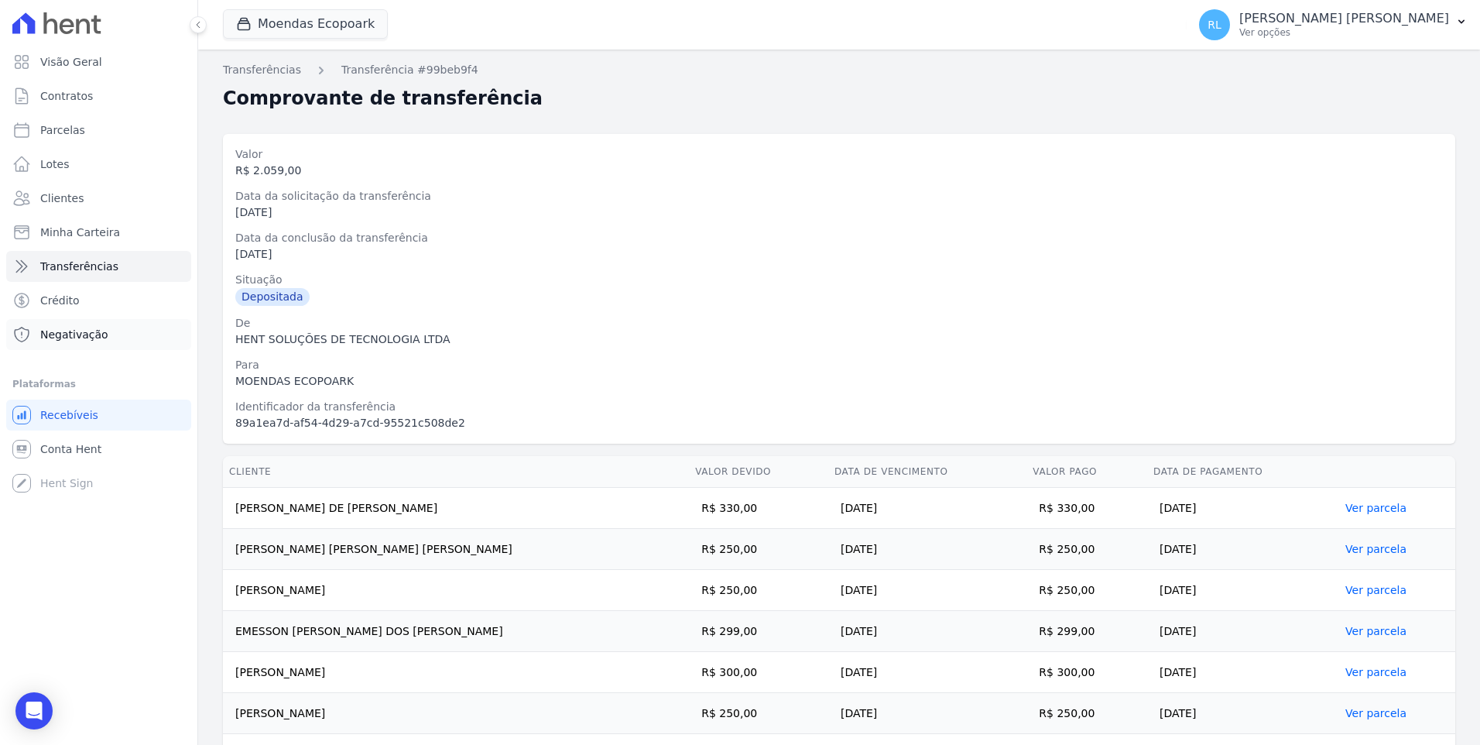
click at [78, 332] on span "Negativação" at bounding box center [74, 334] width 68 height 15
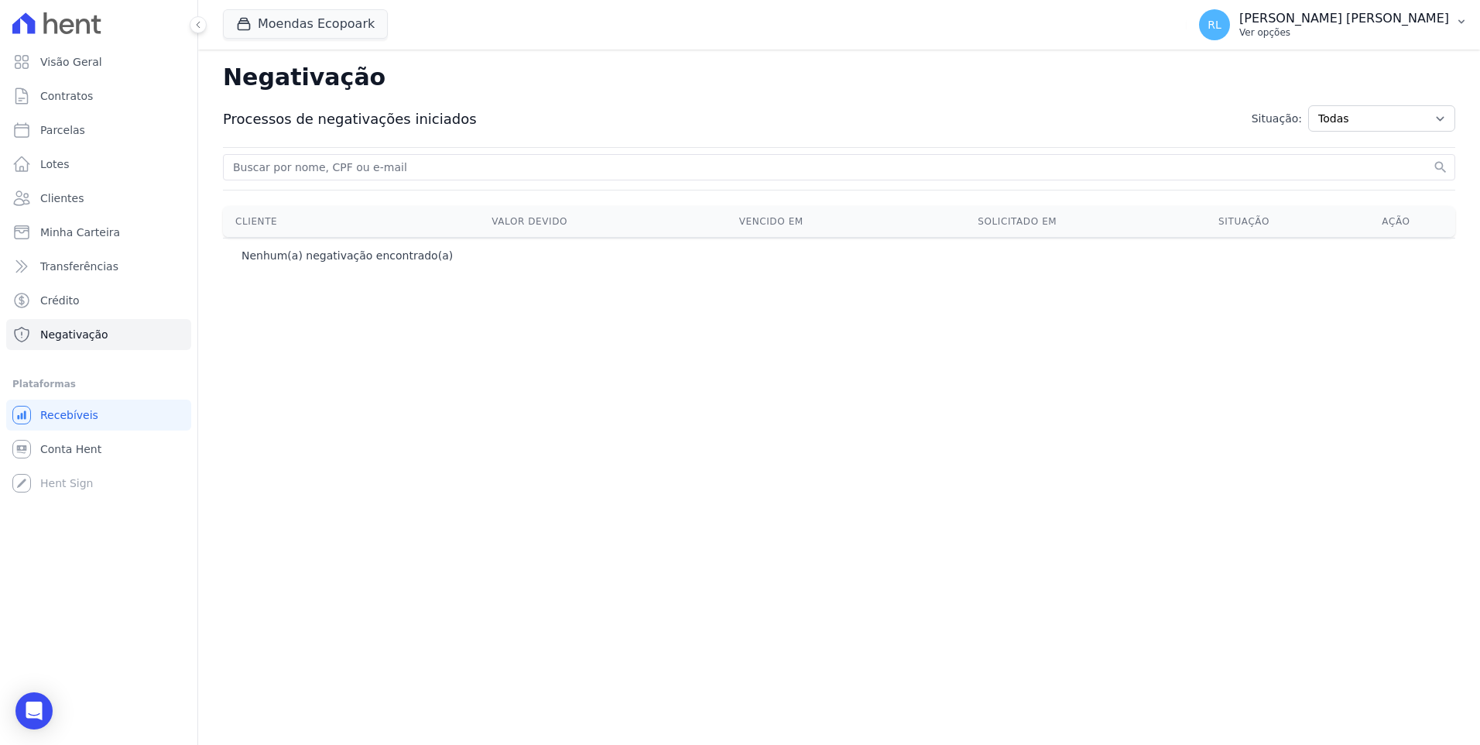
click at [1409, 29] on p "Ver opções" at bounding box center [1344, 32] width 210 height 12
click at [1368, 60] on link "Perfil do empreendimento" at bounding box center [1381, 67] width 198 height 28
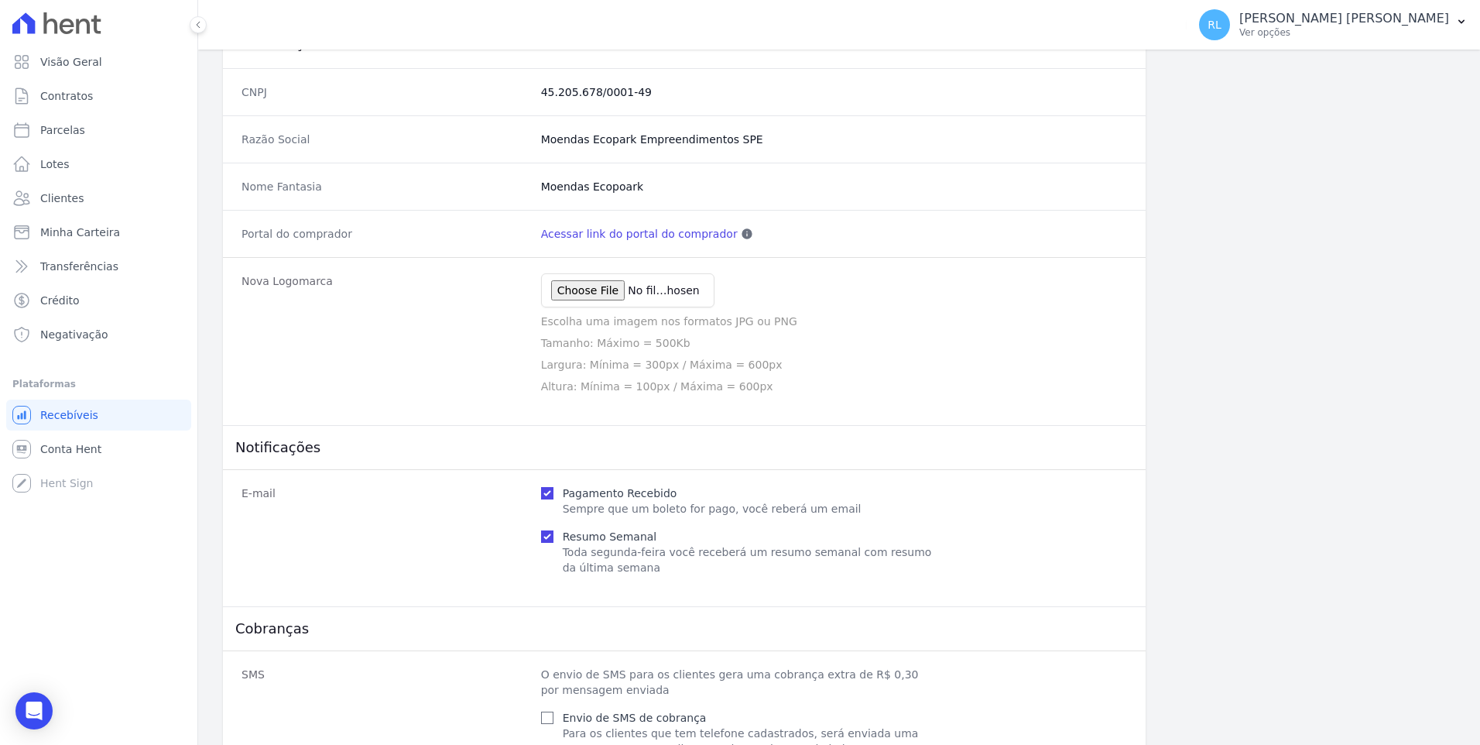
scroll to position [137, 0]
click at [577, 297] on input "file" at bounding box center [627, 292] width 173 height 34
type input "C:\fakepath\logo.jpg"
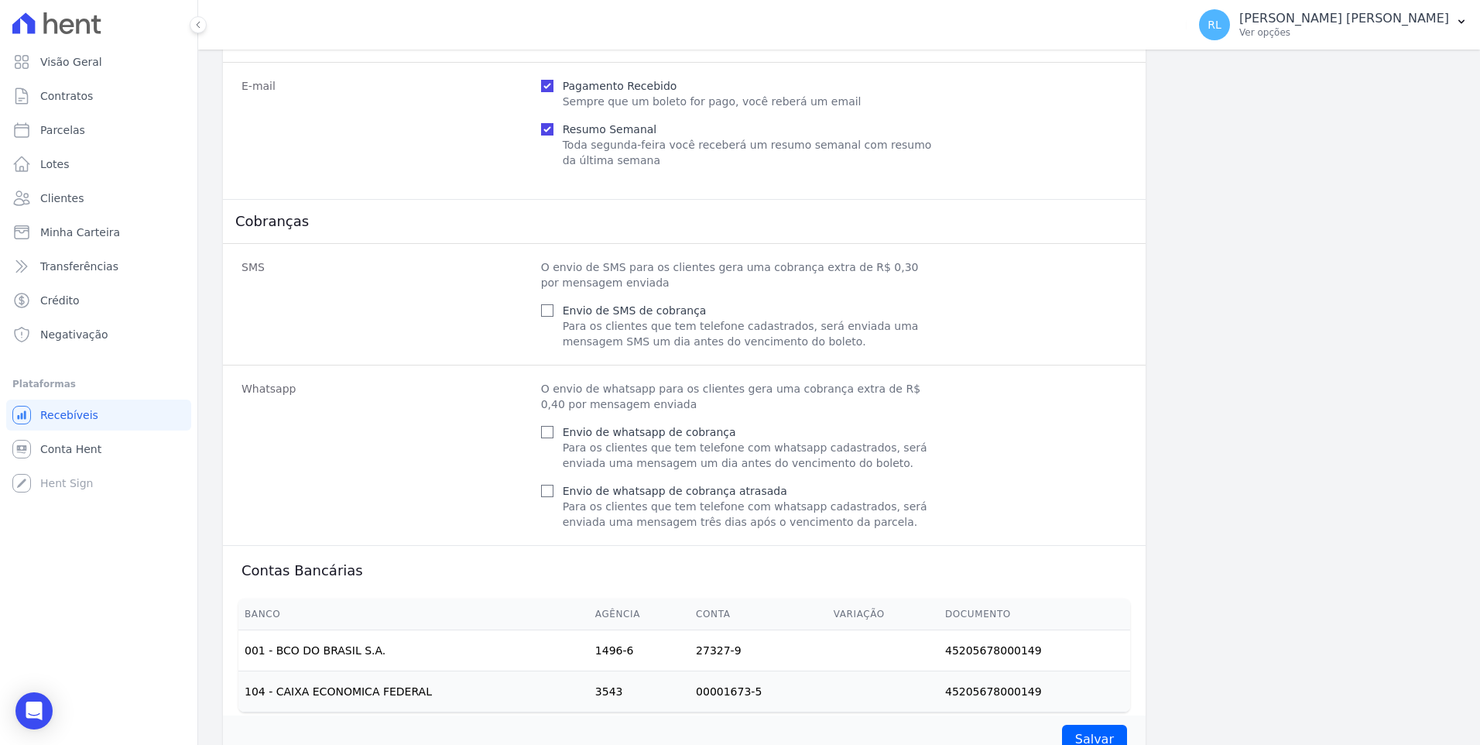
scroll to position [601, 0]
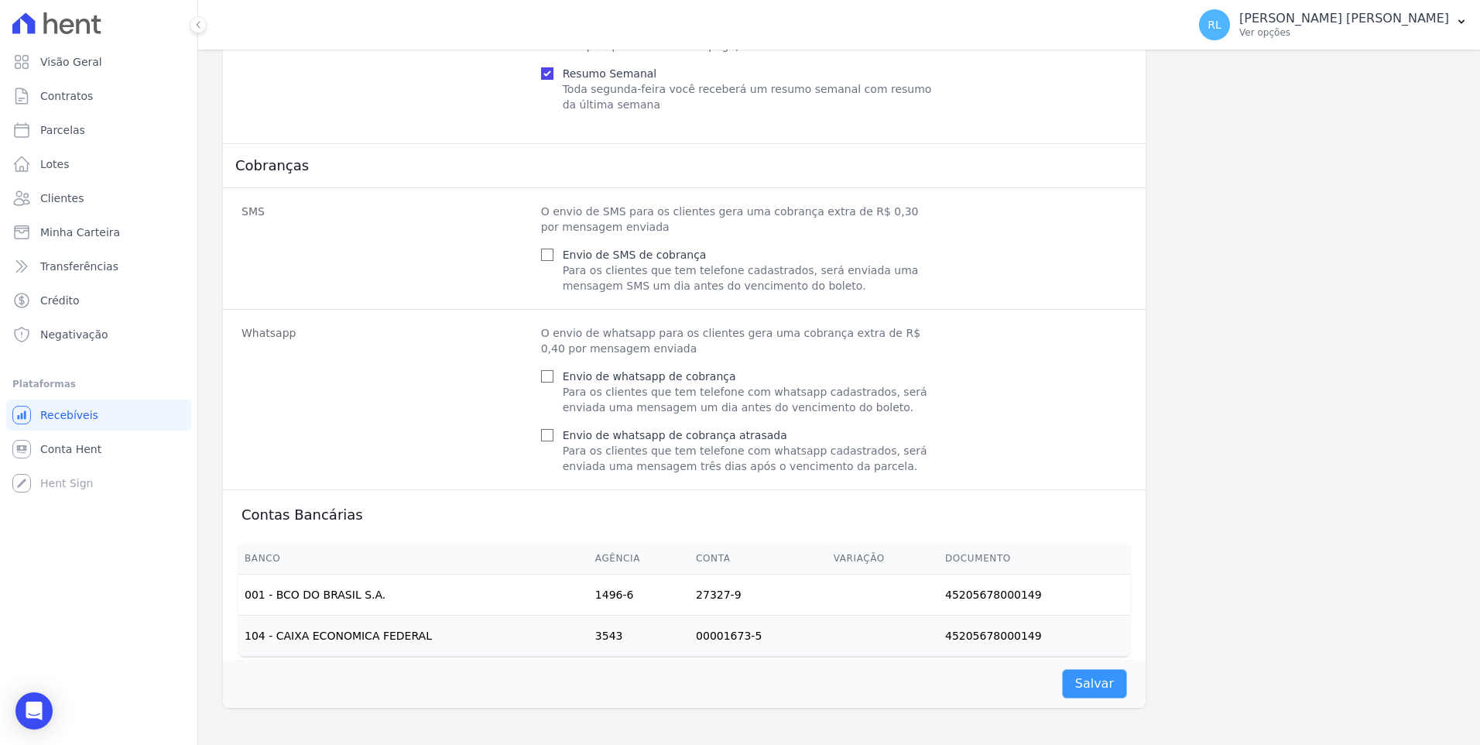
click at [1094, 690] on input "Salvar" at bounding box center [1094, 683] width 65 height 29
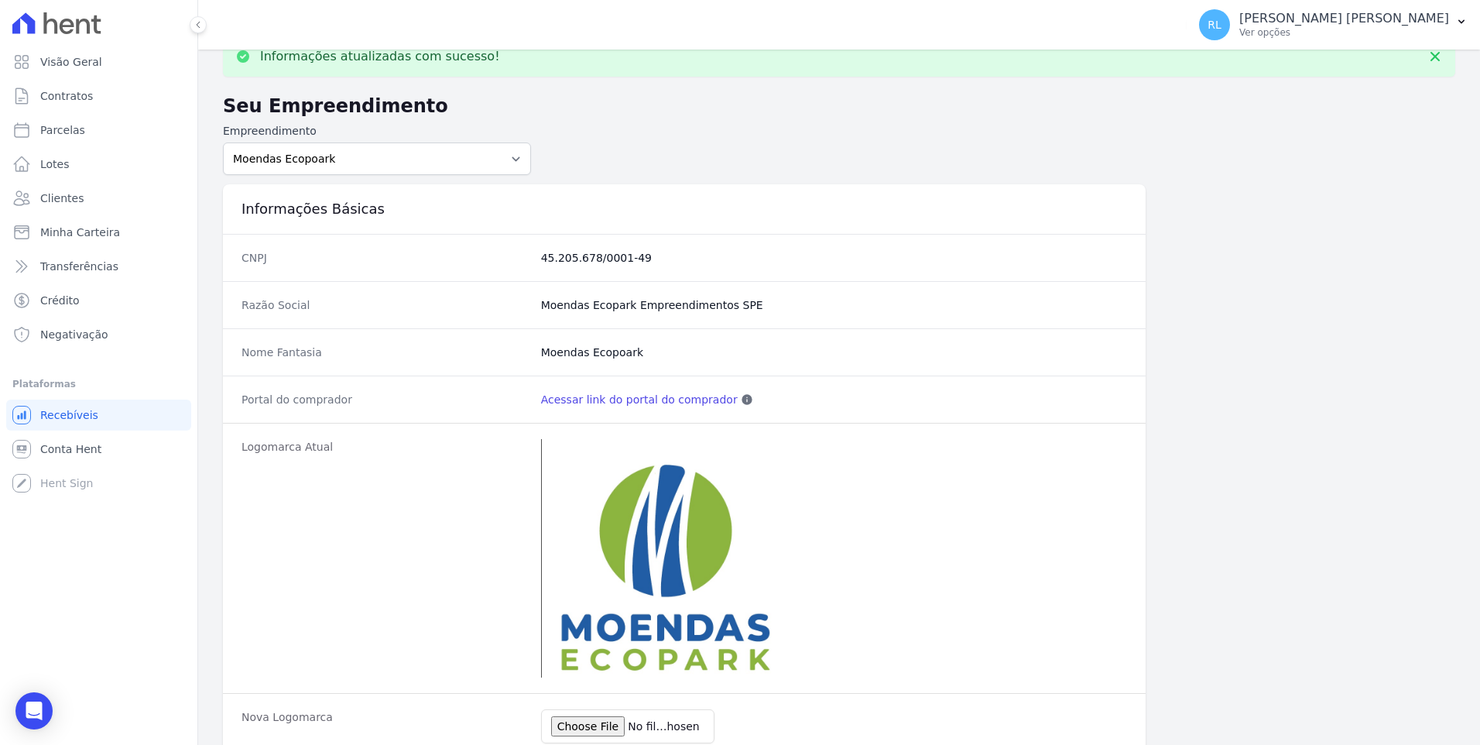
scroll to position [0, 0]
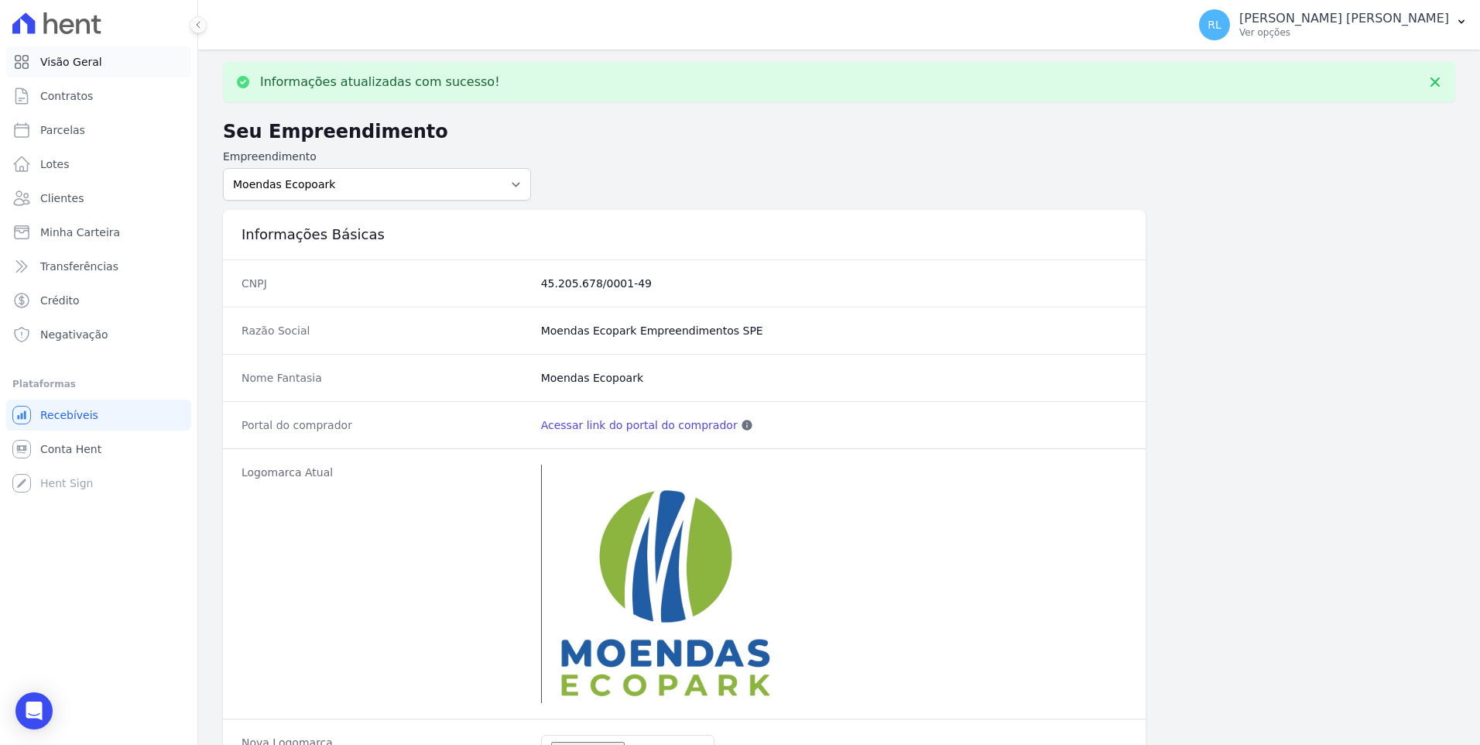
click at [94, 65] on span "Visão Geral" at bounding box center [71, 61] width 62 height 15
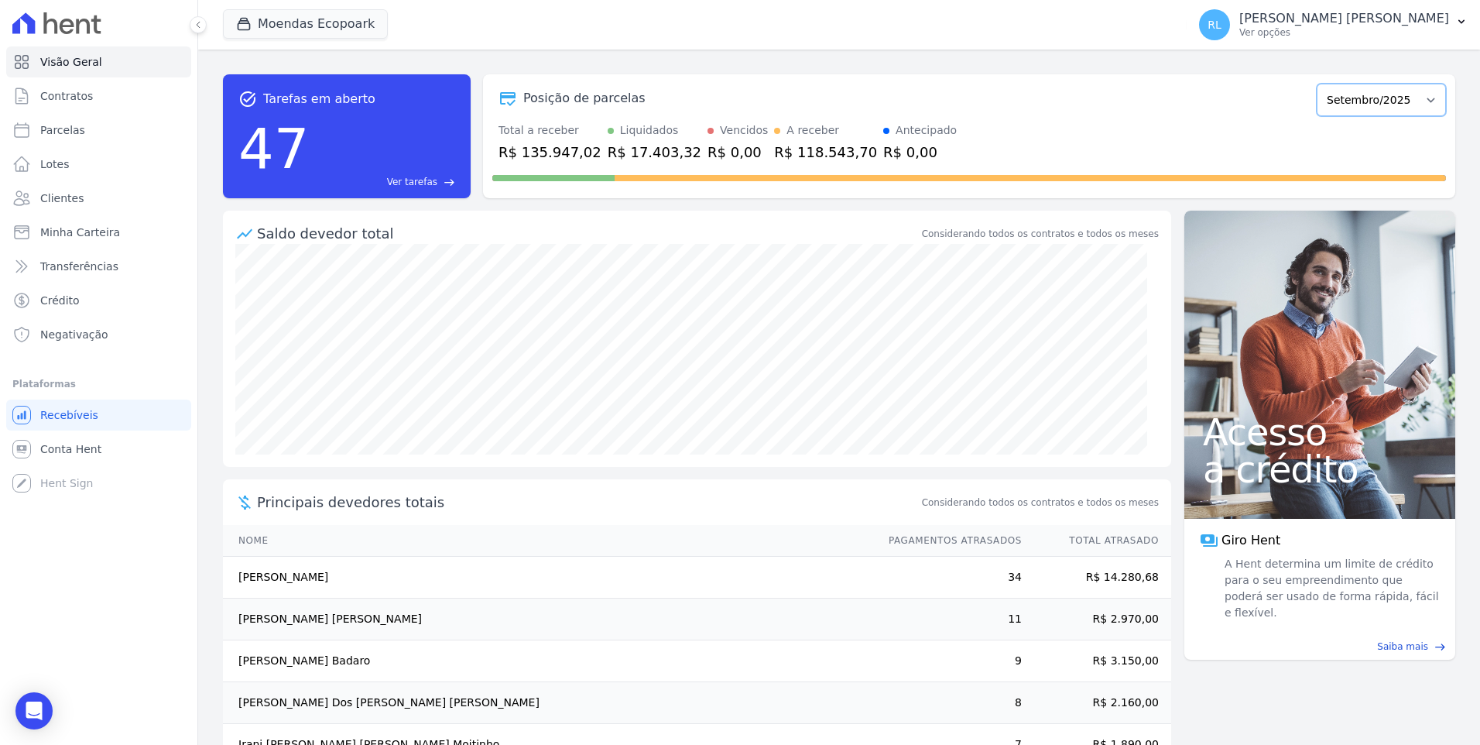
click at [1421, 104] on select "Outubro/2022 Novembro/2022 Dezembro/2022 Janeiro/2023 Fevereiro/2023 Março/2023…" at bounding box center [1381, 100] width 129 height 33
click at [1396, 33] on p "Ver opções" at bounding box center [1344, 32] width 210 height 12
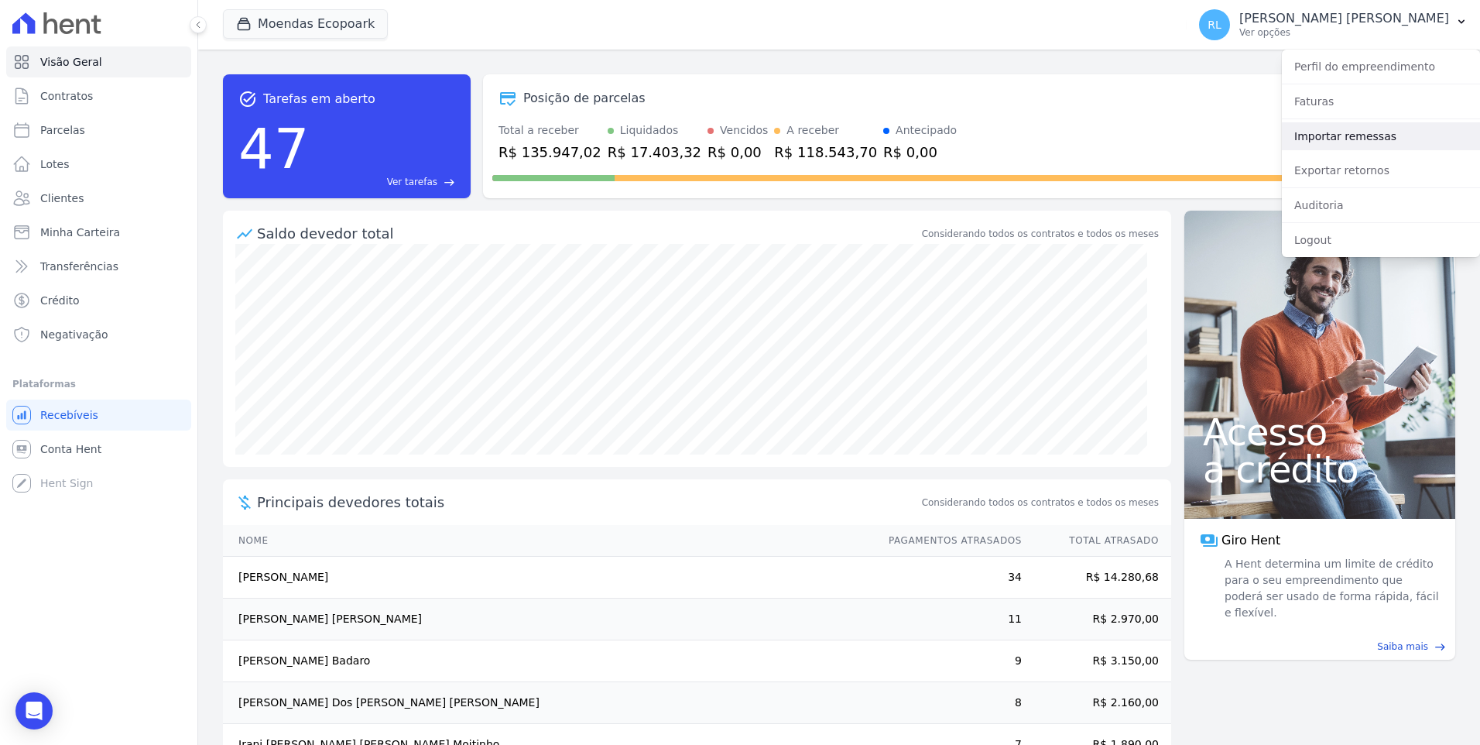
click at [1328, 131] on link "Importar remessas" at bounding box center [1381, 136] width 198 height 28
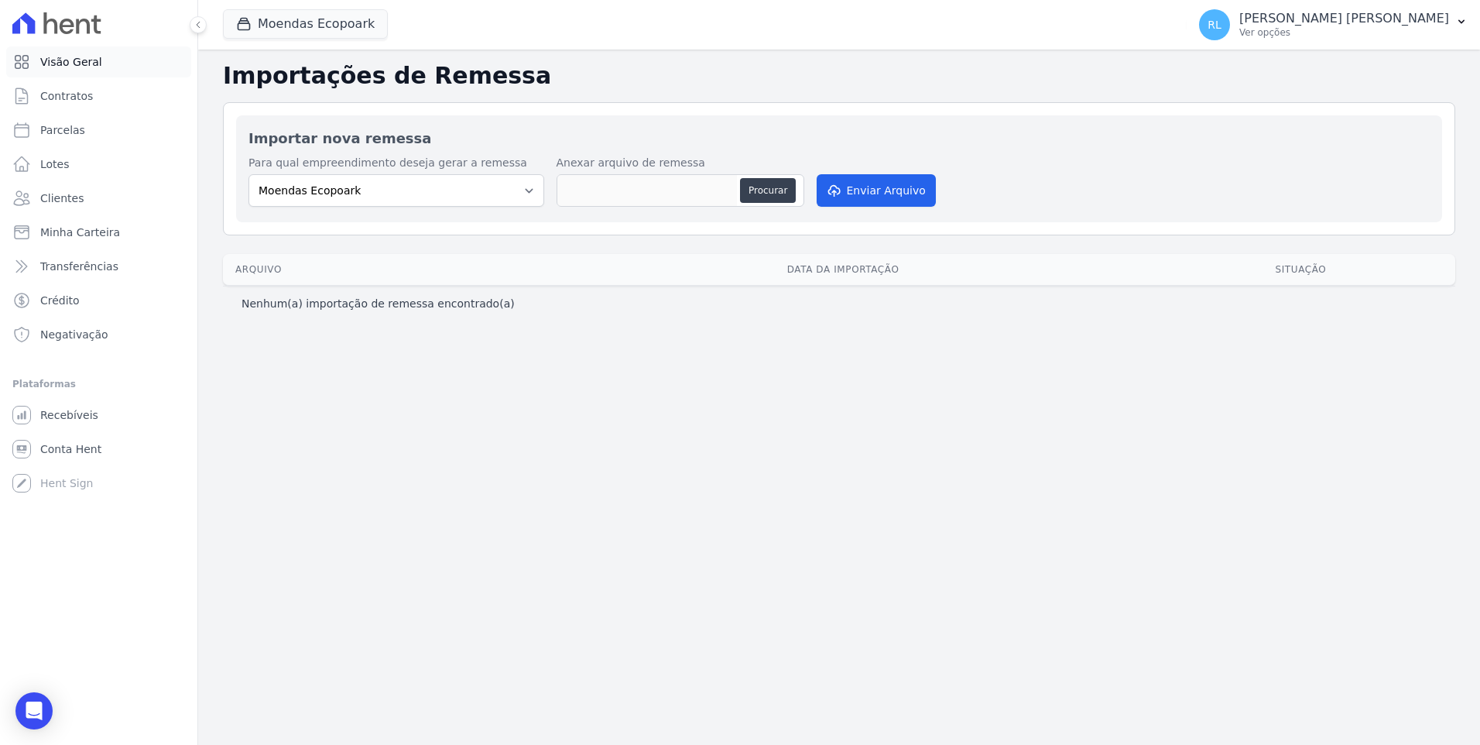
click at [88, 60] on span "Visão Geral" at bounding box center [71, 61] width 62 height 15
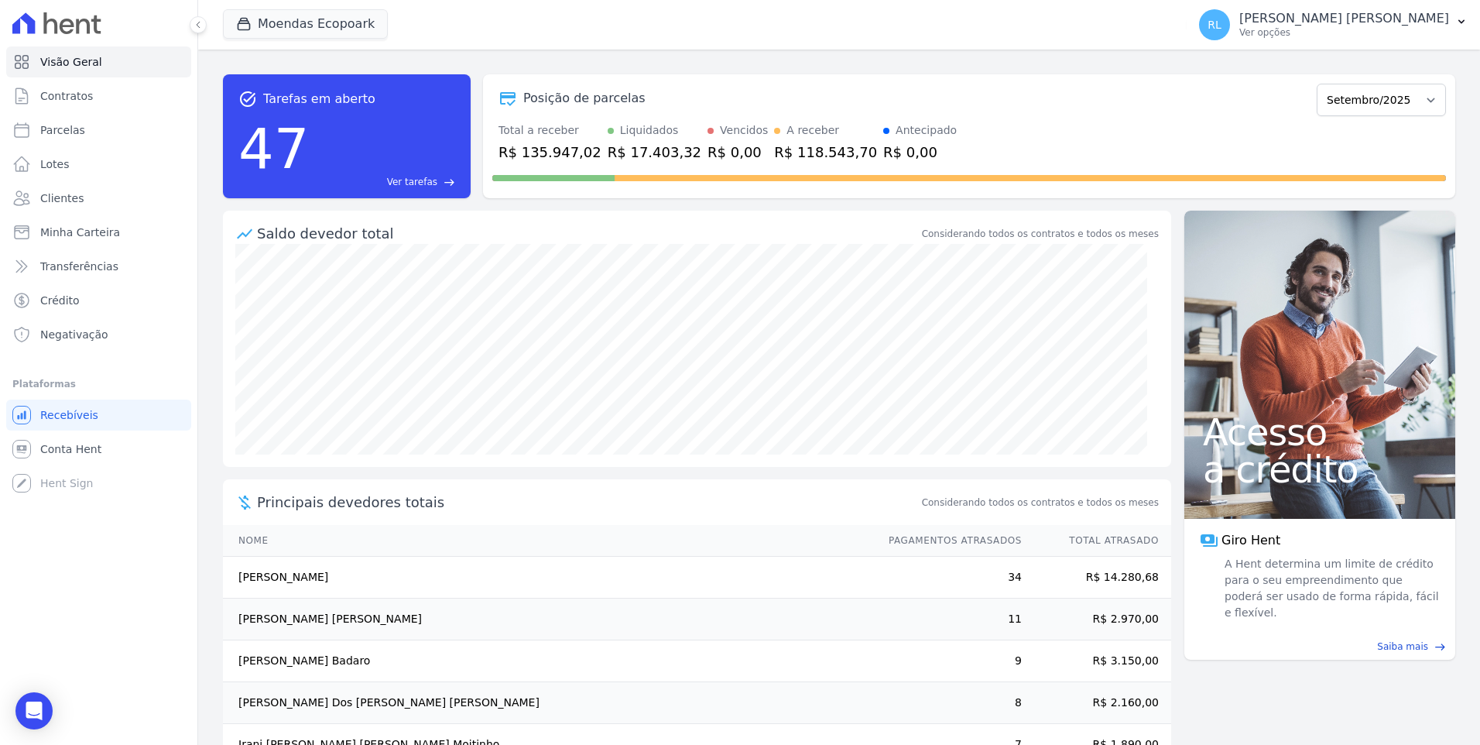
click at [438, 187] on link "Ver tarefas east" at bounding box center [385, 182] width 139 height 14
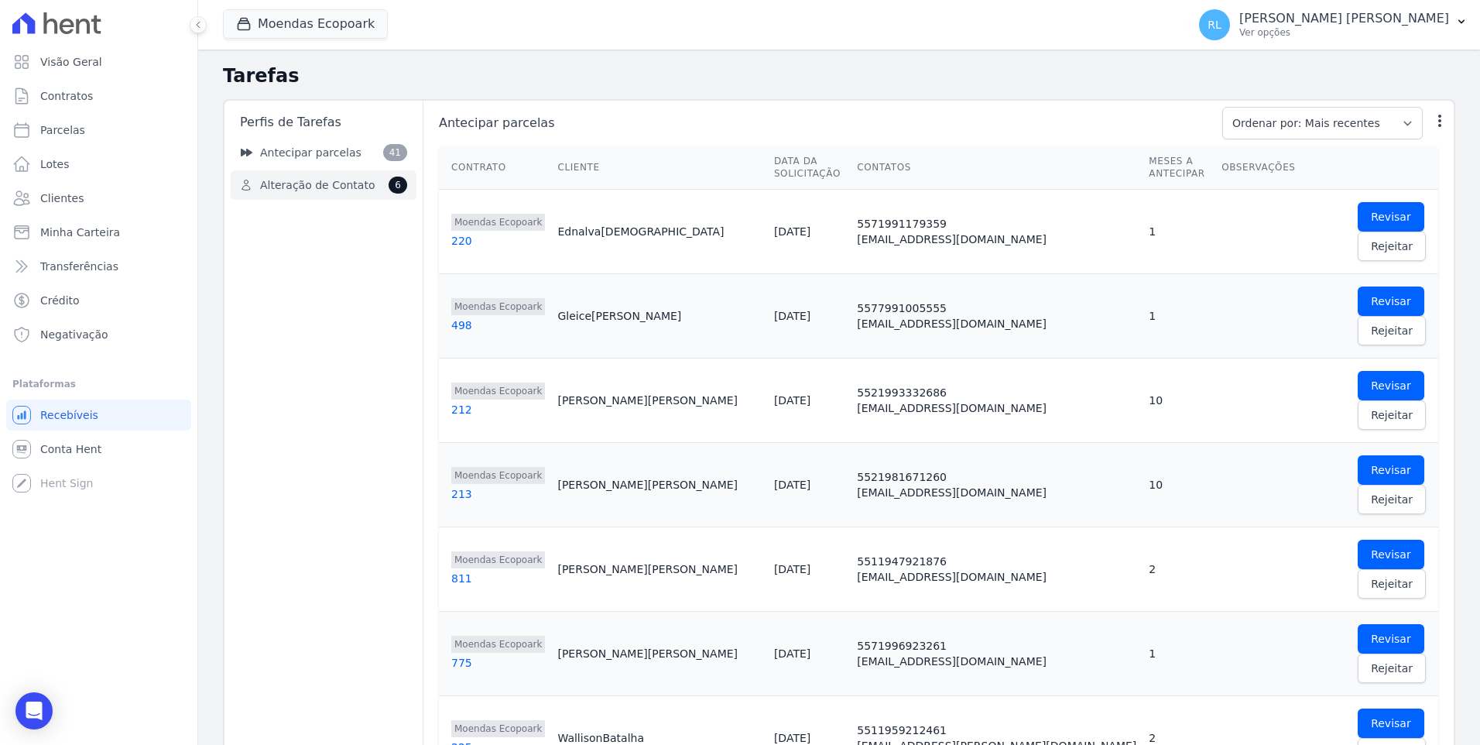
click at [325, 195] on link "Alteração de Contato 6" at bounding box center [324, 184] width 186 height 29
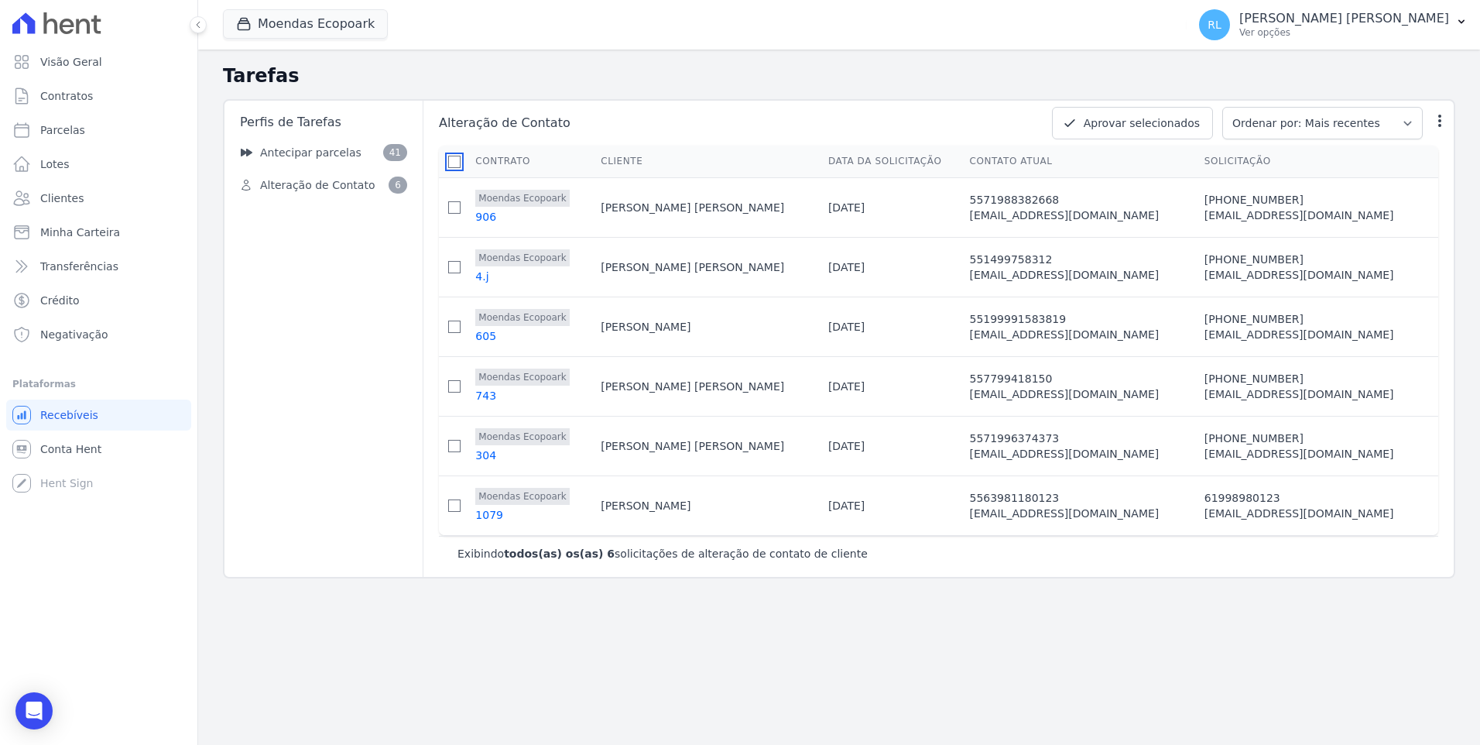
click at [456, 166] on input "checkbox" at bounding box center [454, 162] width 12 height 12
checkbox input "true"
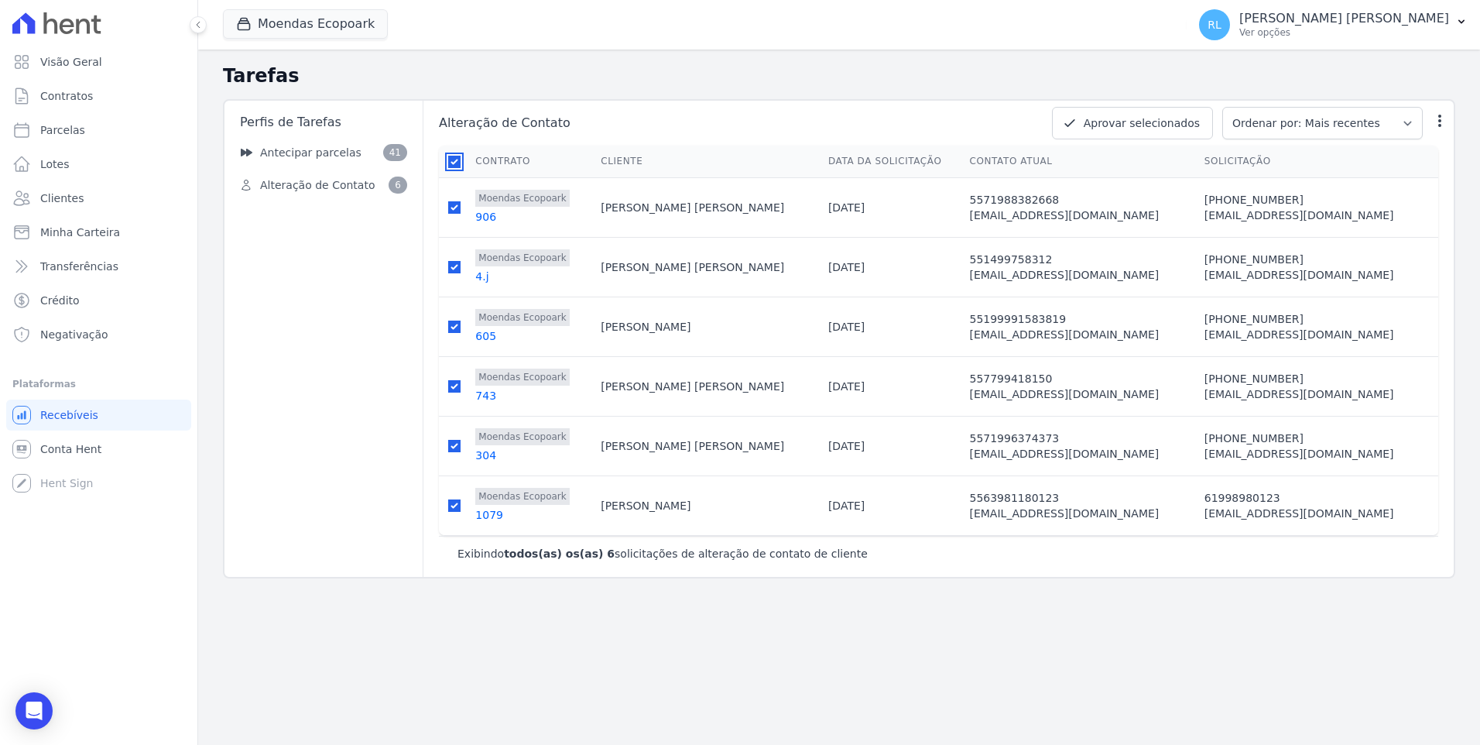
checkbox input "true"
click at [1156, 125] on button "Aprovar selecionados" at bounding box center [1132, 123] width 161 height 33
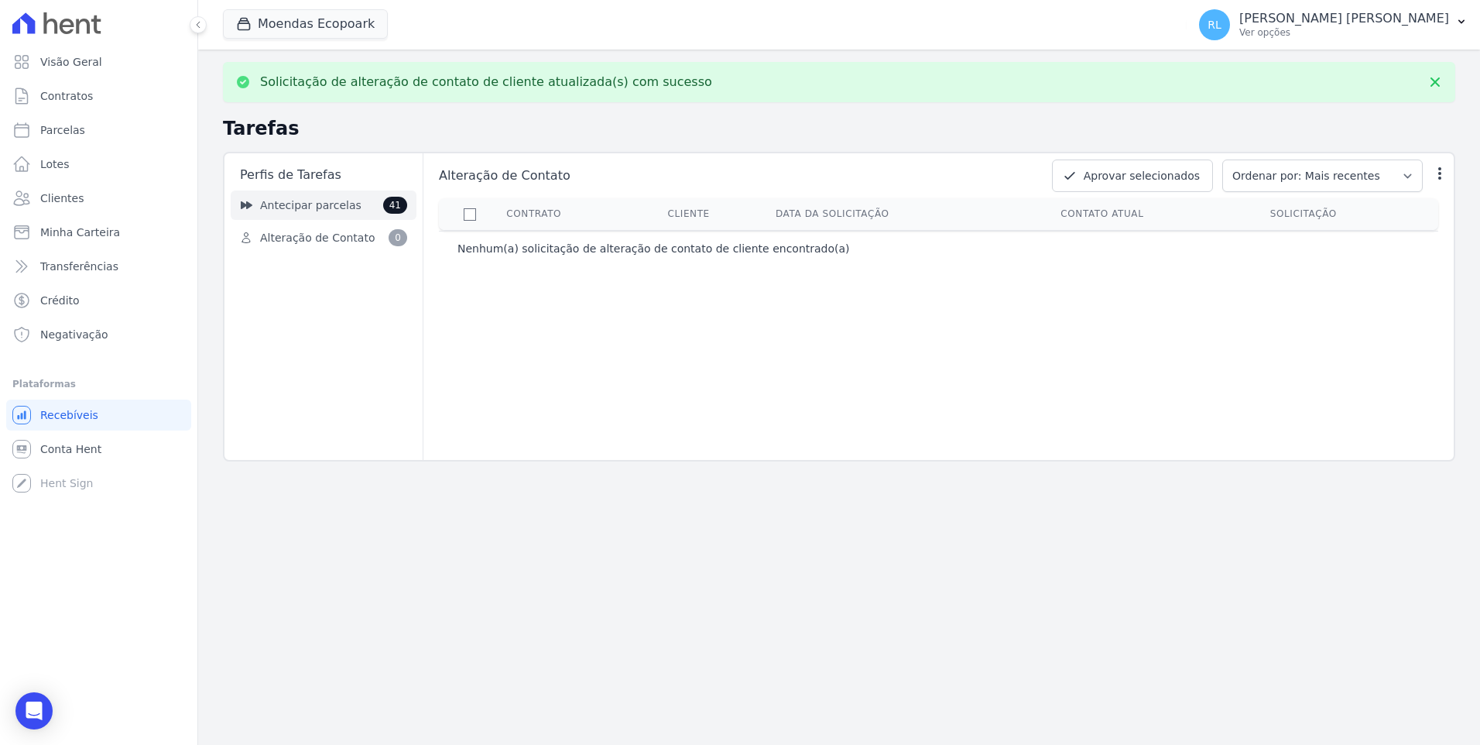
click at [333, 207] on span "Antecipar parcelas" at bounding box center [310, 205] width 101 height 16
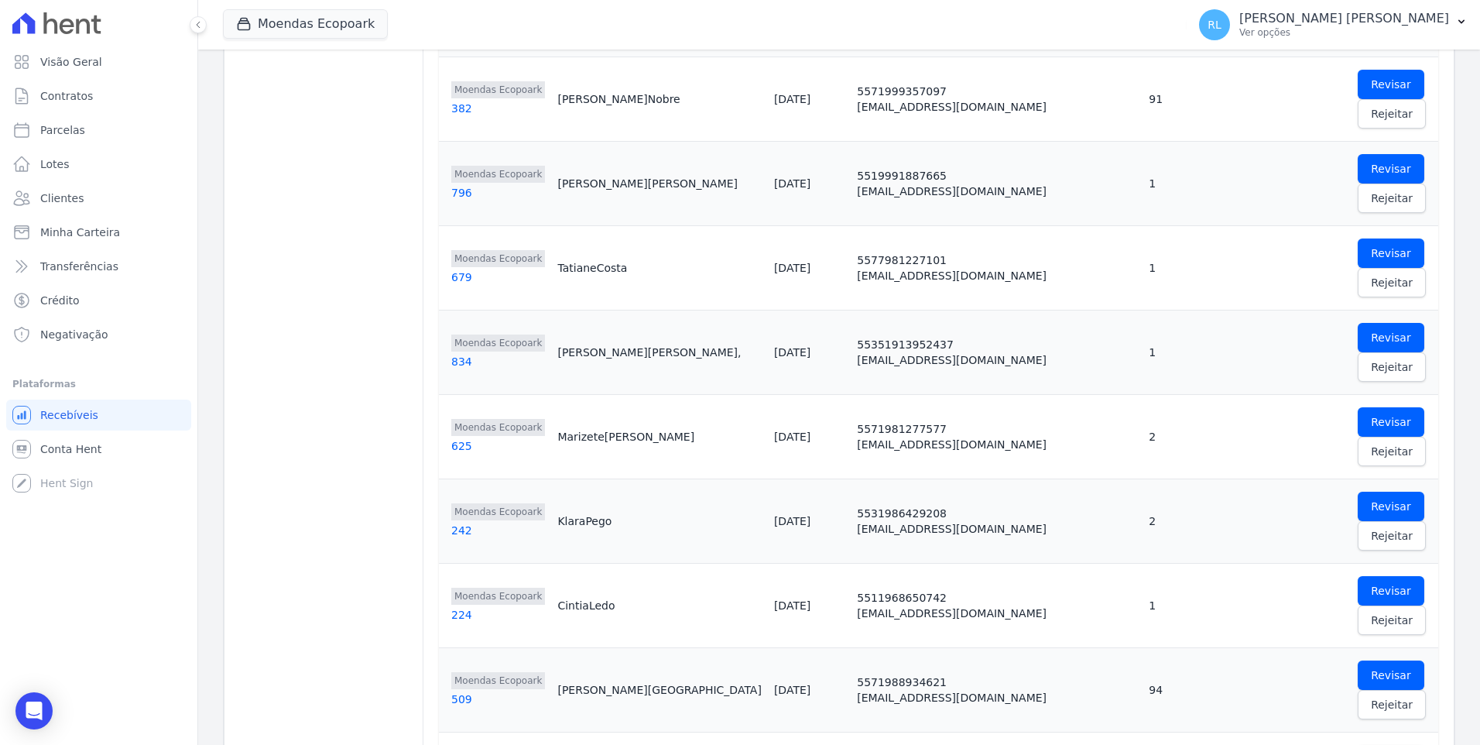
scroll to position [998, 0]
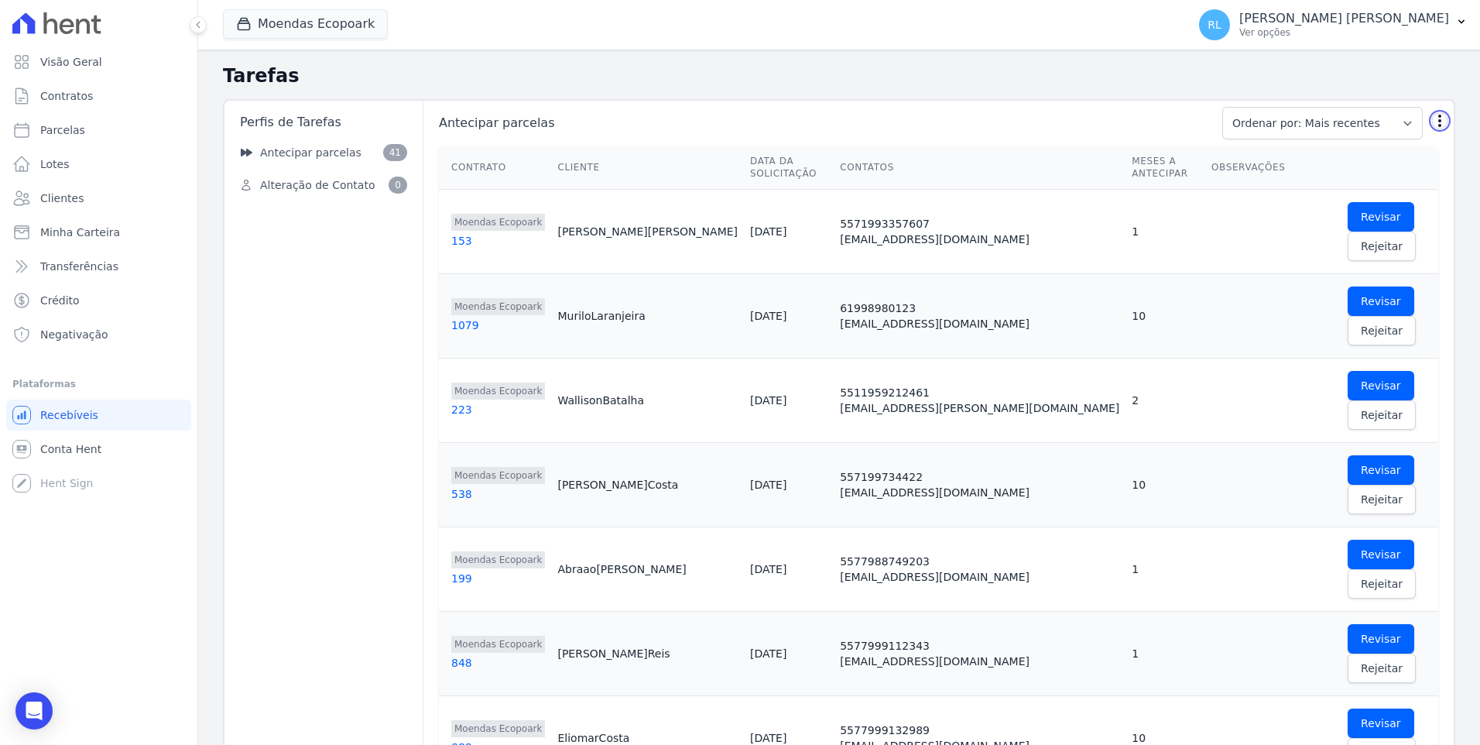
click at [1433, 119] on icon "button" at bounding box center [1439, 120] width 15 height 15
click at [1387, 146] on span "Esvaziar caixa de tarefas" at bounding box center [1342, 160] width 113 height 29
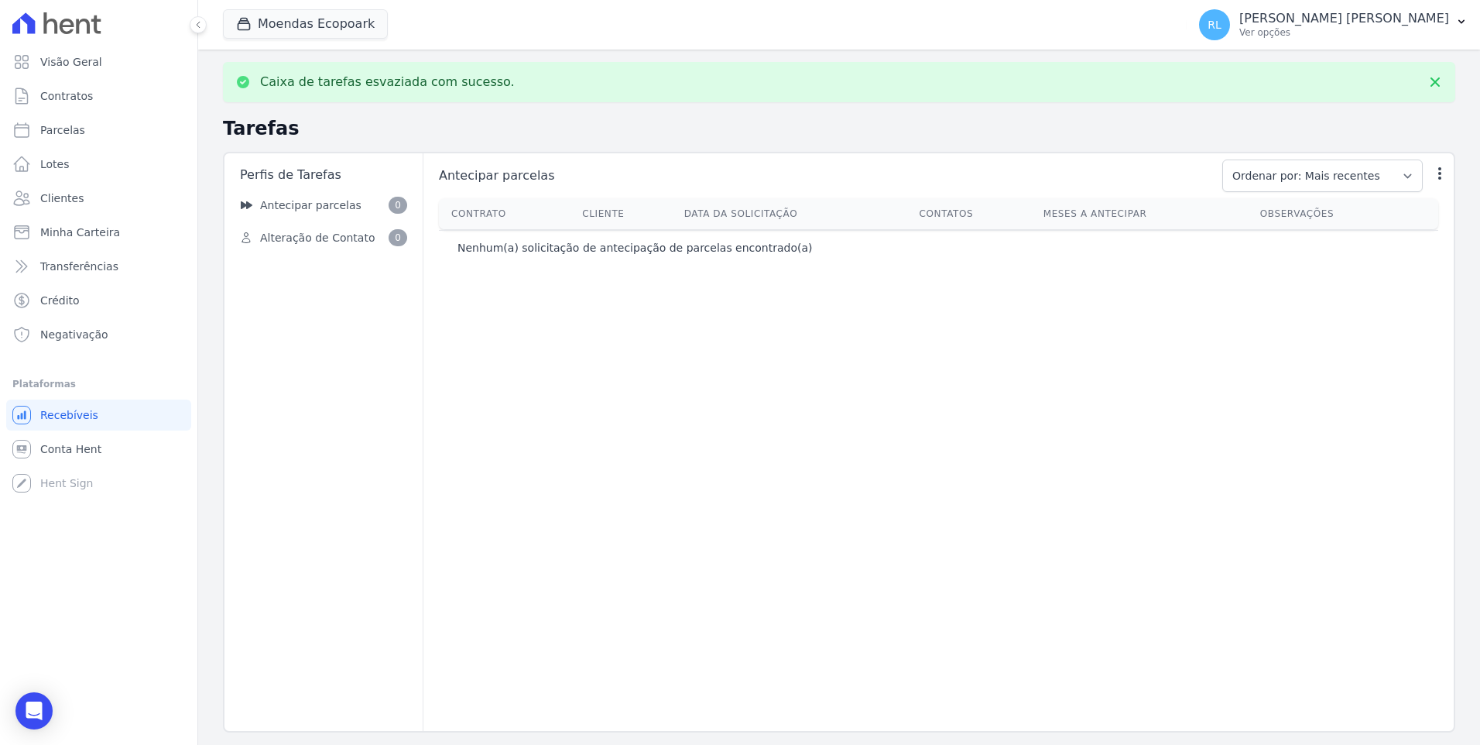
click at [81, 32] on icon at bounding box center [56, 23] width 89 height 22
click at [354, 17] on button "Moendas Ecopoark" at bounding box center [305, 23] width 165 height 29
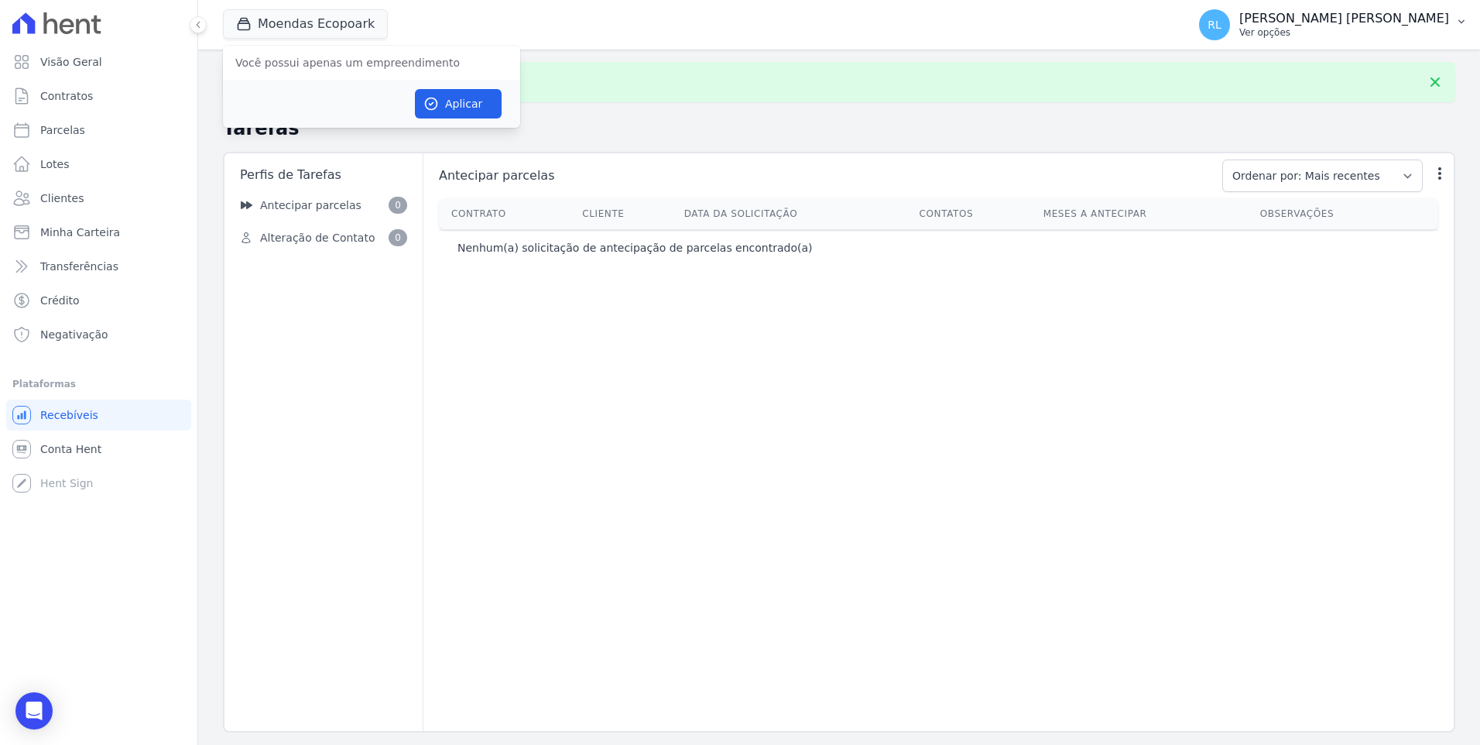
click at [1452, 10] on button "RL [PERSON_NAME] Ver opções" at bounding box center [1333, 24] width 293 height 43
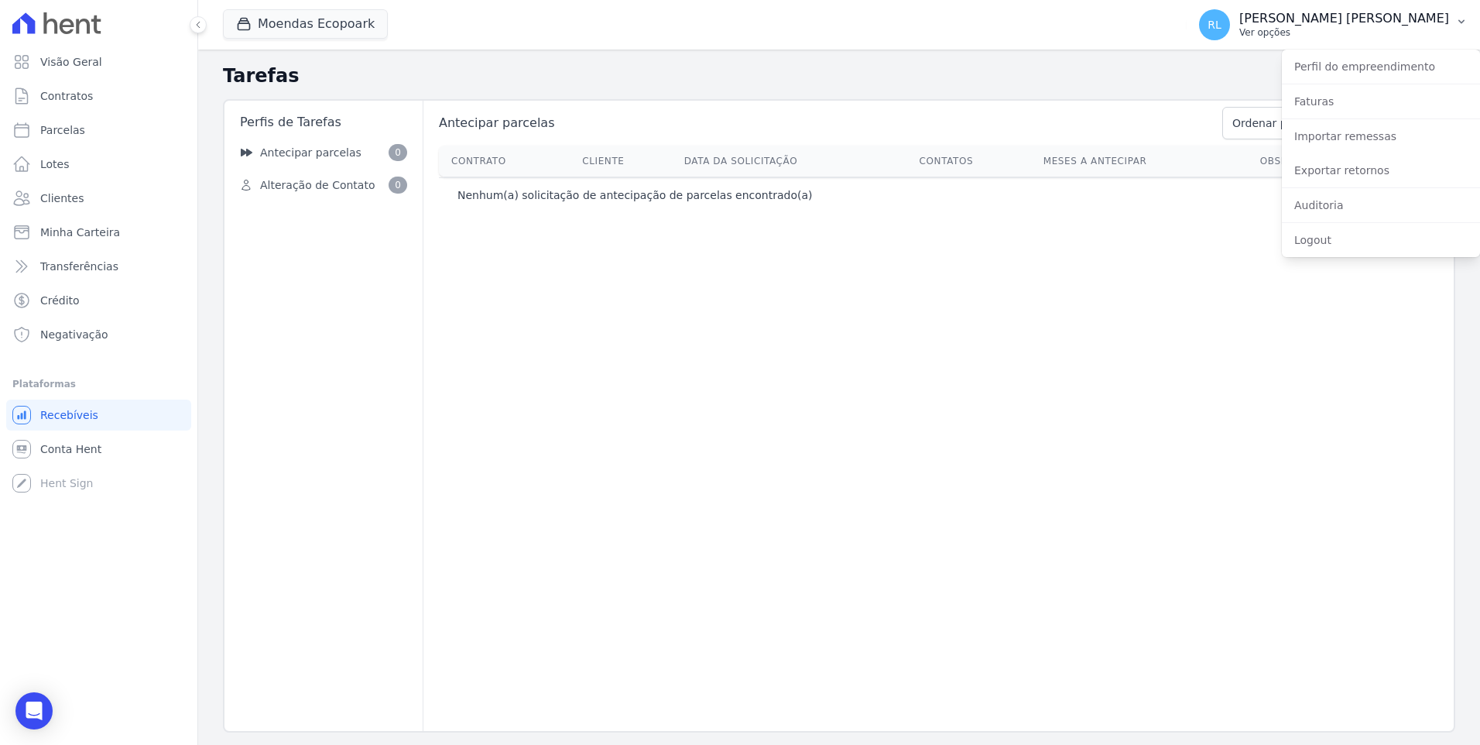
click at [1230, 21] on span "RL" at bounding box center [1214, 24] width 31 height 31
click at [1230, 20] on span "RL" at bounding box center [1214, 24] width 31 height 31
click at [63, 198] on span "Clientes" at bounding box center [61, 197] width 43 height 15
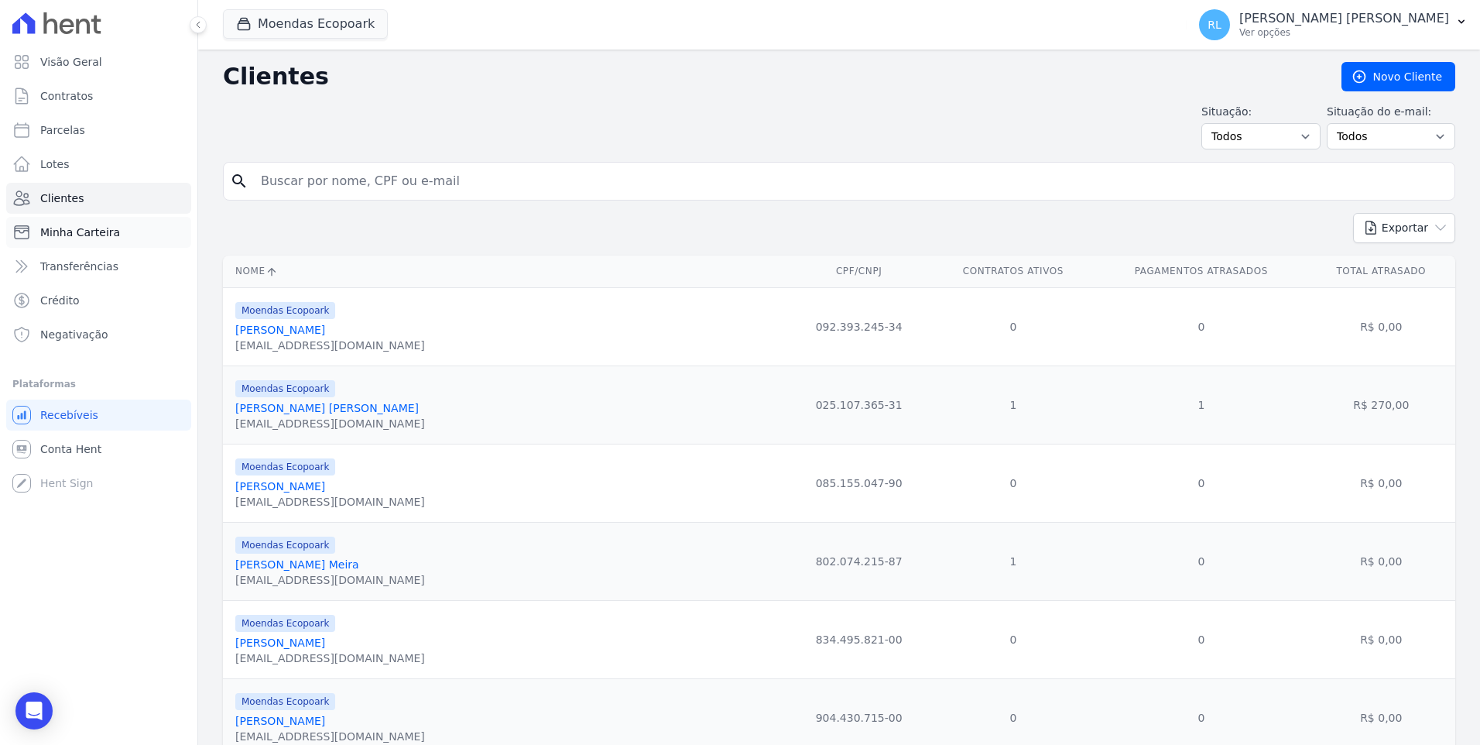
click at [71, 230] on span "Minha Carteira" at bounding box center [80, 231] width 80 height 15
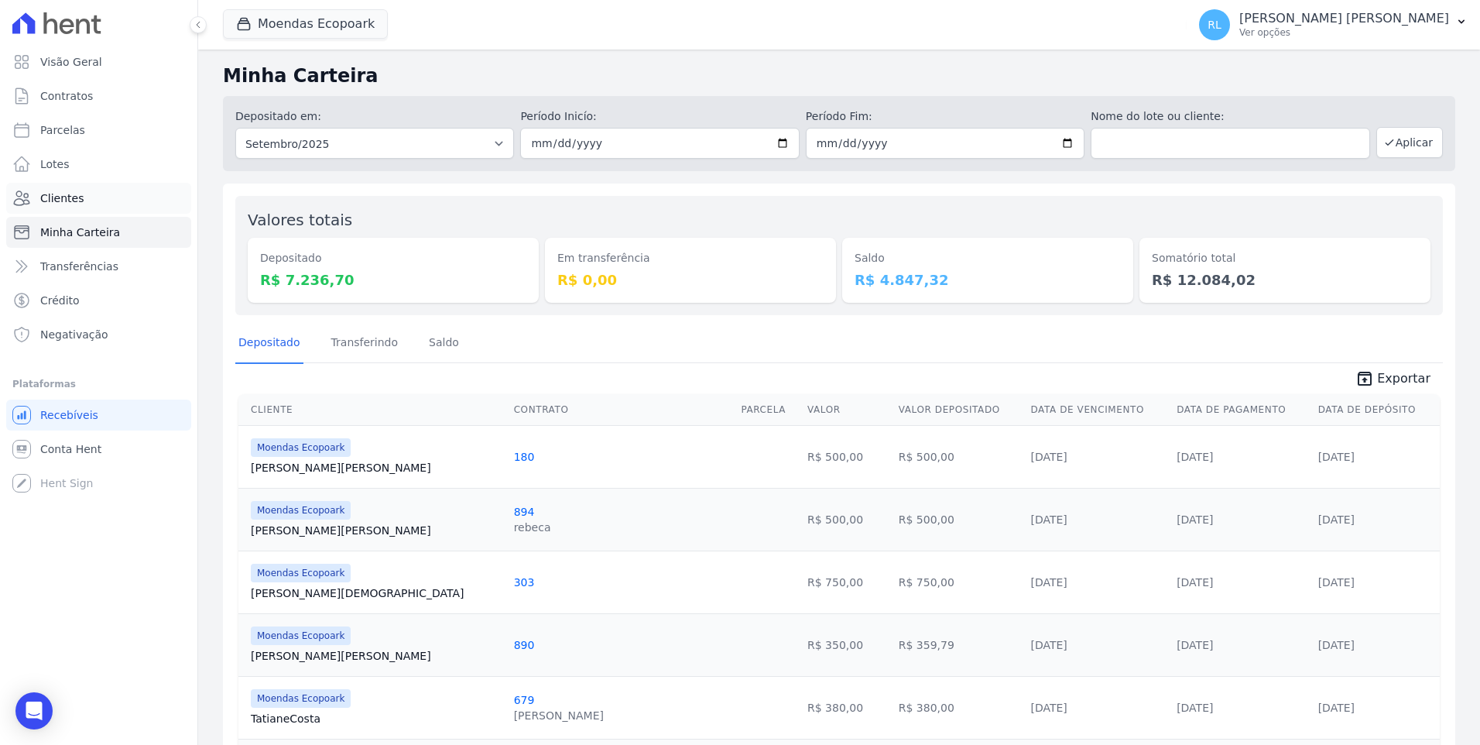
click at [63, 201] on span "Clientes" at bounding box center [61, 197] width 43 height 15
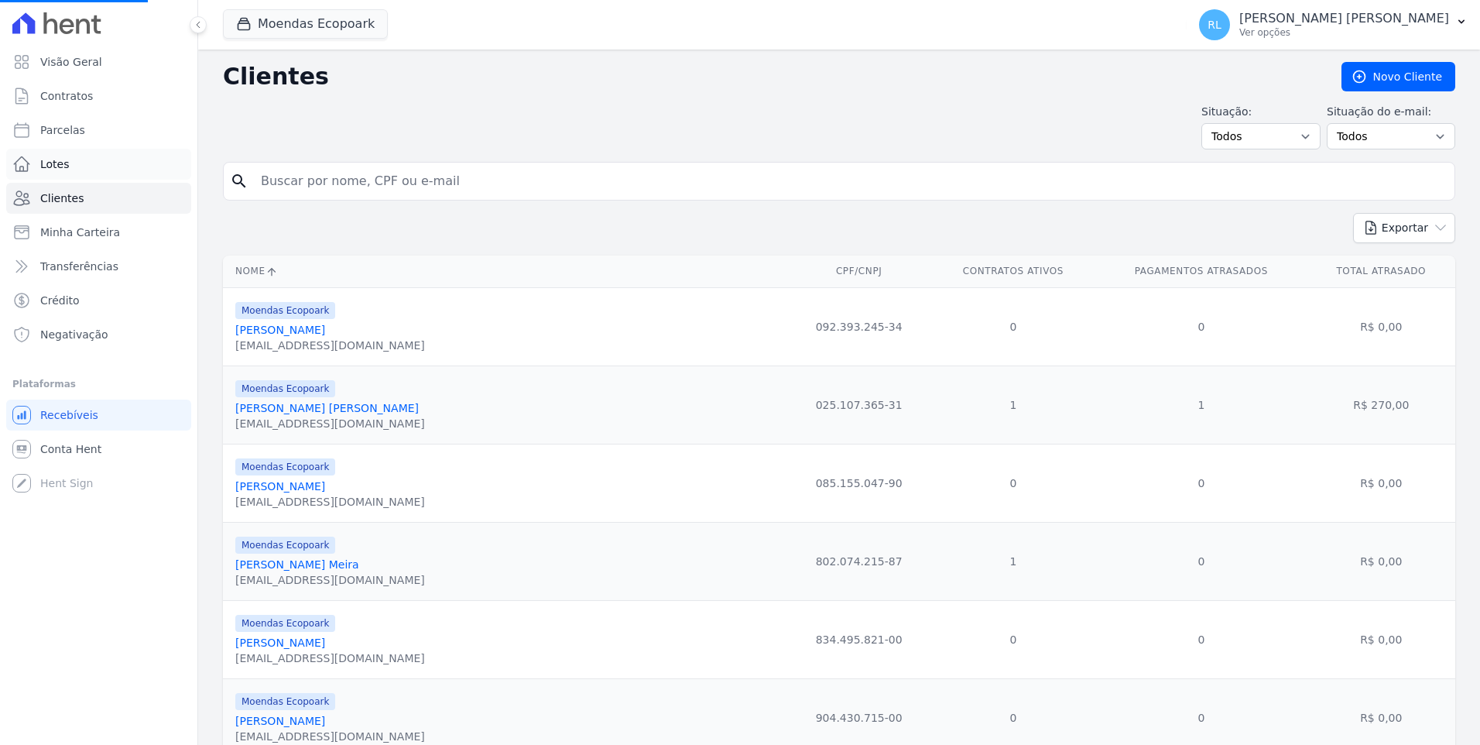
click at [63, 173] on link "Lotes" at bounding box center [98, 164] width 185 height 31
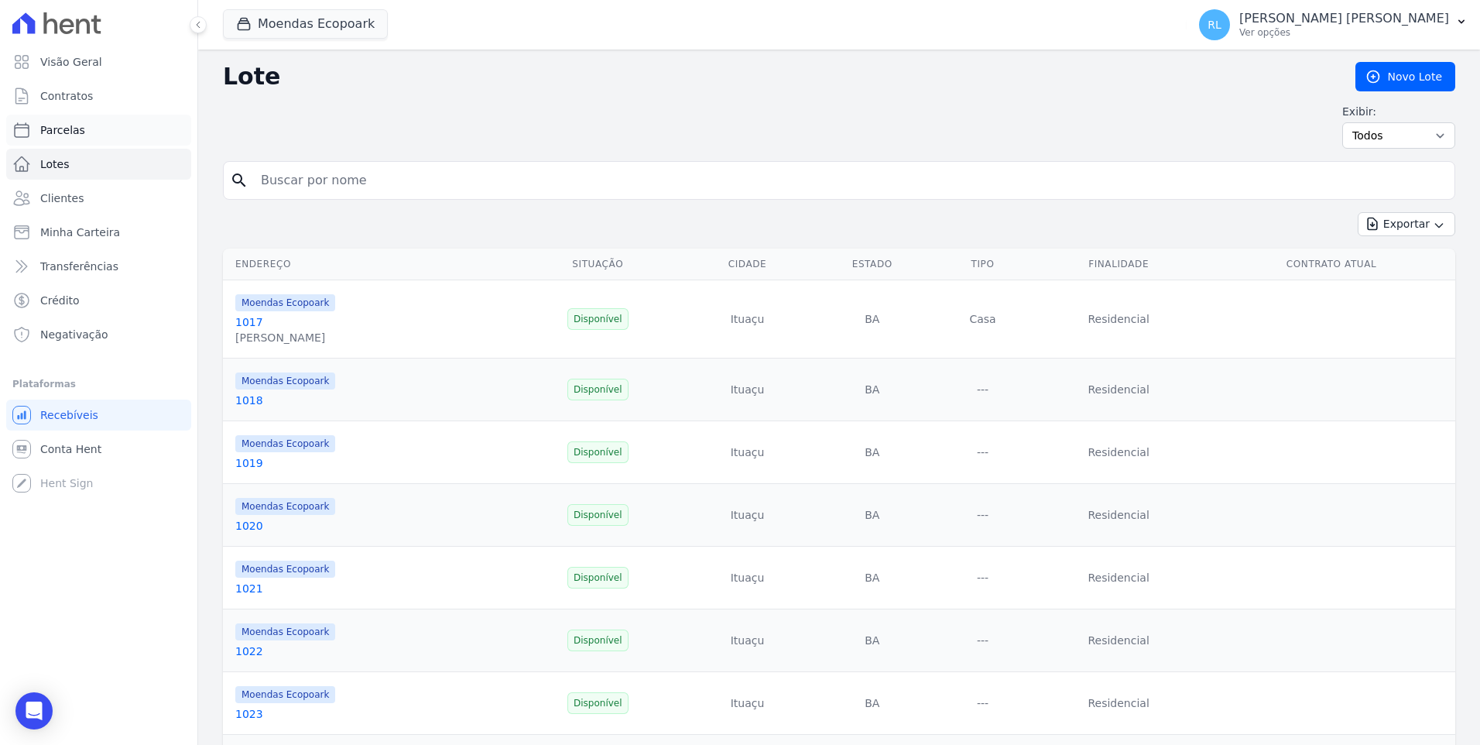
click at [65, 123] on span "Parcelas" at bounding box center [62, 129] width 45 height 15
select select
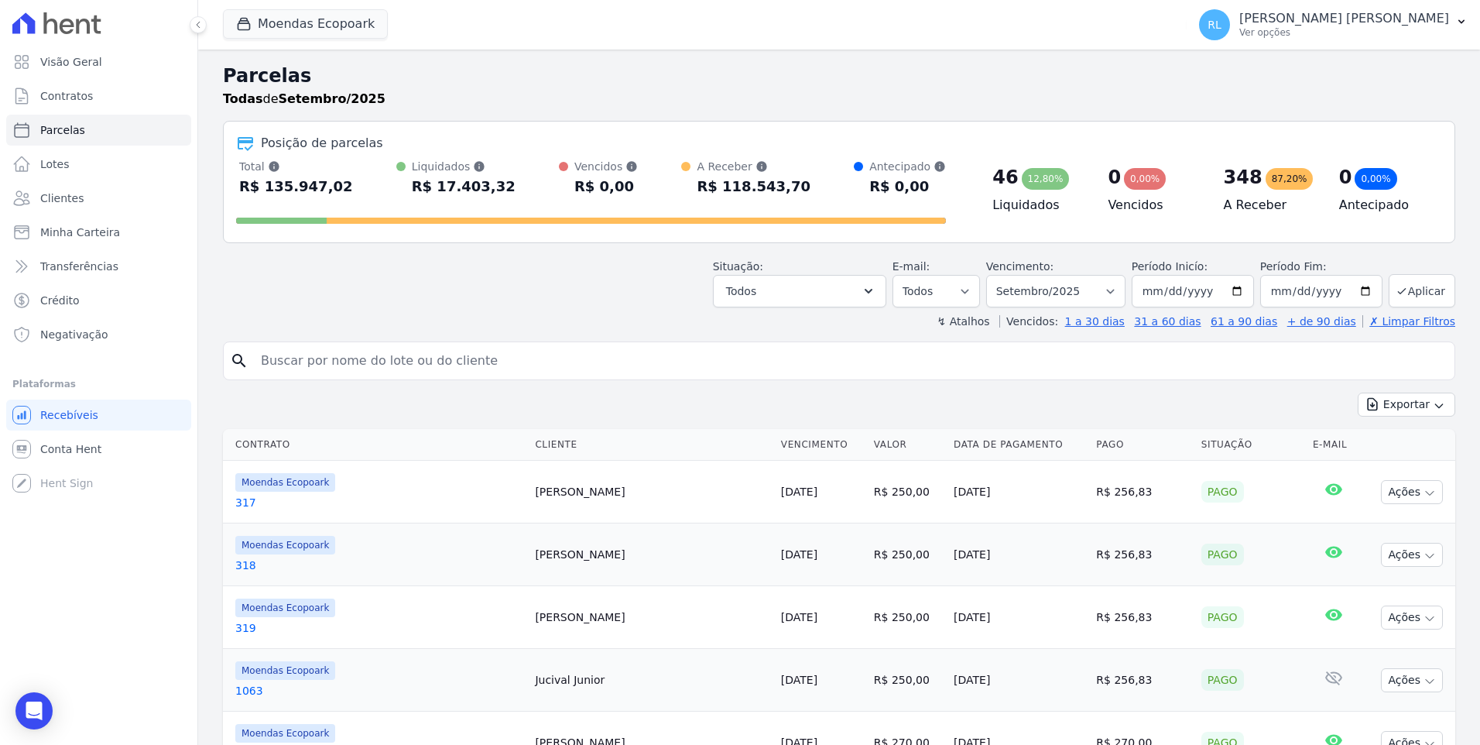
click at [512, 137] on div "Posição de parcelas" at bounding box center [839, 143] width 1206 height 19
click at [75, 300] on span "Crédito" at bounding box center [59, 300] width 39 height 15
